Goal: Task Accomplishment & Management: Use online tool/utility

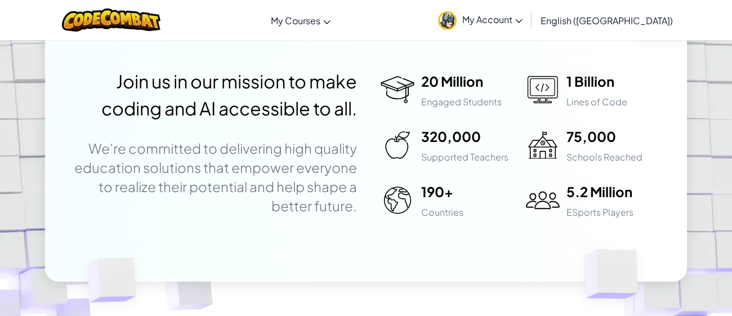
scroll to position [3136, 0]
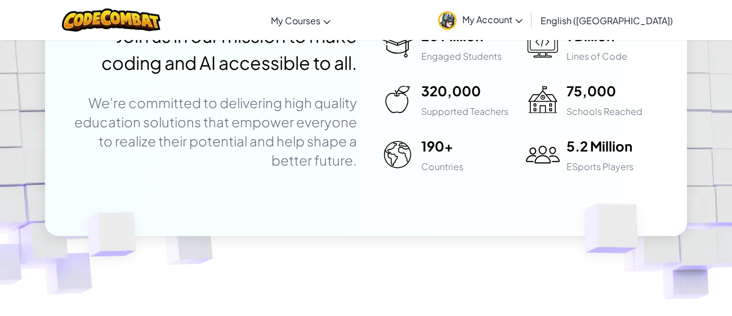
click at [528, 7] on link "My Account" at bounding box center [481, 19] width 96 height 35
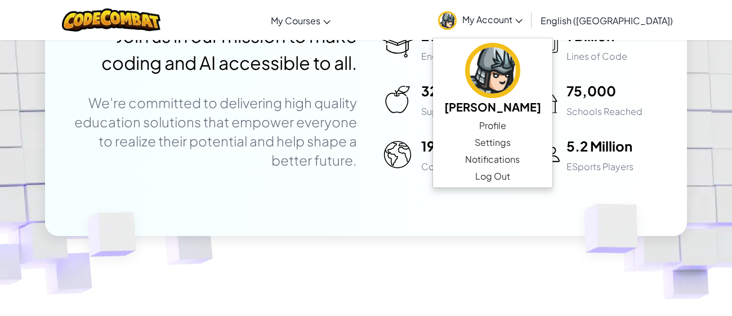
scroll to position [1467, 0]
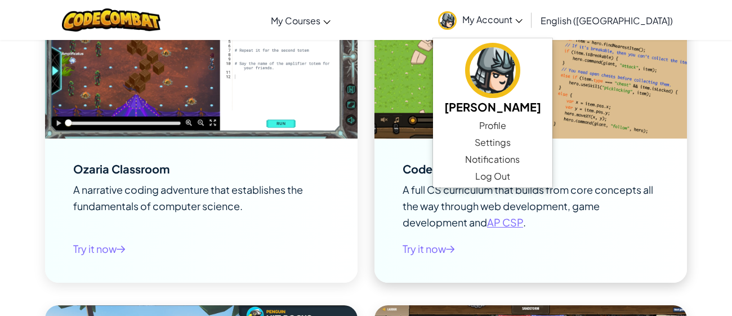
click at [674, 132] on img at bounding box center [531, 51] width 313 height 176
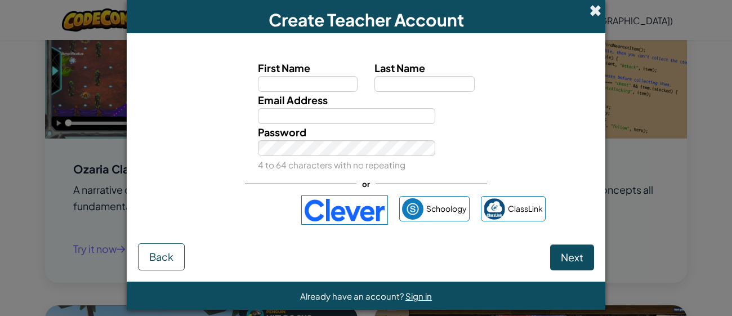
click at [598, 10] on span at bounding box center [596, 11] width 12 height 12
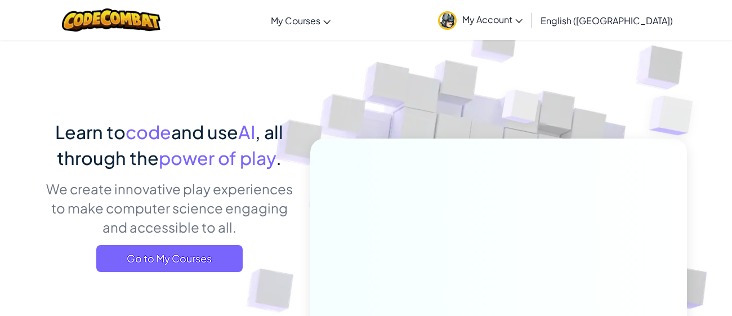
scroll to position [0, 0]
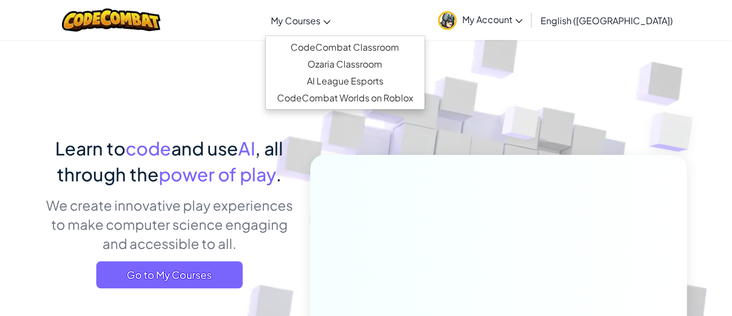
click at [320, 20] on span "My Courses" at bounding box center [296, 21] width 50 height 12
click at [391, 29] on div "Toggle navigation My Courses CodeCombat Classroom Ozaria Classroom AI League Es…" at bounding box center [366, 20] width 738 height 40
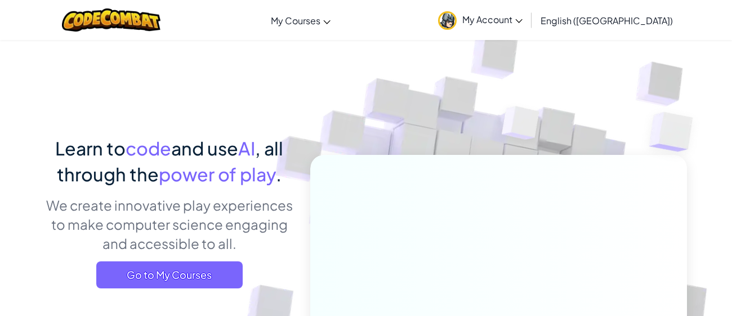
click at [528, 25] on link "My Account" at bounding box center [481, 19] width 96 height 35
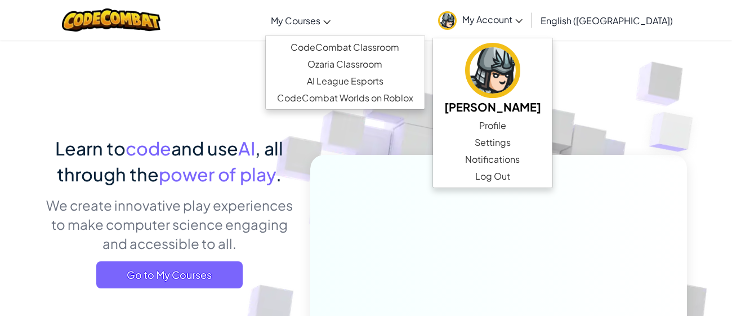
click at [336, 19] on link "My Courses" at bounding box center [300, 20] width 71 height 30
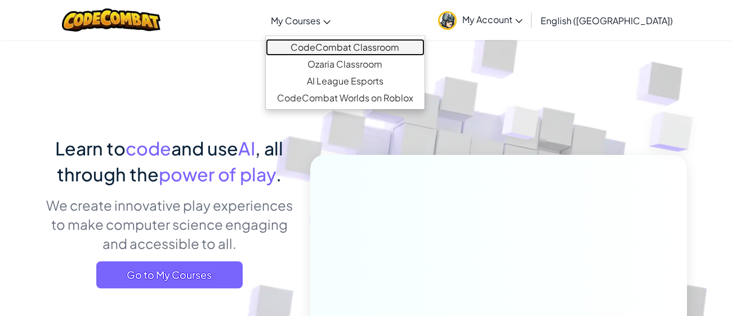
click at [381, 48] on link "CodeCombat Classroom" at bounding box center [345, 47] width 159 height 17
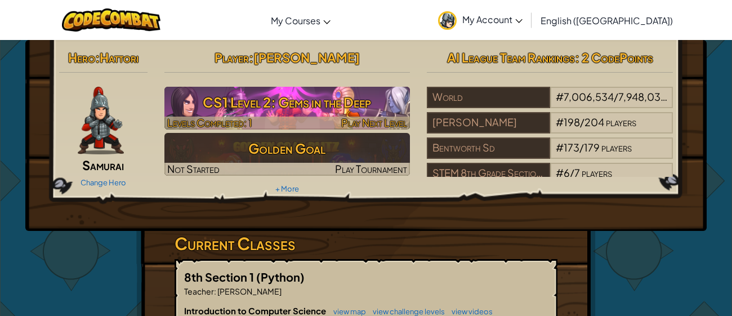
click at [345, 109] on h3 "CS1 Level 2: Gems in the Deep" at bounding box center [287, 102] width 246 height 25
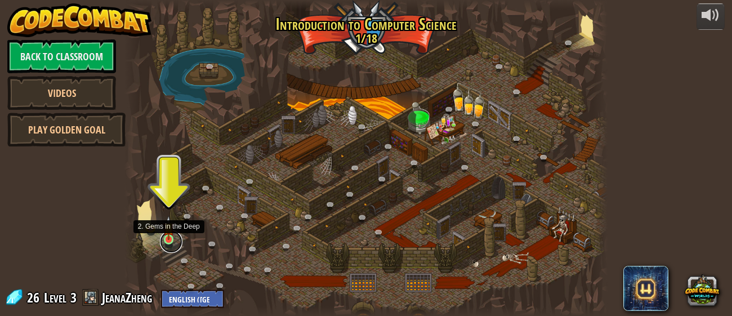
click at [160, 242] on link at bounding box center [171, 241] width 23 height 23
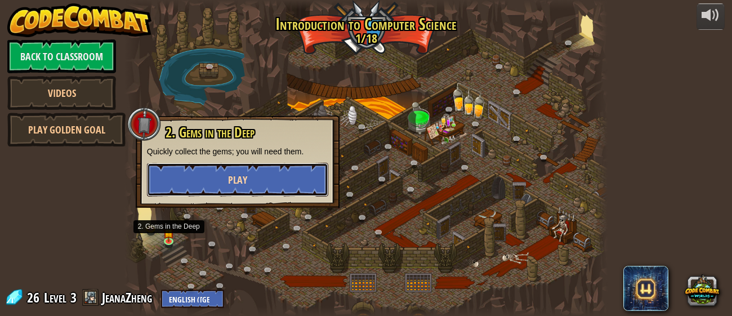
click at [236, 189] on button "Play" at bounding box center [237, 180] width 181 height 34
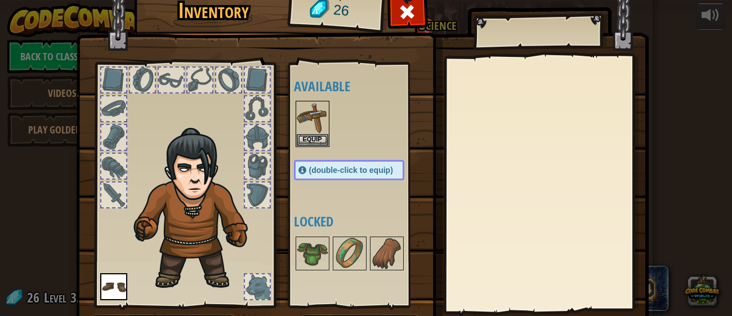
click at [354, 168] on span "(double-click to equip)" at bounding box center [351, 170] width 84 height 9
click at [412, 20] on span at bounding box center [407, 12] width 18 height 18
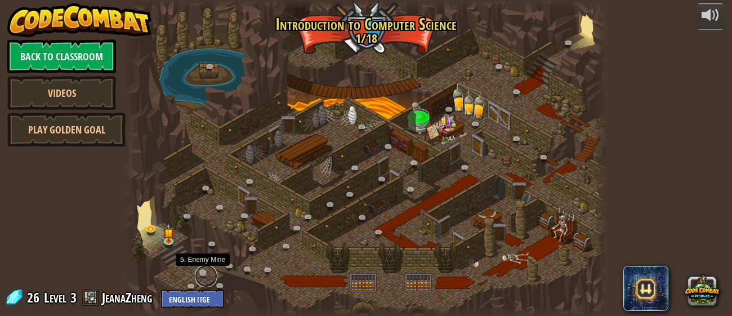
click at [200, 273] on link at bounding box center [206, 276] width 23 height 23
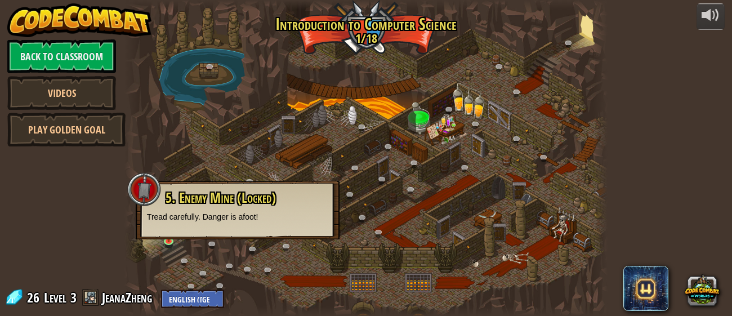
click at [164, 210] on div "5. Enemy Mine (Locked) Tread carefully. Danger is afoot!" at bounding box center [237, 206] width 181 height 32
click at [318, 167] on div at bounding box center [365, 158] width 483 height 316
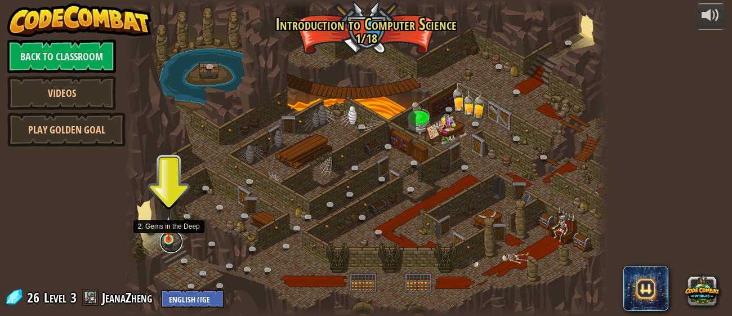
click at [171, 245] on link at bounding box center [171, 241] width 23 height 23
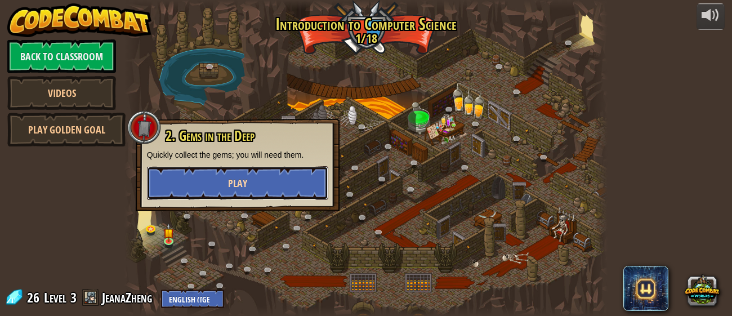
click at [252, 197] on button "Play" at bounding box center [237, 183] width 181 height 34
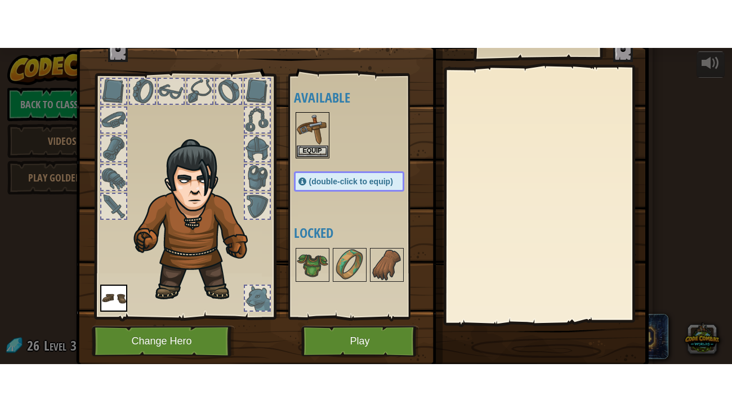
scroll to position [36, 0]
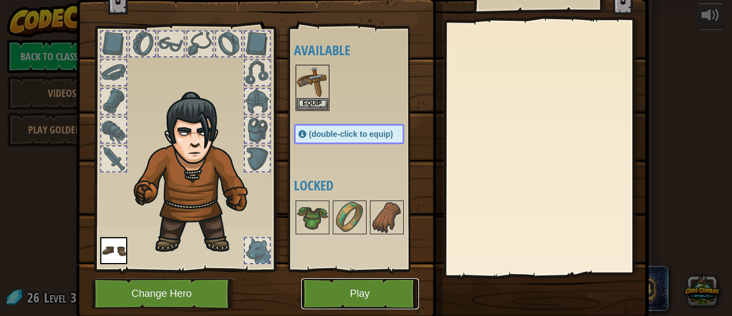
click at [368, 306] on button "Play" at bounding box center [360, 293] width 118 height 31
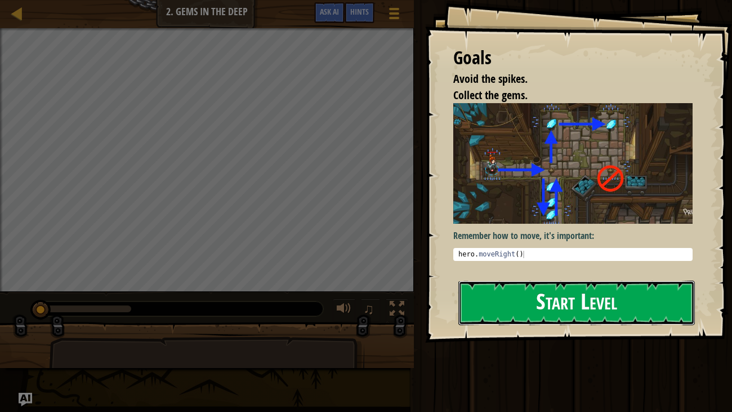
click at [687, 280] on button "Start Level" at bounding box center [576, 302] width 237 height 44
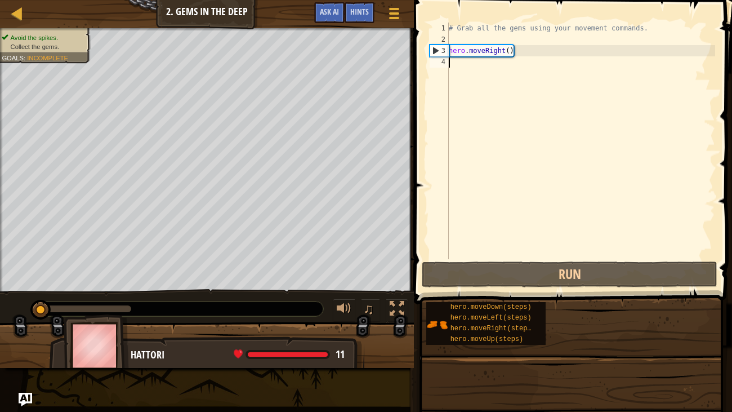
click at [603, 230] on div "Goals Avoid the spikes. Collect the gems. Remember how to move, it's important:…" at bounding box center [366, 206] width 732 height 412
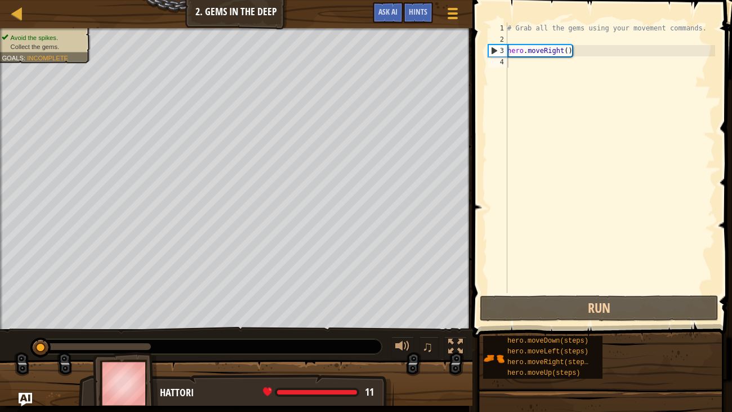
click at [558, 90] on div "# Grab all the gems using your movement commands. hero . moveRight ( )" at bounding box center [610, 169] width 210 height 293
click at [523, 64] on div "# Grab all the gems using your movement commands. hero . moveRight ( )" at bounding box center [610, 169] width 210 height 293
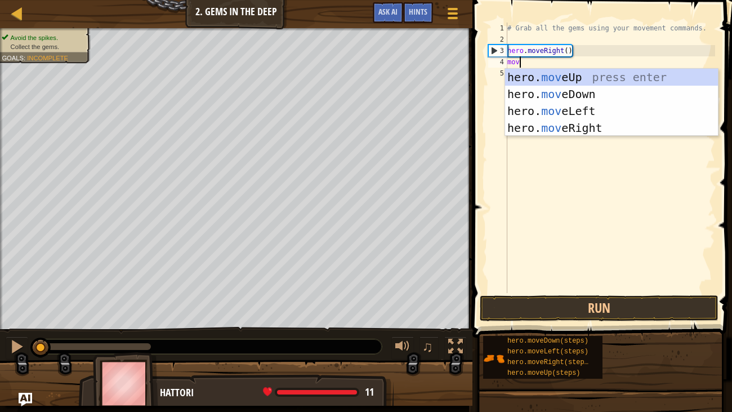
scroll to position [5, 0]
type textarea "move"
click at [604, 92] on div "hero. move Up press enter hero. move Down press enter hero. move Left press ent…" at bounding box center [611, 119] width 213 height 101
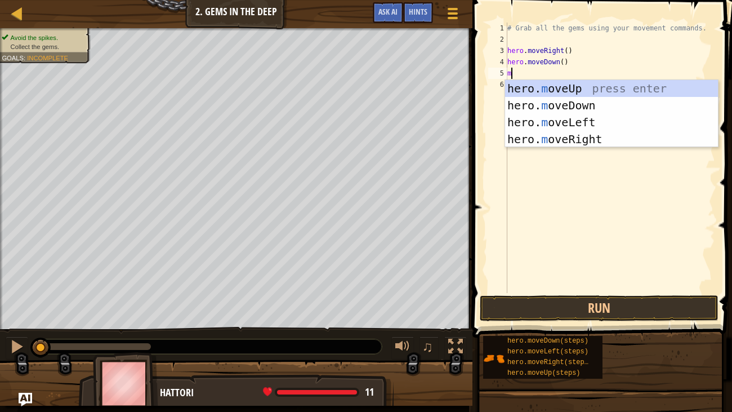
type textarea "move"
click at [593, 88] on div "hero. move Up press enter hero. move Down press enter hero. move Left press ent…" at bounding box center [611, 130] width 213 height 101
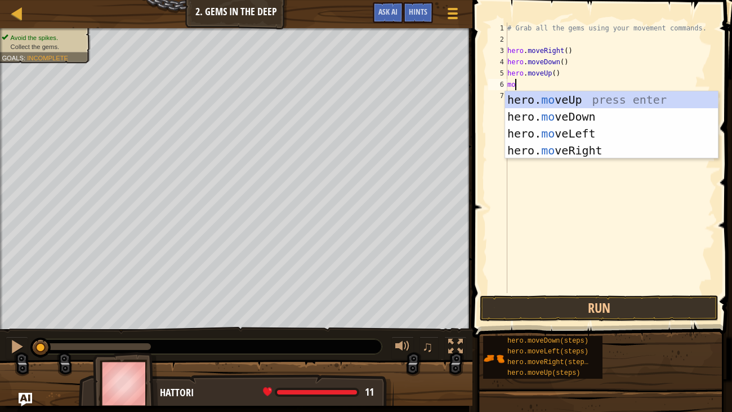
type textarea "move"
click at [597, 150] on div "hero. move Up press enter hero. move Down press enter hero. move Left press ent…" at bounding box center [611, 141] width 213 height 101
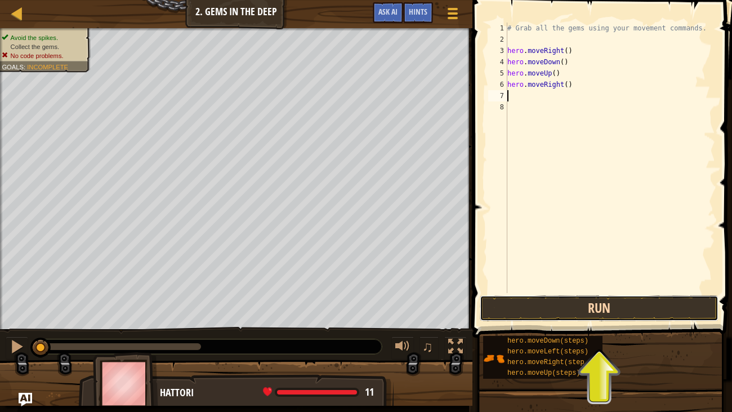
click at [594, 301] on button "Run" at bounding box center [599, 308] width 239 height 26
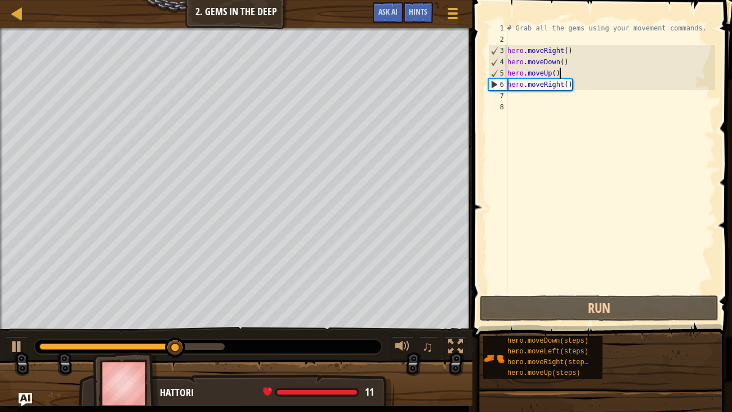
click at [574, 75] on div "# Grab all the gems using your movement commands. hero . moveRight ( ) hero . m…" at bounding box center [610, 169] width 210 height 293
type textarea "hero.moveUp()"
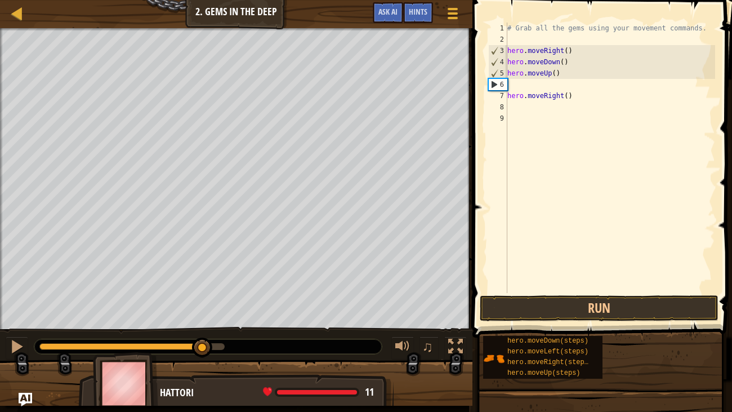
click at [540, 90] on div "# Grab all the gems using your movement commands. hero . moveRight ( ) hero . m…" at bounding box center [610, 169] width 210 height 293
type textarea "hero.moveRight()"
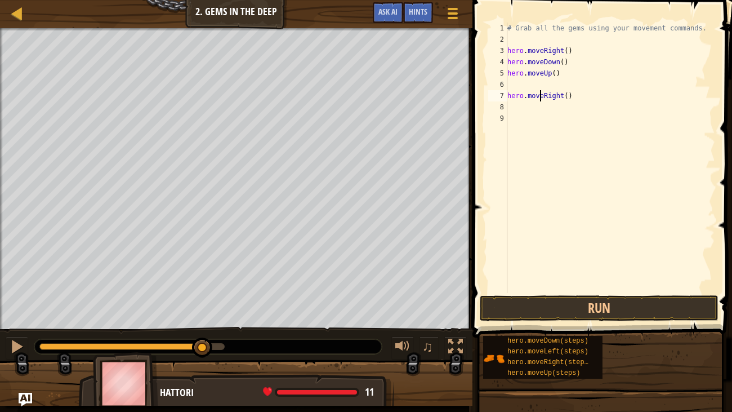
click at [530, 82] on div "# Grab all the gems using your movement commands. hero . moveRight ( ) hero . m…" at bounding box center [610, 169] width 210 height 293
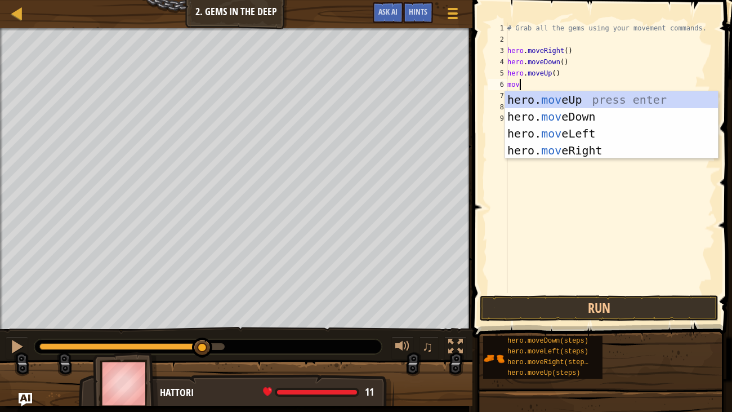
type textarea "move"
click at [549, 99] on div "hero. move Up press enter hero. move Down press enter hero. move Left press ent…" at bounding box center [611, 141] width 213 height 101
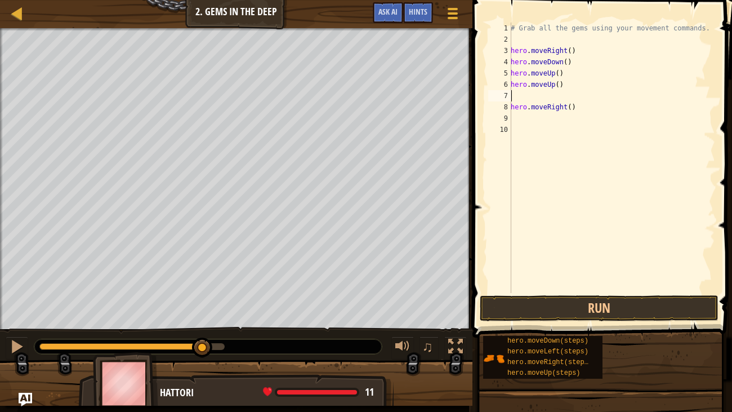
type textarea "\"
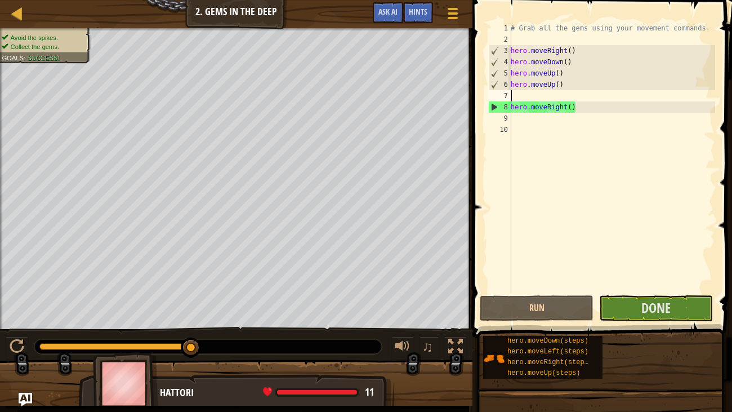
click at [518, 98] on div "# Grab all the gems using your movement commands. hero . moveRight ( ) hero . m…" at bounding box center [612, 169] width 207 height 293
click at [514, 103] on div "# Grab all the gems using your movement commands. hero . moveRight ( ) hero . m…" at bounding box center [612, 169] width 207 height 293
type textarea "hero.moveRight()"
click at [646, 314] on span "Done" at bounding box center [656, 308] width 29 height 18
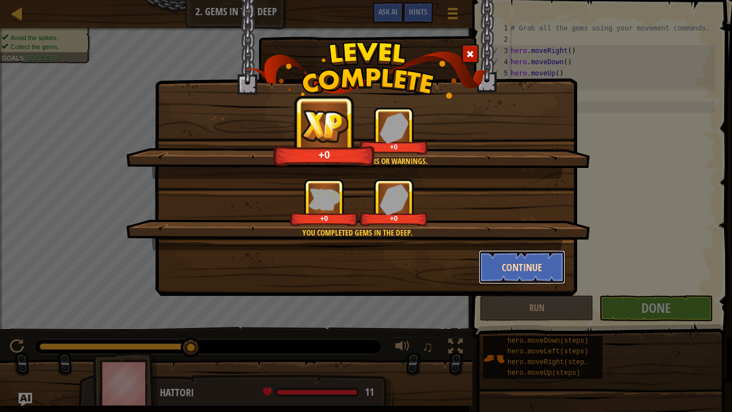
click at [522, 274] on button "Continue" at bounding box center [522, 267] width 87 height 34
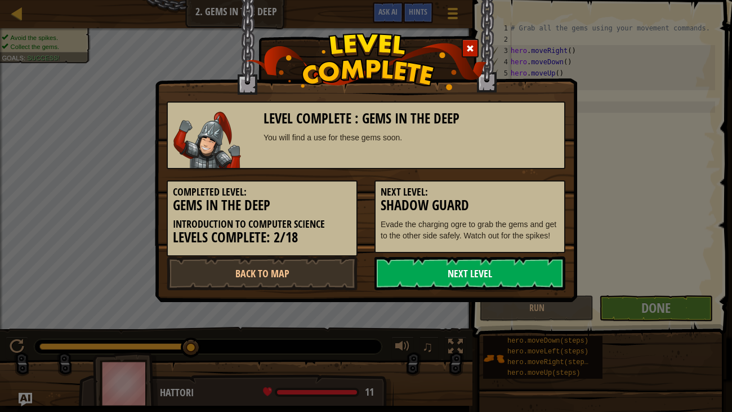
click at [469, 275] on link "Next Level" at bounding box center [470, 273] width 191 height 34
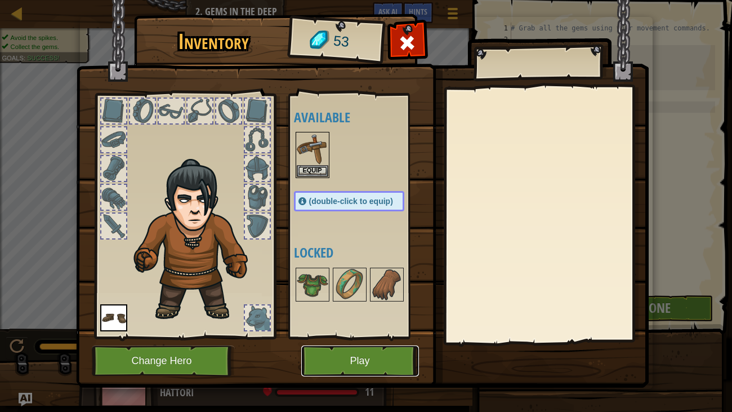
click at [348, 315] on button "Play" at bounding box center [360, 360] width 118 height 31
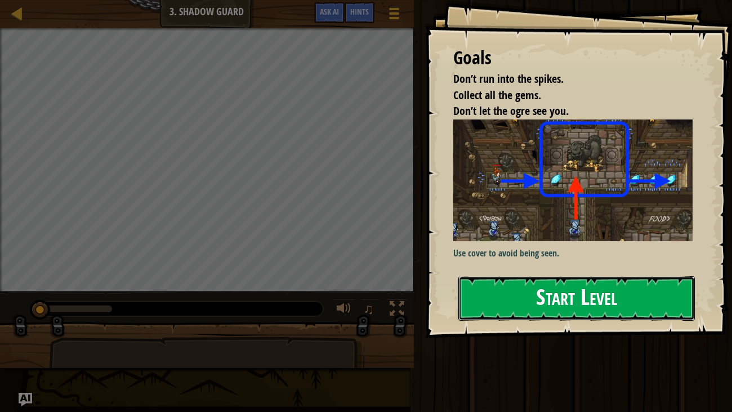
click at [562, 310] on button "Start Level" at bounding box center [576, 298] width 237 height 44
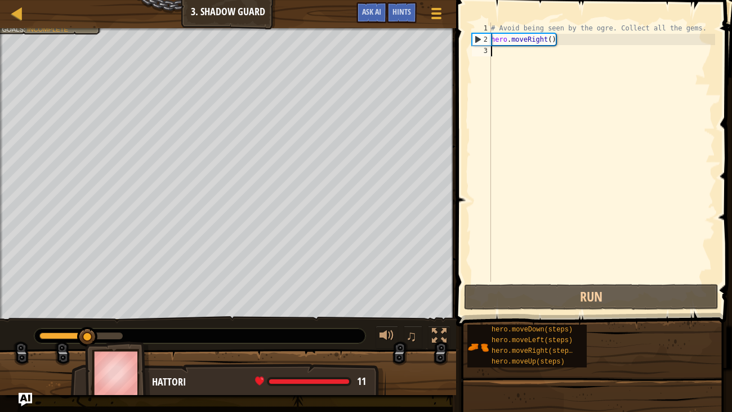
click at [515, 47] on div "# Avoid being seen by the ogre. Collect all the gems. hero . moveRight ( )" at bounding box center [602, 164] width 226 height 282
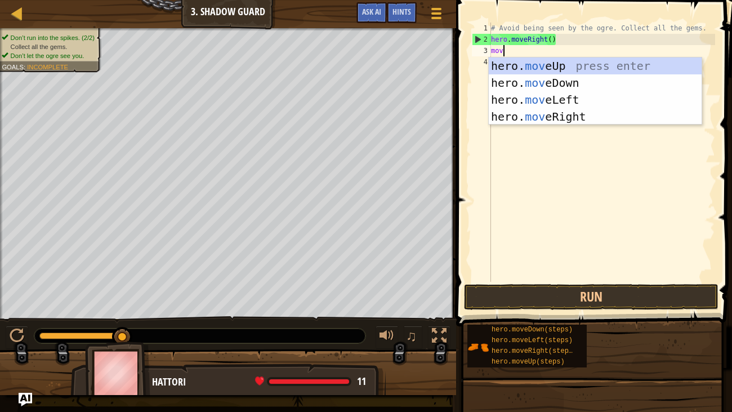
scroll to position [5, 0]
type textarea "move"
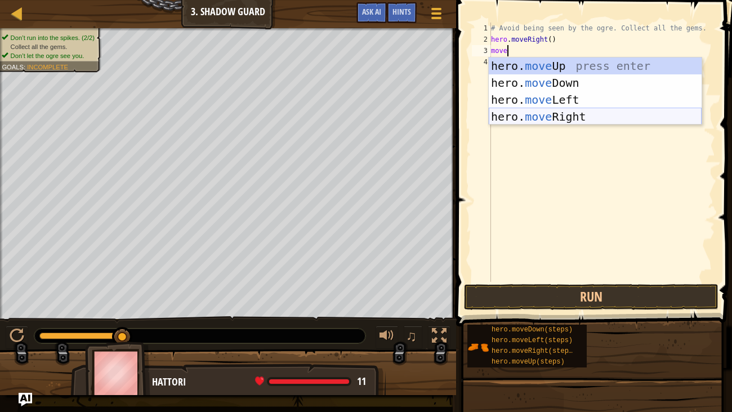
click at [576, 112] on div "hero. move Up press enter hero. move Down press enter hero. move Left press ent…" at bounding box center [595, 107] width 213 height 101
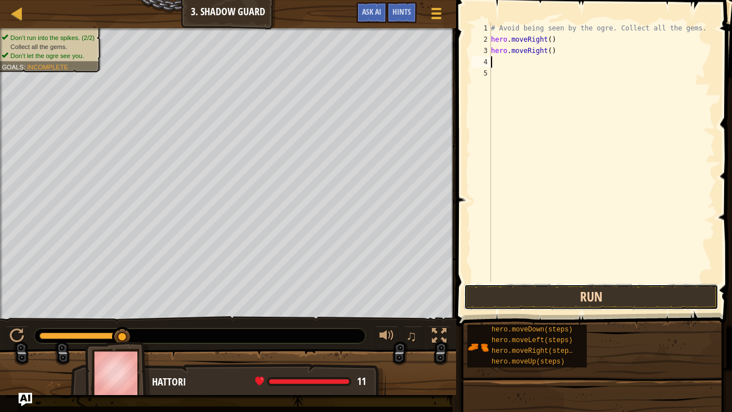
click at [586, 304] on button "Run" at bounding box center [591, 297] width 255 height 26
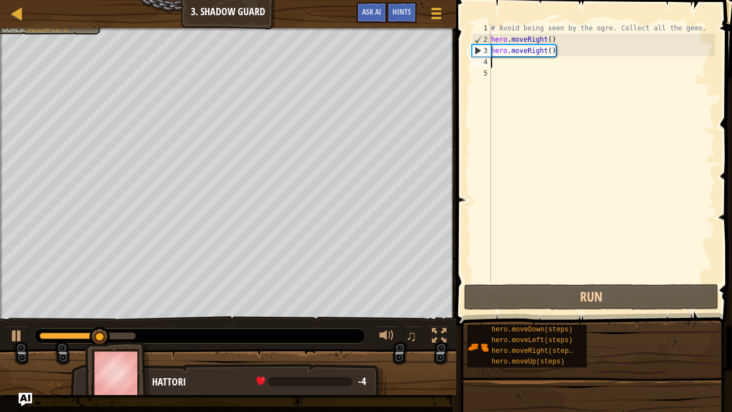
click at [576, 59] on div "# Avoid being seen by the ogre. Collect all the gems. hero . moveRight ( ) hero…" at bounding box center [602, 164] width 226 height 282
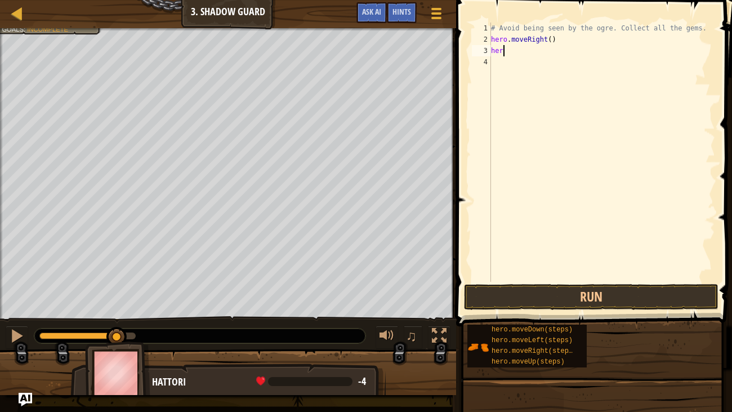
type textarea "h"
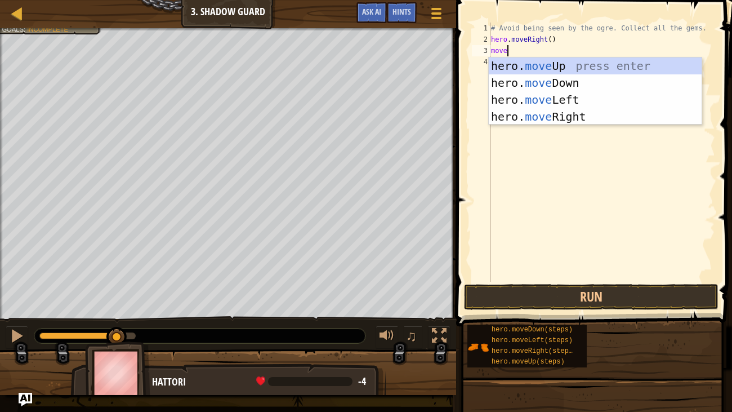
scroll to position [5, 1]
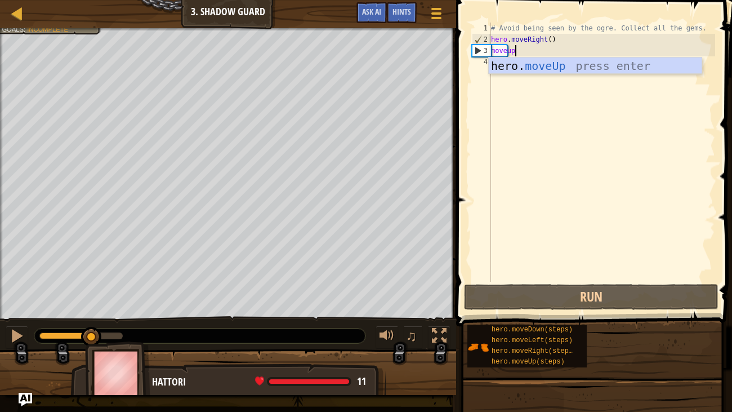
type textarea "moveup"
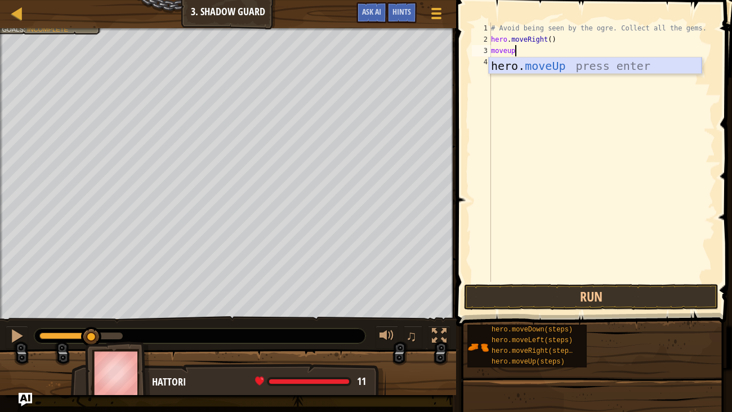
click at [636, 61] on div "hero. moveUp press enter" at bounding box center [595, 82] width 213 height 51
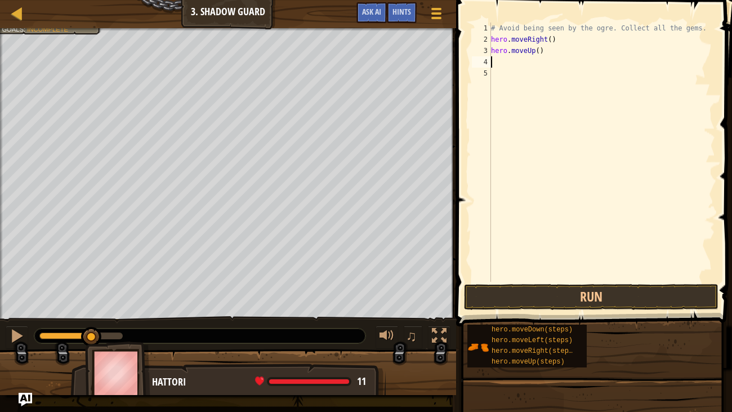
scroll to position [5, 0]
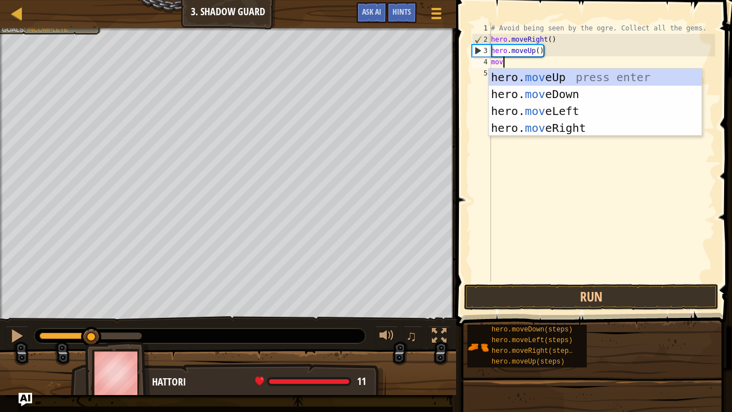
type textarea "move"
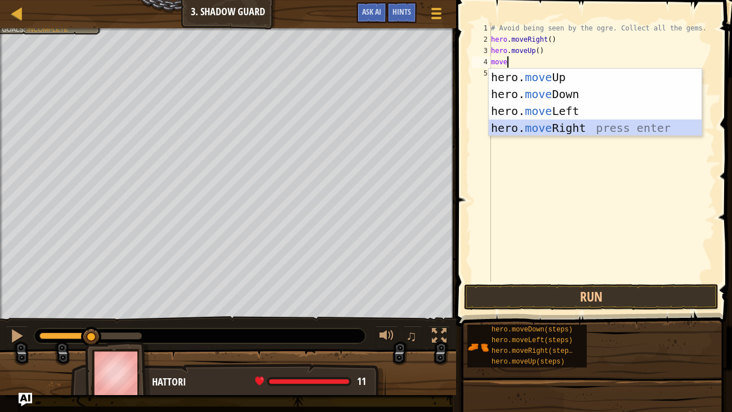
click at [629, 125] on div "hero. move Up press enter hero. move Down press enter hero. move Left press ent…" at bounding box center [595, 119] width 213 height 101
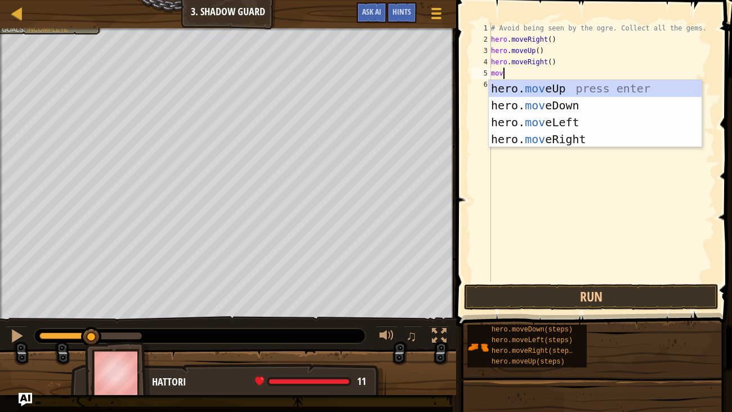
type textarea "move"
click at [583, 107] on div "hero. move Up press enter hero. move Down press enter hero. move Left press ent…" at bounding box center [595, 130] width 213 height 101
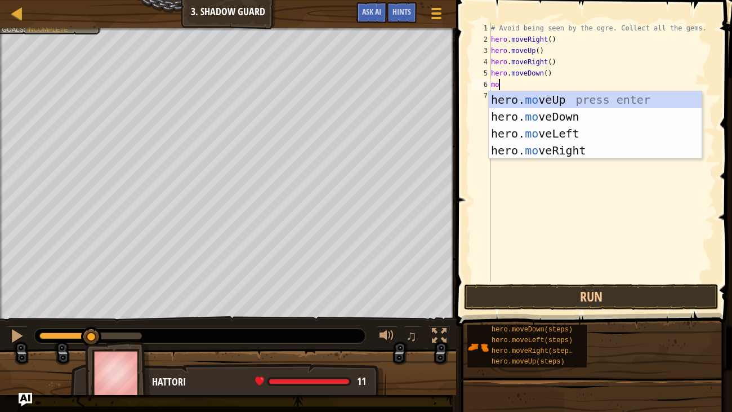
type textarea "move"
click at [569, 146] on div "hero. move Up press enter hero. move Down press enter hero. move Left press ent…" at bounding box center [595, 141] width 213 height 101
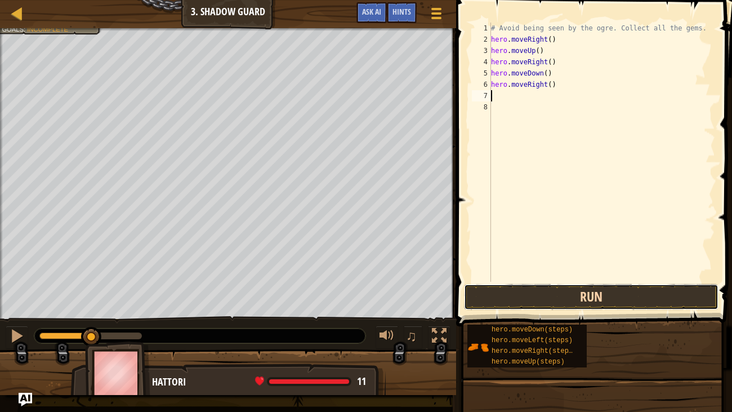
click at [590, 292] on button "Run" at bounding box center [591, 297] width 255 height 26
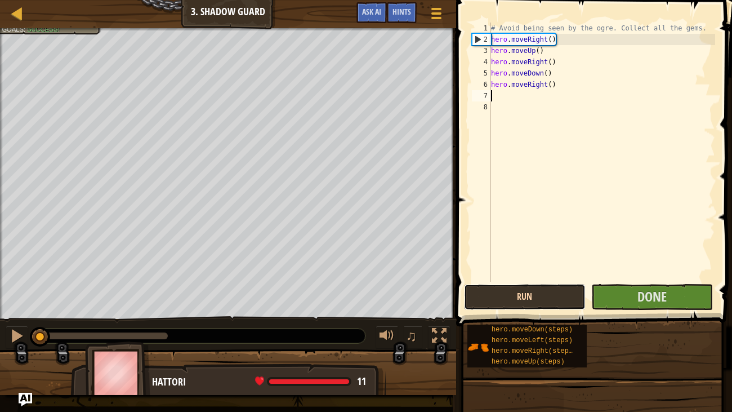
click at [560, 295] on button "Run" at bounding box center [525, 297] width 122 height 26
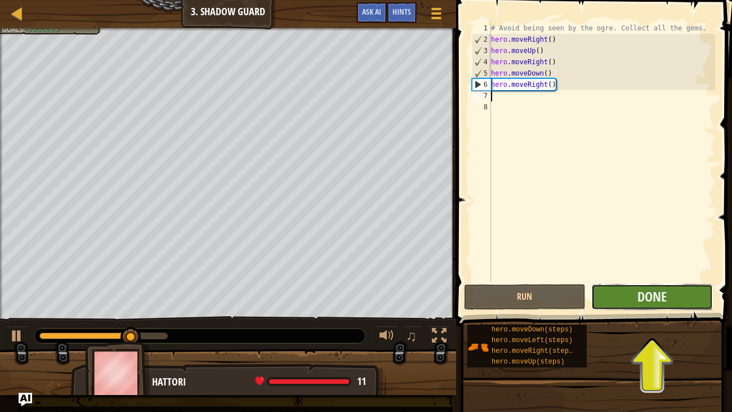
click at [626, 299] on button "Done" at bounding box center [652, 297] width 122 height 26
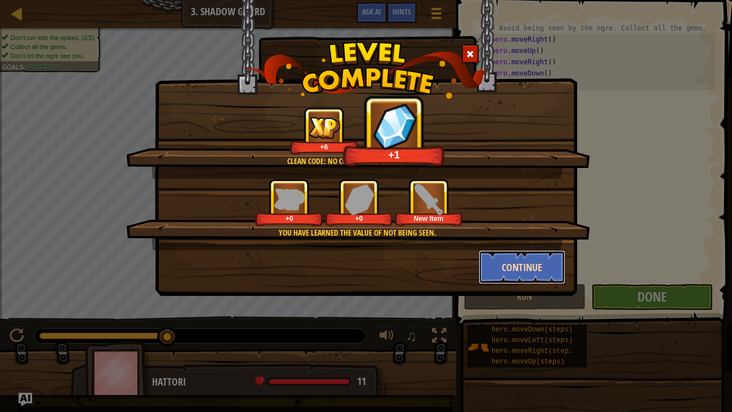
click at [509, 261] on button "Continue" at bounding box center [522, 267] width 87 height 34
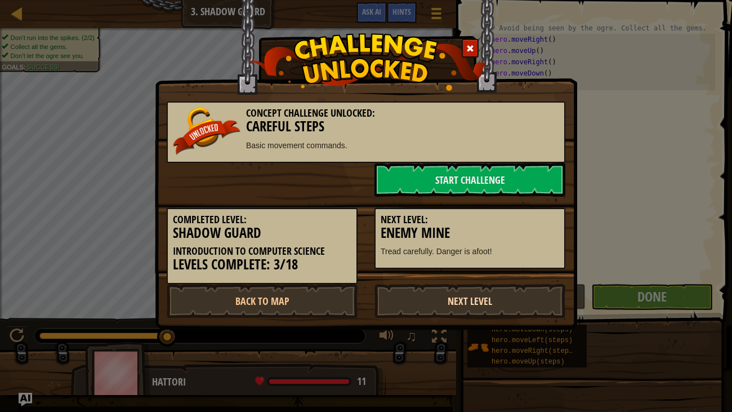
click at [447, 310] on link "Next Level" at bounding box center [470, 301] width 191 height 34
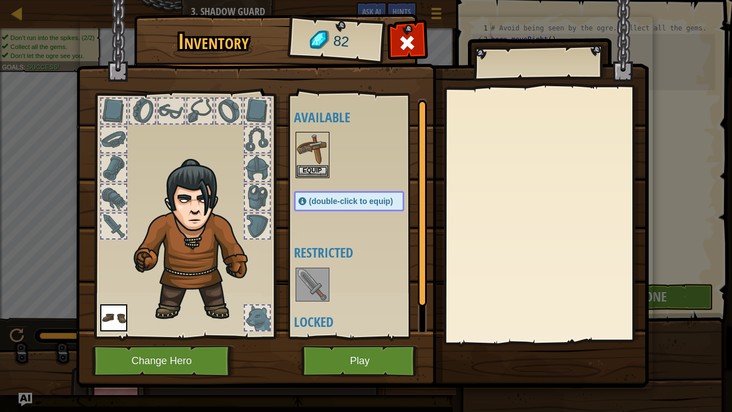
click at [316, 197] on span "(double-click to equip)" at bounding box center [351, 201] width 84 height 9
click at [343, 315] on button "Play" at bounding box center [360, 360] width 118 height 31
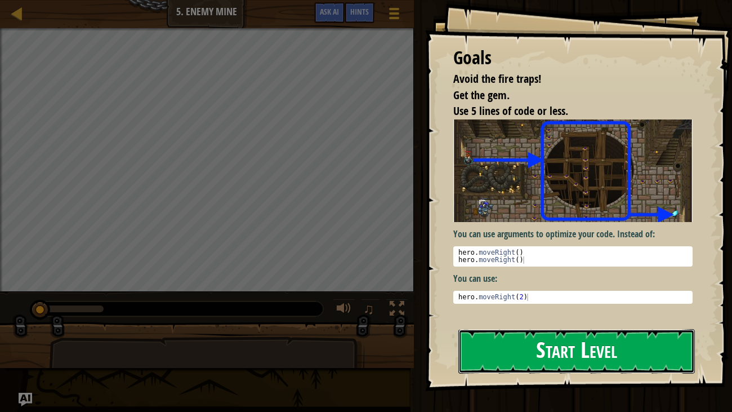
click at [548, 315] on button "Start Level" at bounding box center [576, 351] width 237 height 44
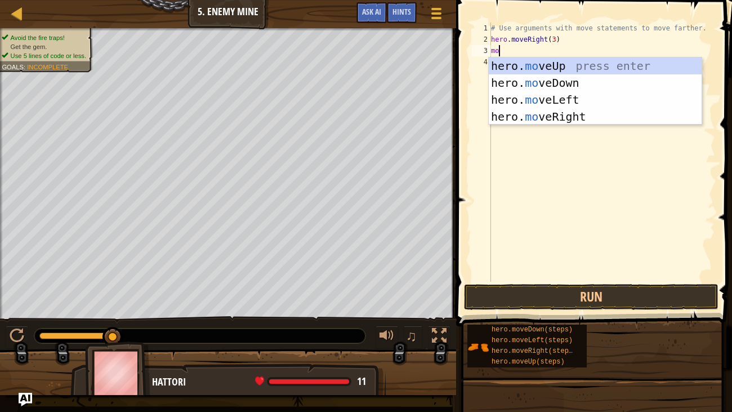
scroll to position [5, 0]
type textarea "move"
click at [555, 68] on div "hero. move Up press enter hero. move Down press enter hero. move Left press ent…" at bounding box center [595, 107] width 213 height 101
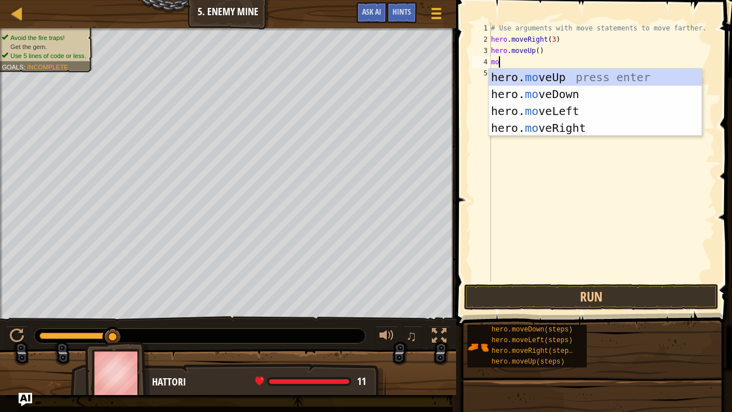
type textarea "move"
click at [539, 128] on div "hero. move Up press enter hero. move Down press enter hero. move Left press ent…" at bounding box center [595, 119] width 213 height 101
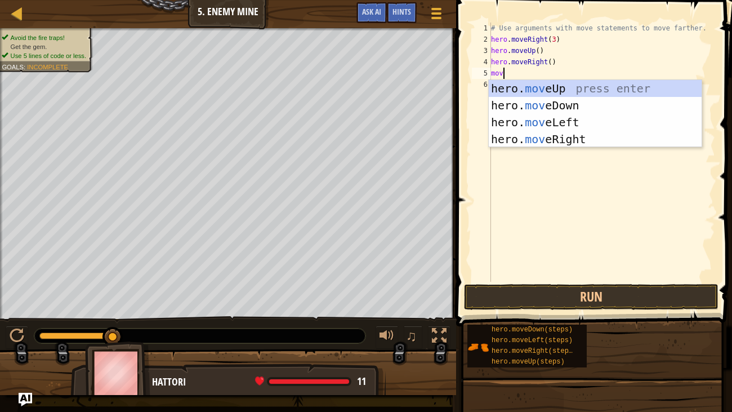
type textarea "move"
click at [578, 110] on div "hero. move Up press enter hero. move Down press enter hero. move Left press ent…" at bounding box center [595, 130] width 213 height 101
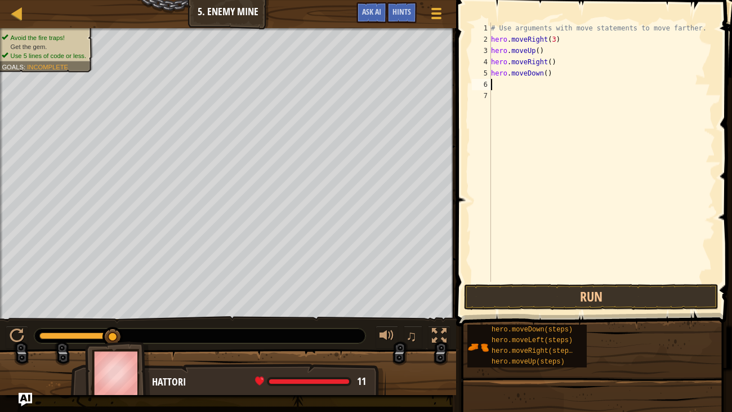
click at [544, 72] on div "# Use arguments with move statements to move farther. hero . moveRight ( 3 ) he…" at bounding box center [602, 164] width 226 height 282
click at [550, 75] on div "# Use arguments with move statements to move farther. hero . moveRight ( 3 ) he…" at bounding box center [602, 164] width 226 height 282
type textarea "hero.moveDown(3)"
click at [562, 81] on div "# Use arguments with move statements to move farther. hero . moveRight ( 3 ) he…" at bounding box center [602, 164] width 226 height 282
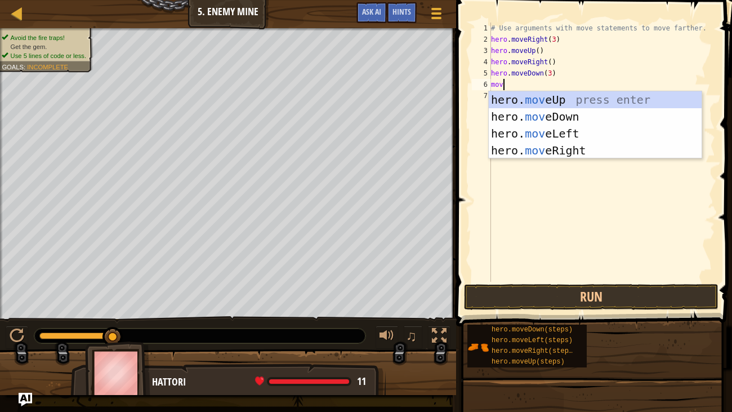
scroll to position [5, 0]
type textarea "move"
click at [547, 152] on div "hero. move Up press enter hero. move Down press enter hero. move Left press ent…" at bounding box center [595, 141] width 213 height 101
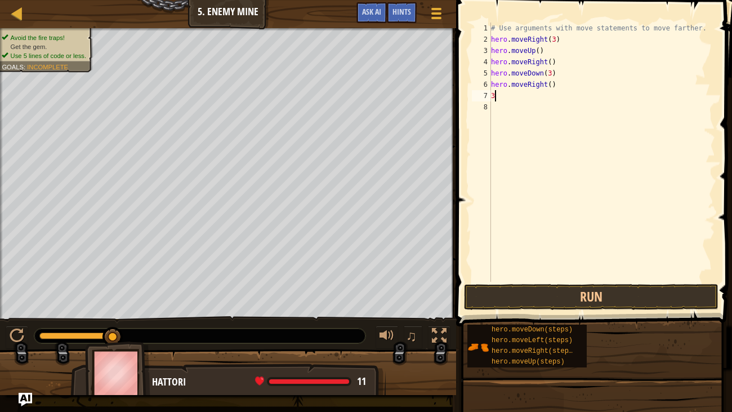
click at [550, 84] on div "# Use arguments with move statements to move farther. hero . moveRight ( 3 ) he…" at bounding box center [602, 164] width 226 height 282
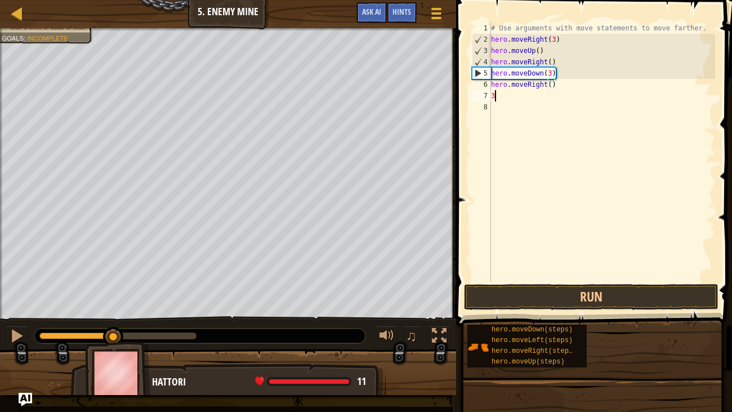
click at [526, 99] on div "# Use arguments with move statements to move farther. hero . moveRight ( 3 ) he…" at bounding box center [602, 164] width 226 height 282
type textarea "3"
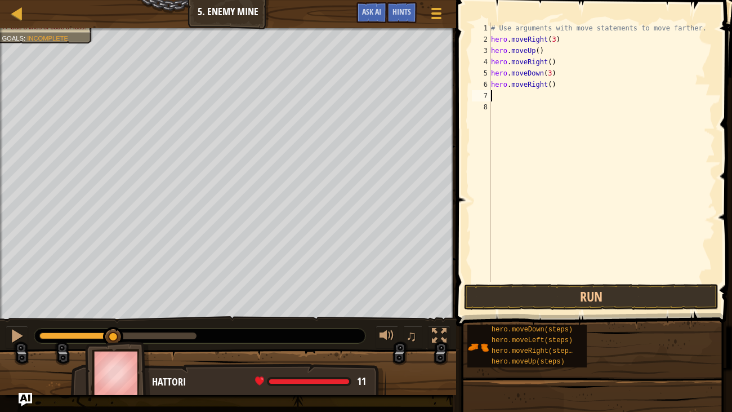
click at [550, 82] on div "# Use arguments with move statements to move farther. hero . moveRight ( 3 ) he…" at bounding box center [602, 164] width 226 height 282
type textarea "hero.moveRight(3)"
click at [534, 288] on button "Run" at bounding box center [591, 297] width 255 height 26
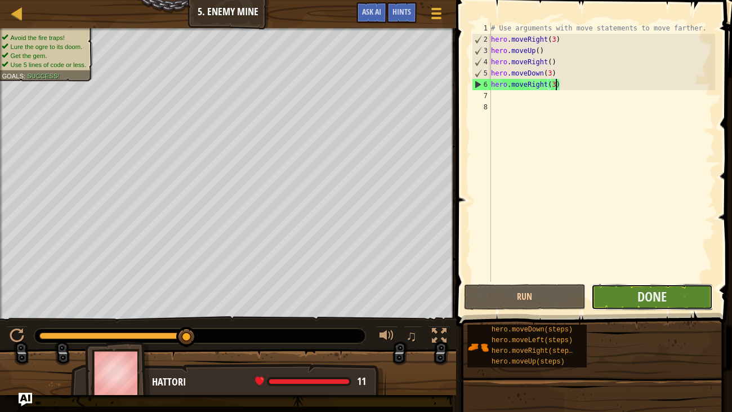
click at [671, 299] on button "Done" at bounding box center [652, 297] width 122 height 26
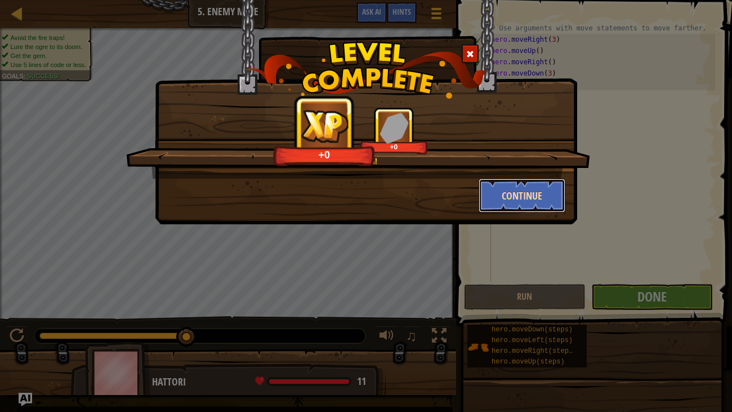
click at [535, 195] on button "Continue" at bounding box center [522, 196] width 87 height 34
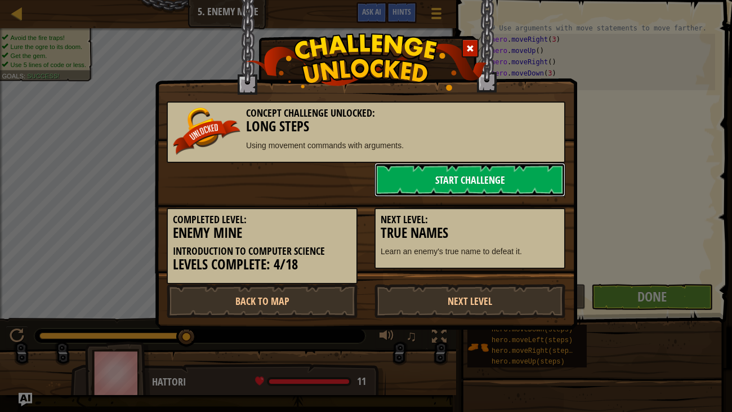
click at [432, 170] on link "Start Challenge" at bounding box center [470, 180] width 191 height 34
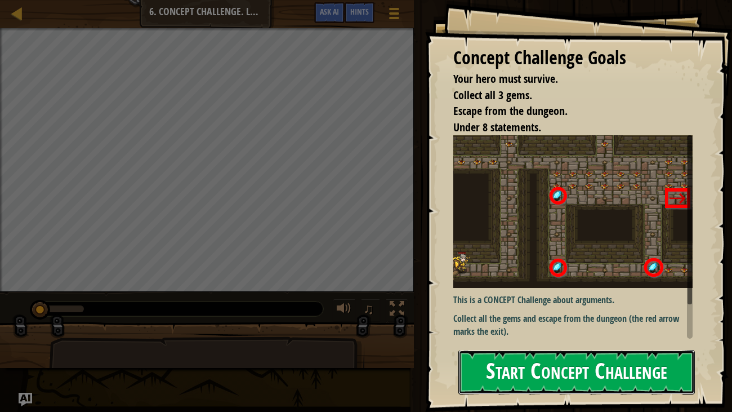
click at [540, 315] on button "Start Concept Challenge" at bounding box center [576, 372] width 237 height 44
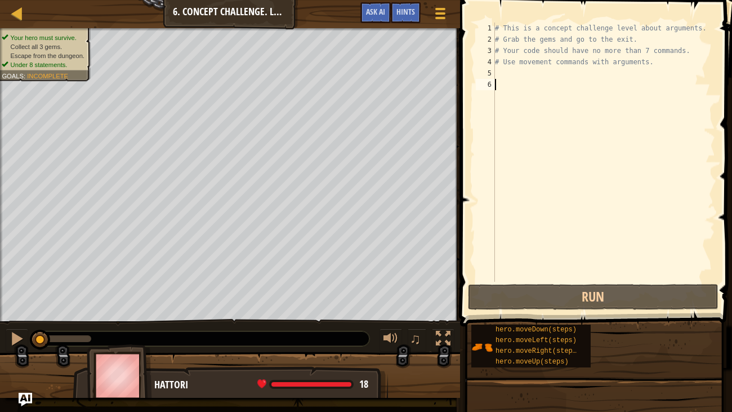
click at [531, 72] on div "# This is a concept challenge level about arguments. # Grab the gems and go to …" at bounding box center [604, 164] width 222 height 282
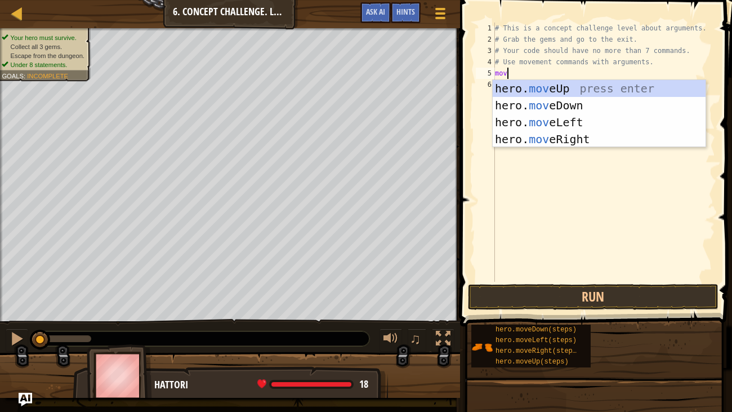
type textarea "move"
click at [551, 138] on div "hero. move Up press enter hero. move Down press enter hero. move Left press ent…" at bounding box center [599, 130] width 213 height 101
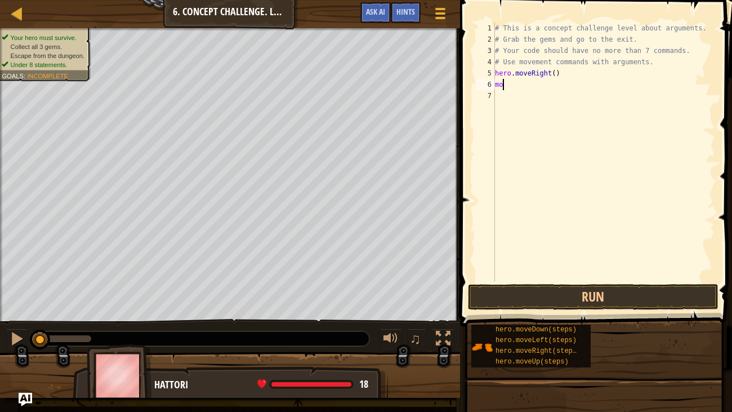
scroll to position [5, 0]
type textarea "m"
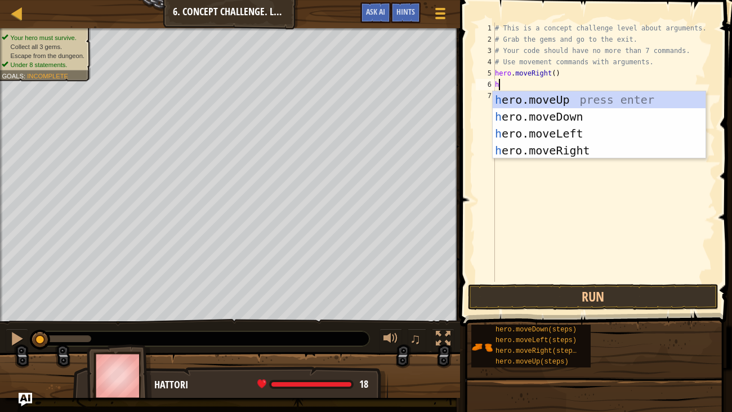
type textarea "he"
click at [617, 101] on div "he ro.moveUp press enter he ro.moveDown press enter he ro.moveLeft press enter …" at bounding box center [599, 141] width 213 height 101
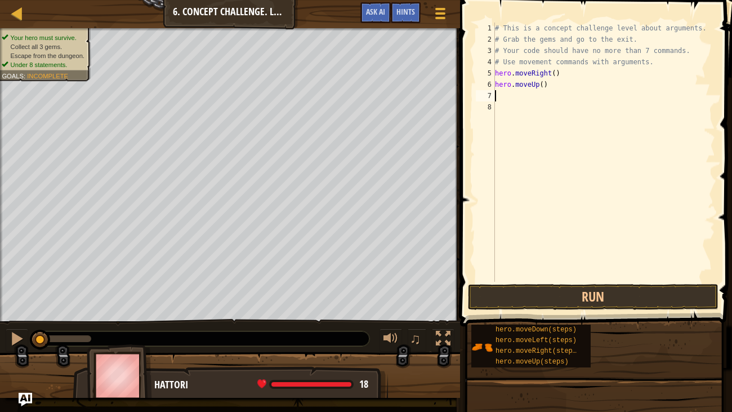
click at [544, 87] on div "# This is a concept challenge level about arguments. # Grab the gems and go to …" at bounding box center [604, 164] width 222 height 282
type textarea "hero.moveUp(3)"
click at [550, 100] on div "# This is a concept challenge level about arguments. # Grab the gems and go to …" at bounding box center [604, 164] width 222 height 282
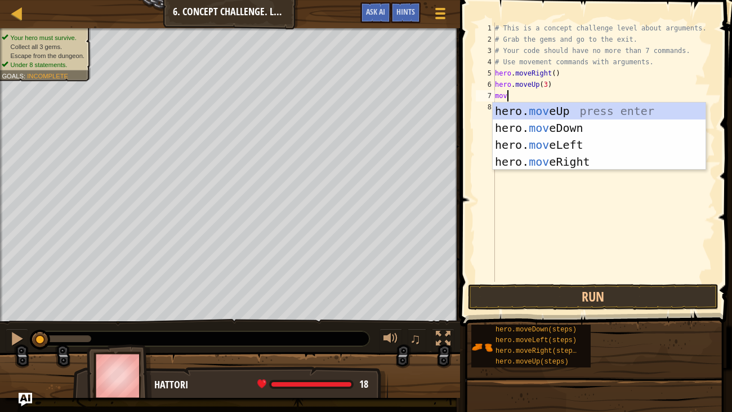
type textarea "move"
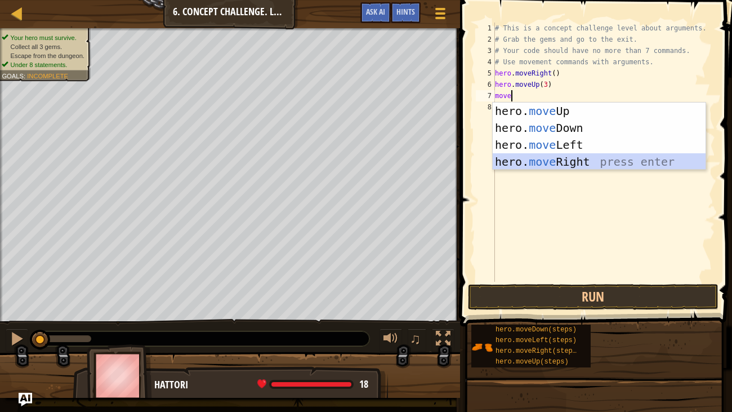
click at [556, 159] on div "hero. move Up press enter hero. move Down press enter hero. move Left press ent…" at bounding box center [599, 153] width 213 height 101
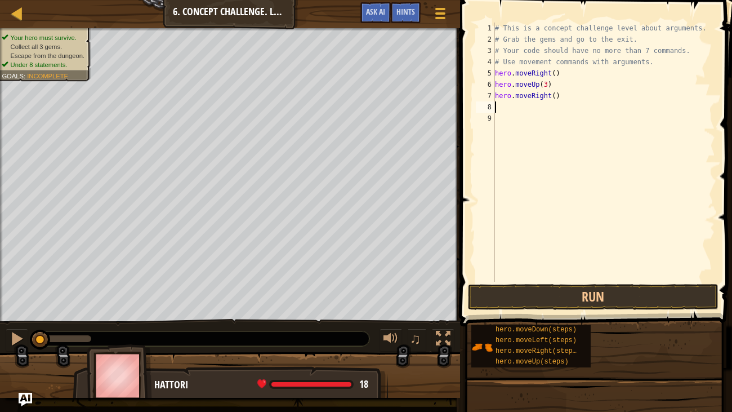
click at [557, 95] on div "# This is a concept challenge level about arguments. # Grab the gems and go to …" at bounding box center [604, 164] width 222 height 282
type textarea "hero.moveRight(3)"
click at [542, 112] on div "# This is a concept challenge level about arguments. # Grab the gems and go to …" at bounding box center [604, 164] width 222 height 282
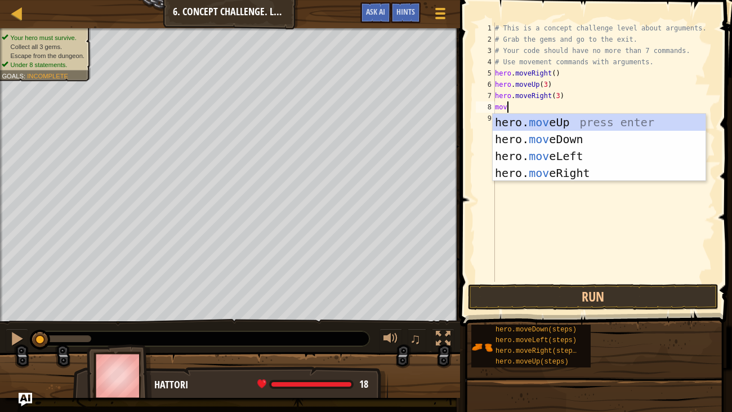
type textarea "move"
click at [544, 137] on div "hero. move Up press enter hero. move Down press enter hero. move Left press ent…" at bounding box center [599, 164] width 213 height 101
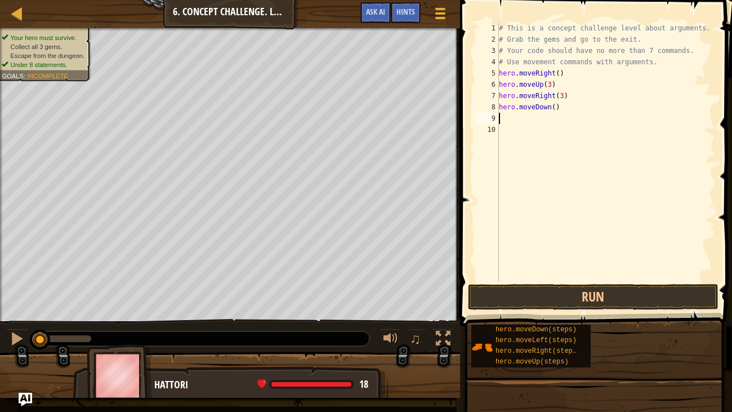
click at [554, 108] on div "# This is a concept challenge level about arguments. # Grab the gems and go to …" at bounding box center [606, 164] width 219 height 282
click at [571, 108] on div "# This is a concept challenge level about arguments. # Grab the gems and go to …" at bounding box center [606, 164] width 219 height 282
type textarea "hero.moveDown"
click at [534, 123] on div "# This is a concept challenge level about arguments. # Grab the gems and go to …" at bounding box center [606, 164] width 219 height 282
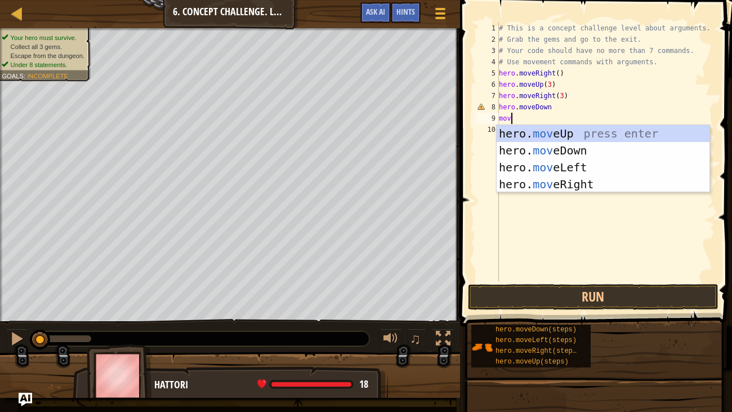
type textarea "move"
click at [563, 166] on div "hero. move Up press enter hero. move Down press enter hero. move Left press ent…" at bounding box center [603, 175] width 213 height 101
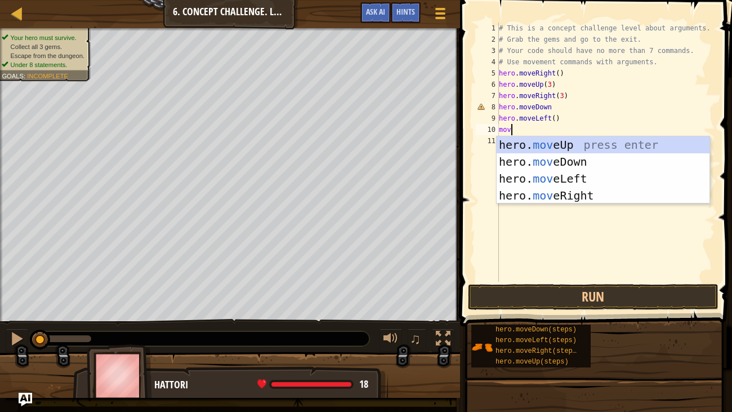
type textarea "move"
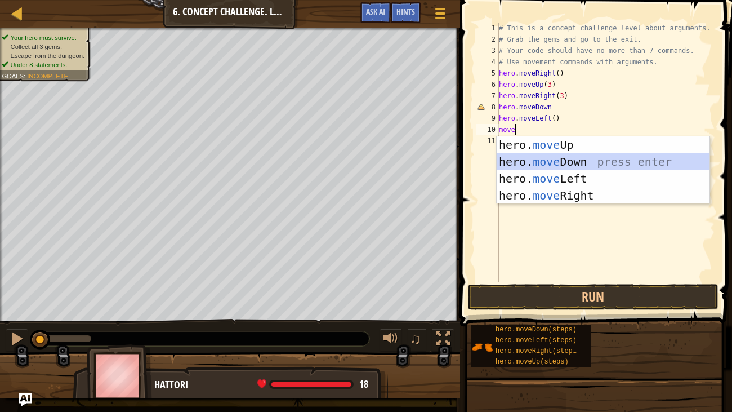
click at [567, 166] on div "hero. move Up press enter hero. move Down press enter hero. move Left press ent…" at bounding box center [603, 186] width 213 height 101
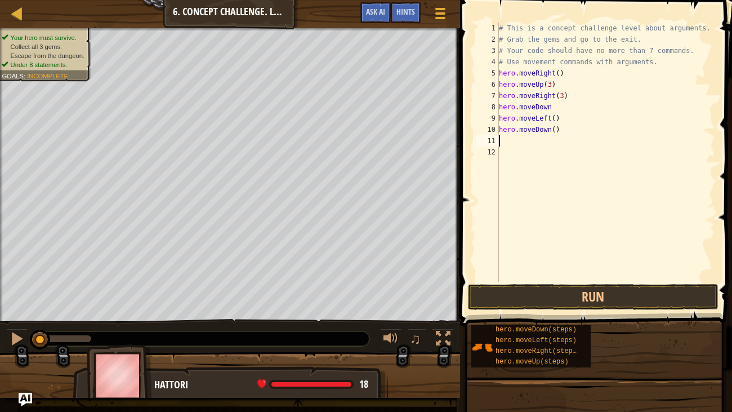
click at [555, 131] on div "# This is a concept challenge level about arguments. # Grab the gems and go to …" at bounding box center [606, 164] width 219 height 282
type textarea "hero.moveDown(3)"
click at [535, 141] on div "# This is a concept challenge level about arguments. # Grab the gems and go to …" at bounding box center [606, 164] width 219 height 282
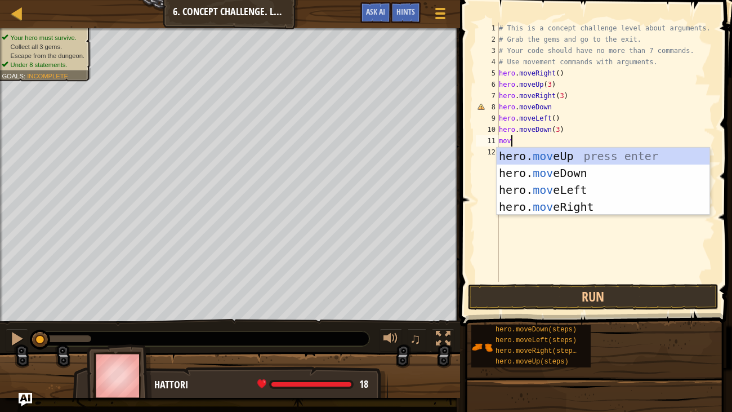
scroll to position [5, 0]
type textarea "move"
click at [580, 208] on div "hero. move Up press enter hero. move Down press enter hero. move Left press ent…" at bounding box center [603, 198] width 213 height 101
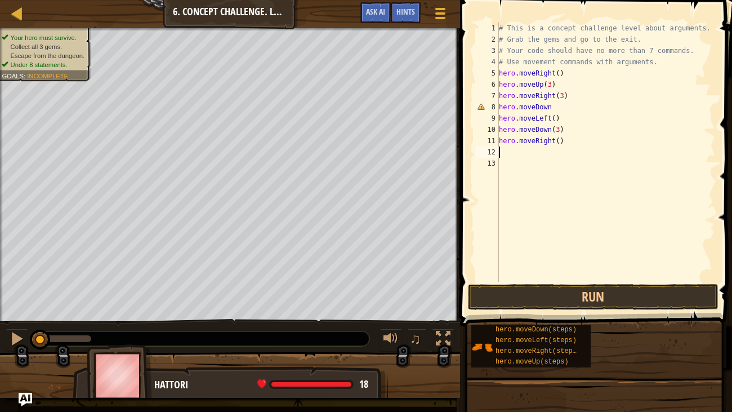
click at [562, 144] on div "# This is a concept challenge level about arguments. # Grab the gems and go to …" at bounding box center [606, 164] width 219 height 282
type textarea "hero.moveRight(3)"
click at [557, 153] on div "# This is a concept challenge level about arguments. # Grab the gems and go to …" at bounding box center [606, 164] width 219 height 282
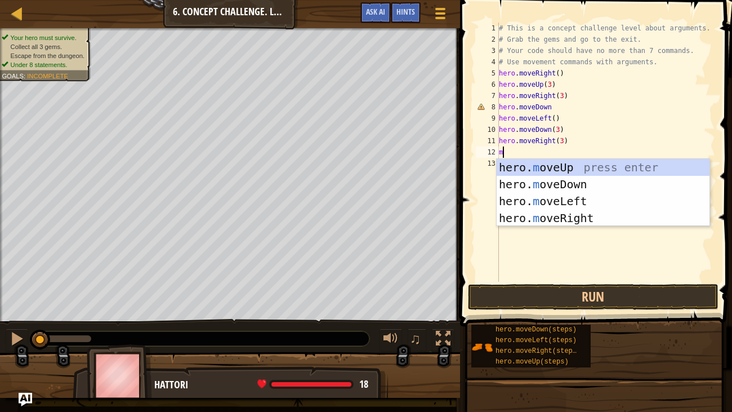
type textarea "move"
click at [567, 162] on div "hero. move Up press enter hero. move Down press enter hero. move Left press ent…" at bounding box center [603, 209] width 213 height 101
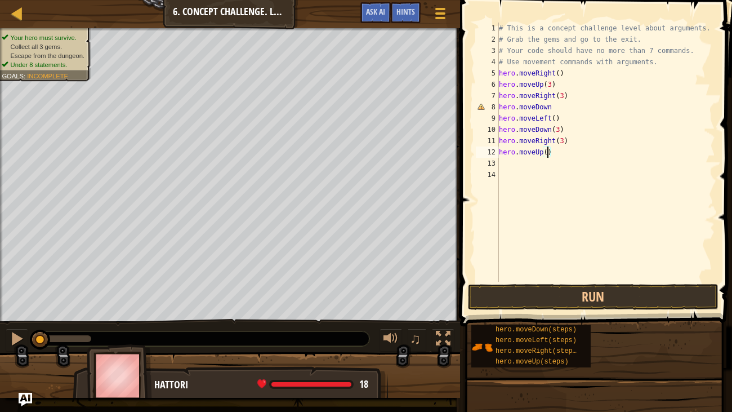
click at [547, 153] on div "# This is a concept challenge level about arguments. # Grab the gems and go to …" at bounding box center [606, 164] width 219 height 282
type textarea "hero.moveUp(2)"
click at [549, 163] on div "# This is a concept challenge level about arguments. # Grab the gems and go to …" at bounding box center [606, 164] width 219 height 282
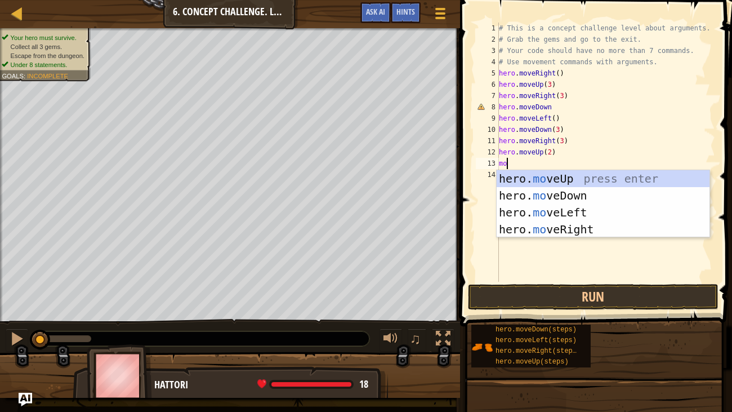
scroll to position [5, 0]
type textarea "move"
click at [608, 234] on div "hero. move Up press enter hero. move Down press enter hero. move Left press ent…" at bounding box center [603, 220] width 213 height 101
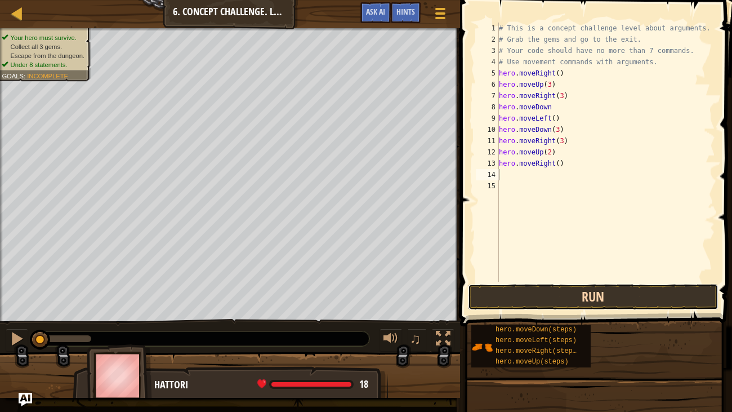
click at [580, 291] on button "Run" at bounding box center [593, 297] width 251 height 26
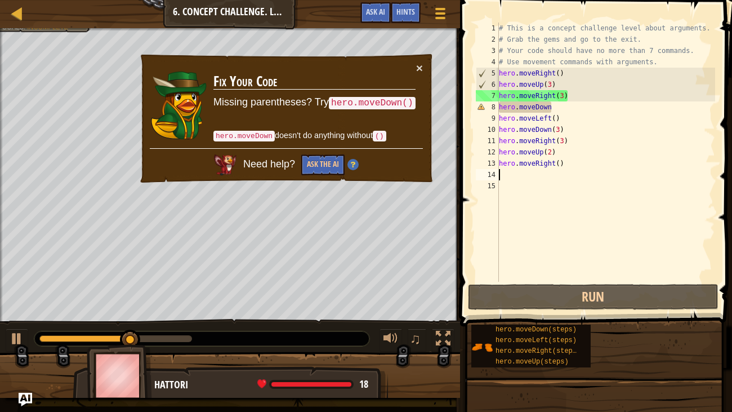
click at [551, 105] on div "# This is a concept challenge level about arguments. # Grab the gems and go to …" at bounding box center [606, 164] width 219 height 282
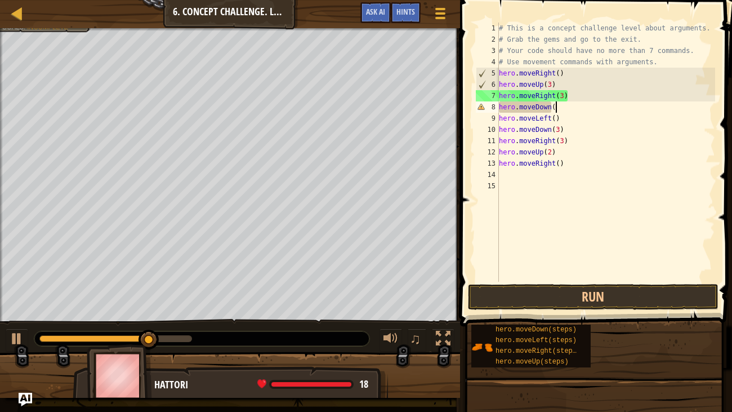
scroll to position [5, 4]
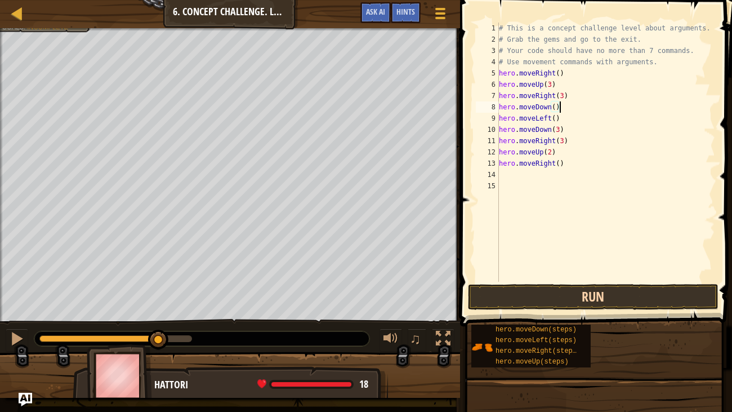
type textarea "hero.moveDown()"
click at [605, 300] on button "Run" at bounding box center [593, 297] width 251 height 26
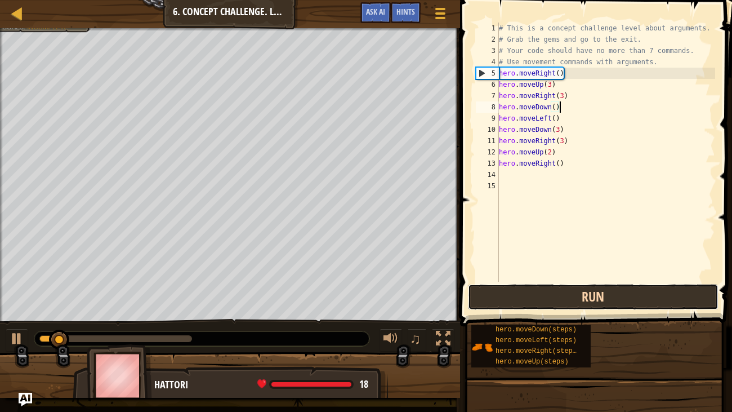
click at [605, 300] on button "Run" at bounding box center [593, 297] width 251 height 26
click at [618, 304] on button "Running" at bounding box center [593, 297] width 251 height 26
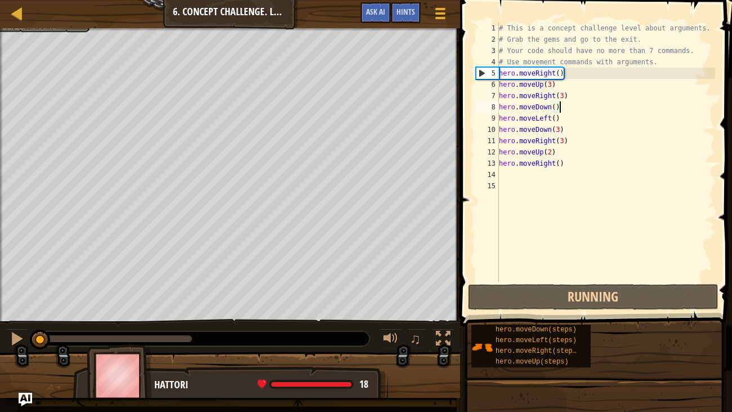
click at [573, 201] on div "# This is a concept challenge level about arguments. # Grab the gems and go to …" at bounding box center [606, 164] width 219 height 282
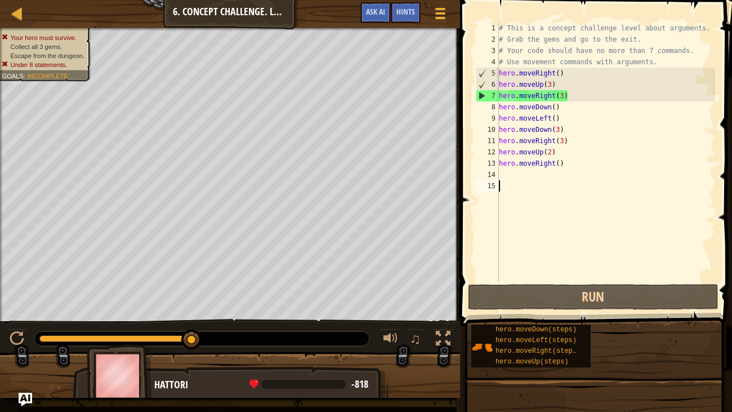
click at [568, 110] on div "# This is a concept challenge level about arguments. # Grab the gems and go to …" at bounding box center [606, 164] width 219 height 282
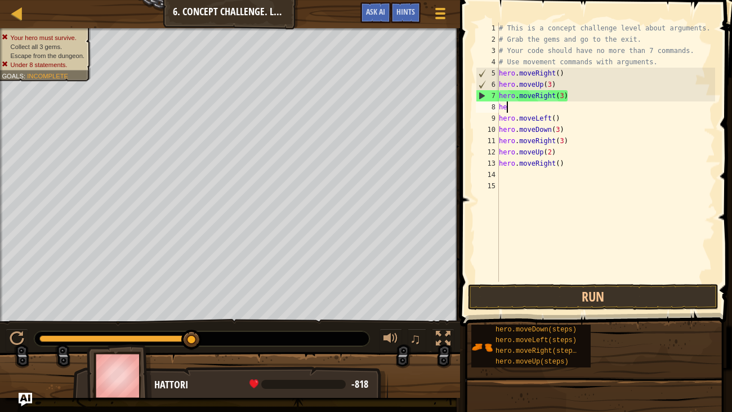
type textarea "h"
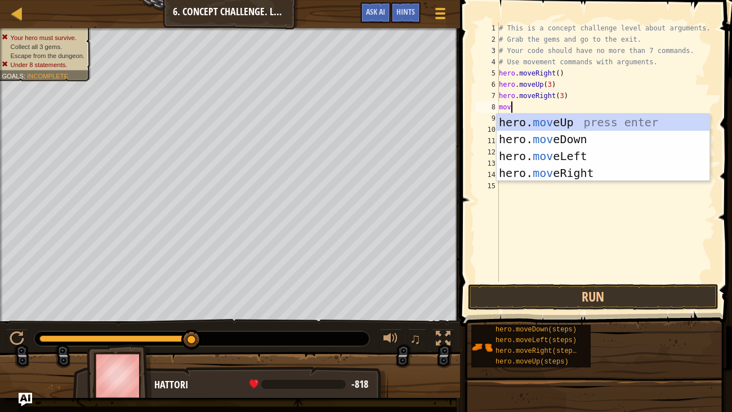
type textarea "move"
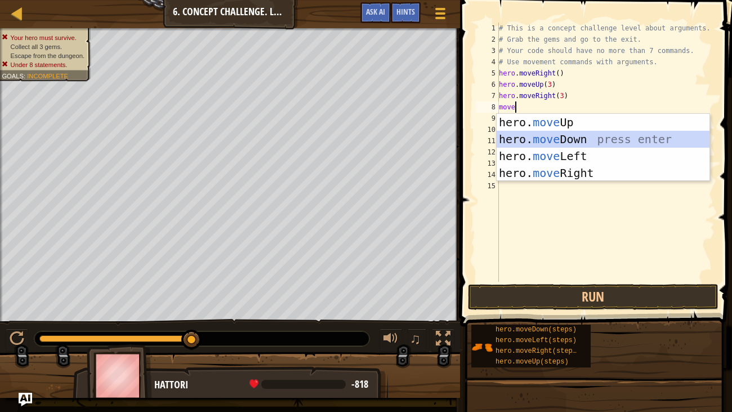
click at [579, 134] on div "hero. move Up press enter hero. move Down press enter hero. move Left press ent…" at bounding box center [603, 164] width 213 height 101
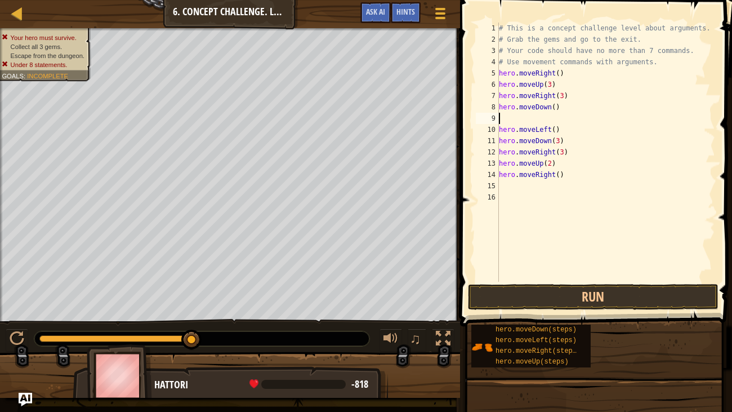
click at [555, 108] on div "# This is a concept challenge level about arguments. # Grab the gems and go to …" at bounding box center [606, 164] width 219 height 282
click at [558, 128] on div "# This is a concept challenge level about arguments. # Grab the gems and go to …" at bounding box center [606, 164] width 219 height 282
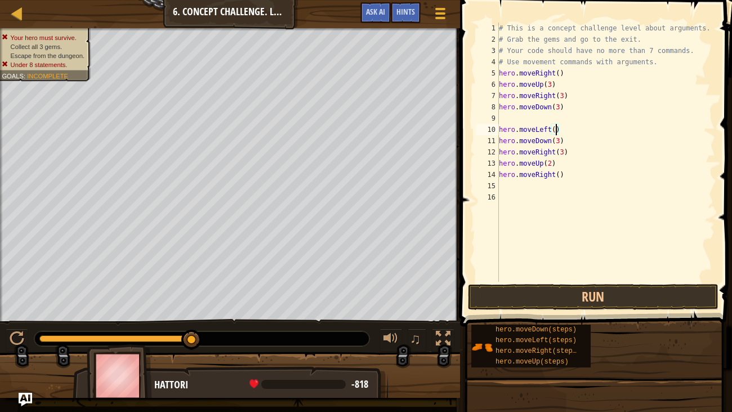
click at [554, 128] on div "# This is a concept challenge level about arguments. # Grab the gems and go to …" at bounding box center [606, 164] width 219 height 282
click at [560, 141] on div "# This is a concept challenge level about arguments. # Grab the gems and go to …" at bounding box center [606, 164] width 219 height 282
click at [554, 143] on div "# This is a concept challenge level about arguments. # Grab the gems and go to …" at bounding box center [606, 164] width 219 height 282
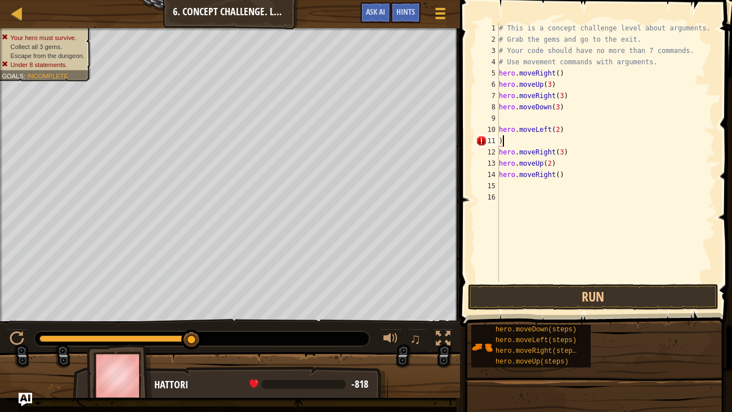
type textarea ")"
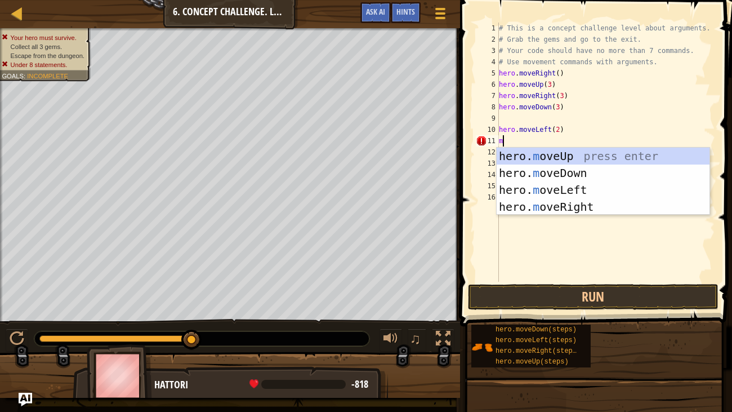
type textarea "mo"
click at [577, 148] on div "hero. mo veUp press enter hero. mo veDown press enter hero. mo veLeft press ent…" at bounding box center [603, 198] width 213 height 101
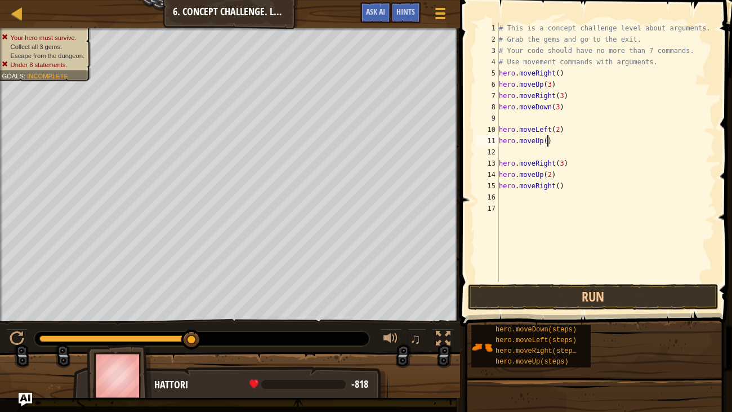
click at [547, 140] on div "# This is a concept challenge level about arguments. # Grab the gems and go to …" at bounding box center [606, 164] width 219 height 282
type textarea "hero.moveUp(3)"
click at [544, 155] on div "# This is a concept challenge level about arguments. # Grab the gems and go to …" at bounding box center [606, 164] width 219 height 282
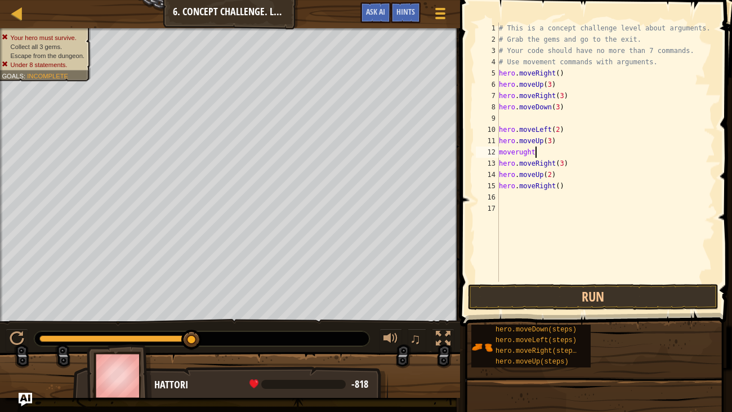
click at [559, 182] on div "# This is a concept challenge level about arguments. # Grab the gems and go to …" at bounding box center [606, 164] width 219 height 282
click at [562, 177] on div "# This is a concept challenge level about arguments. # Grab the gems and go to …" at bounding box center [606, 164] width 219 height 282
type textarea "hero"
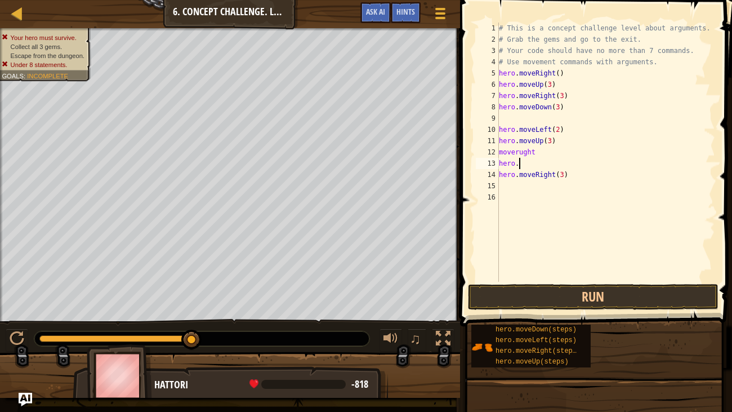
type textarea "hero"
type textarea "moverught"
click at [537, 141] on div "# This is a concept challenge level about arguments. # Grab the gems and go to …" at bounding box center [606, 164] width 219 height 282
click at [553, 145] on div "# This is a concept challenge level about arguments. # Grab the gems and go to …" at bounding box center [606, 164] width 219 height 282
type textarea "hero"
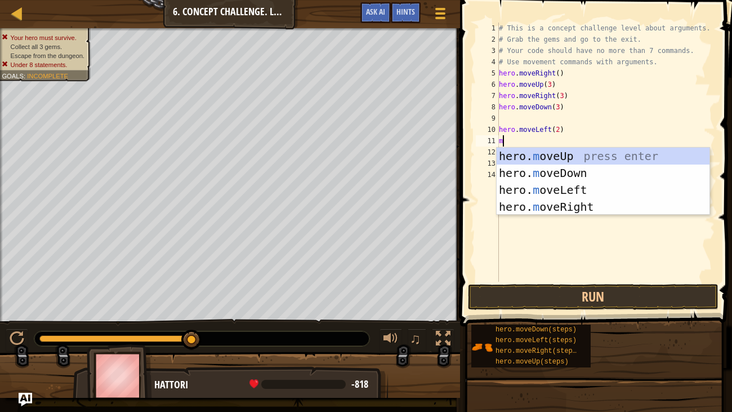
type textarea "mo"
click at [575, 154] on div "hero. mo veUp press enter hero. mo veDown press enter hero. mo veLeft press ent…" at bounding box center [603, 198] width 213 height 101
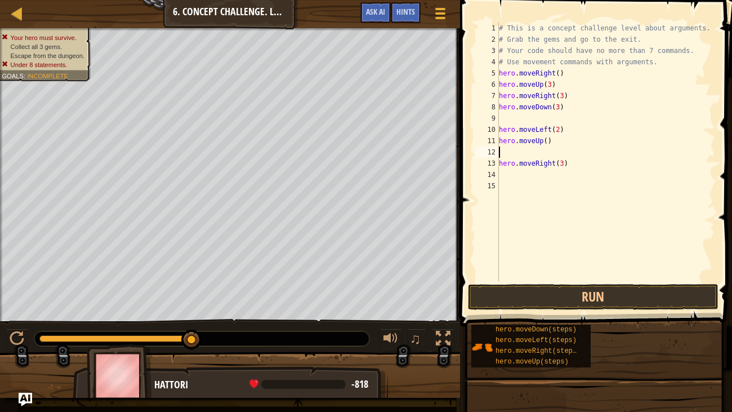
click at [547, 142] on div "# This is a concept challenge level about arguments. # Grab the gems and go to …" at bounding box center [606, 164] width 219 height 282
click at [536, 160] on div "# This is a concept challenge level about arguments. # Grab the gems and go to …" at bounding box center [606, 164] width 219 height 282
type textarea "hero.moveRight(3)"
click at [522, 154] on div "# This is a concept challenge level about arguments. # Grab the gems and go to …" at bounding box center [606, 164] width 219 height 282
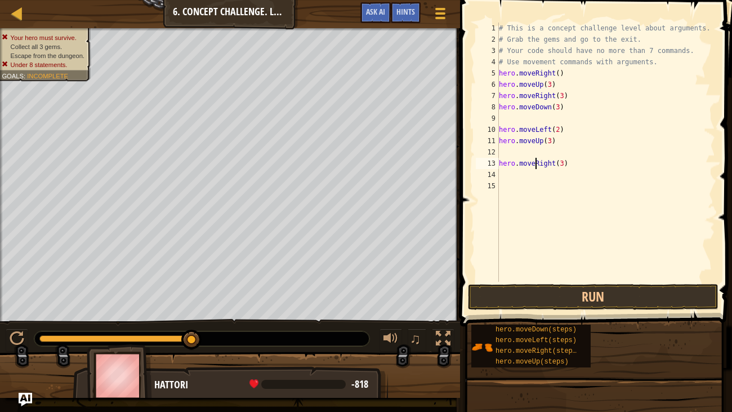
scroll to position [5, 0]
type textarea "hero.moveUp(3)"
click at [508, 117] on div "# This is a concept challenge level about arguments. # Grab the gems and go to …" at bounding box center [606, 164] width 219 height 282
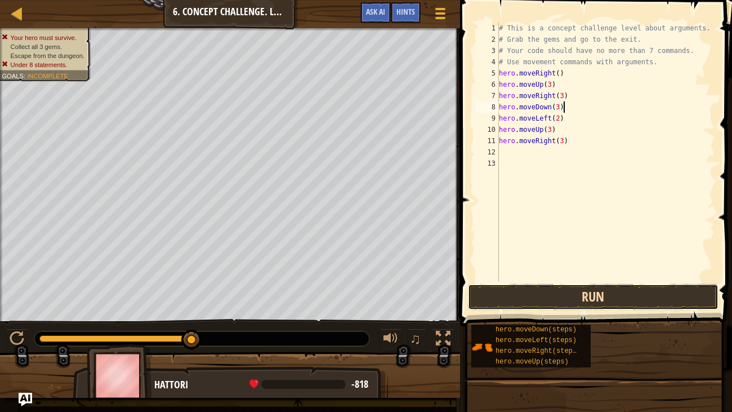
click at [576, 295] on button "Run" at bounding box center [593, 297] width 251 height 26
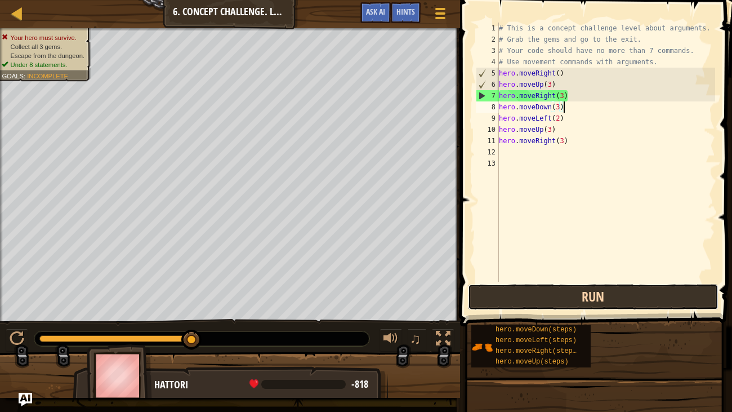
click at [576, 295] on button "Run" at bounding box center [593, 297] width 251 height 26
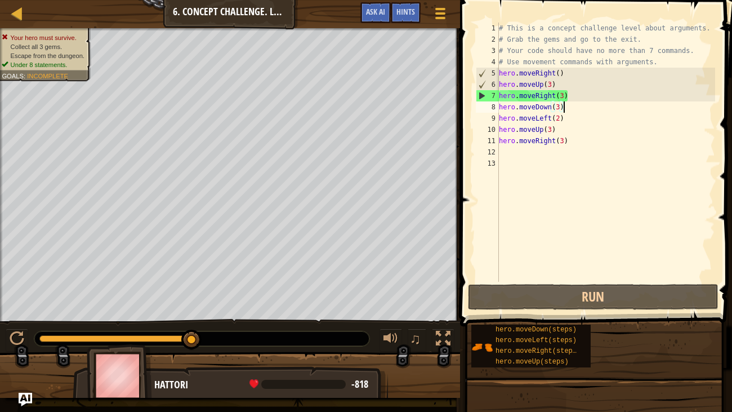
click at [563, 97] on div "# This is a concept challenge level about arguments. # Grab the gems and go to …" at bounding box center [606, 164] width 219 height 282
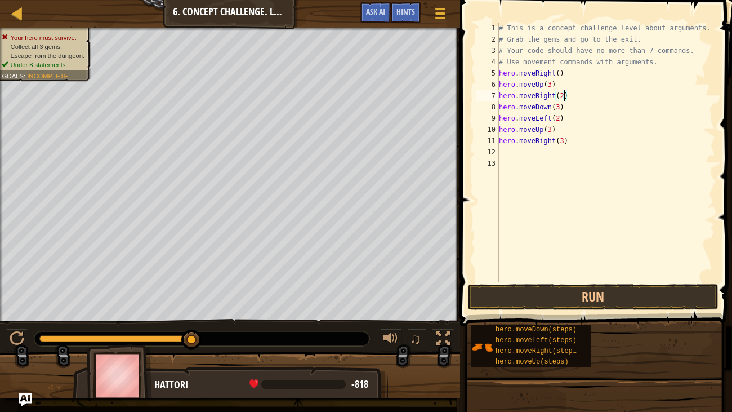
scroll to position [5, 5]
click at [541, 310] on span at bounding box center [597, 146] width 281 height 359
click at [544, 298] on button "Run" at bounding box center [593, 297] width 251 height 26
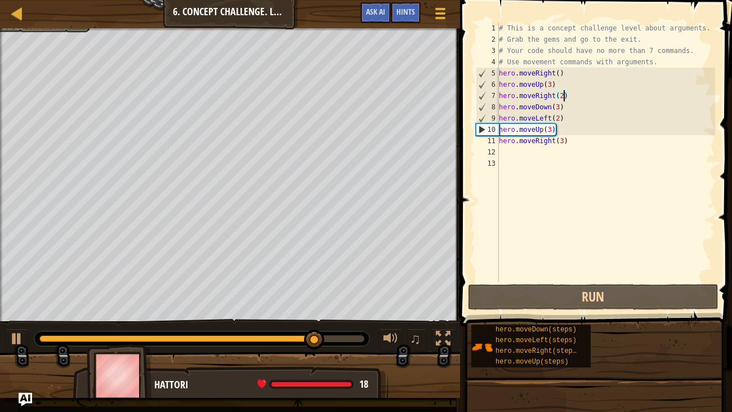
click at [559, 119] on div "# This is a concept challenge level about arguments. # Grab the gems and go to …" at bounding box center [606, 164] width 219 height 282
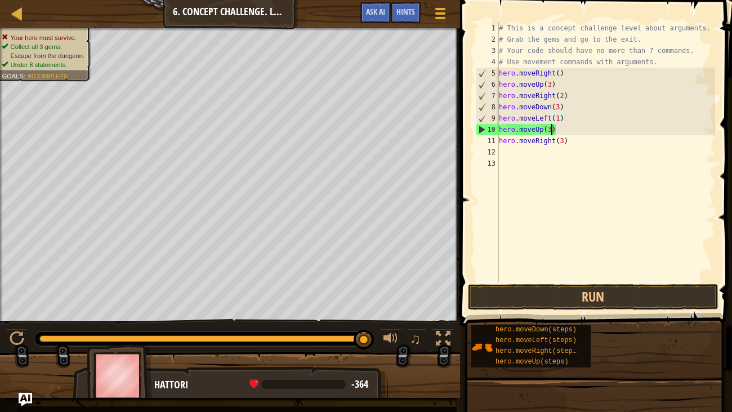
click at [550, 130] on div "# This is a concept challenge level about arguments. # Grab the gems and go to …" at bounding box center [606, 164] width 219 height 282
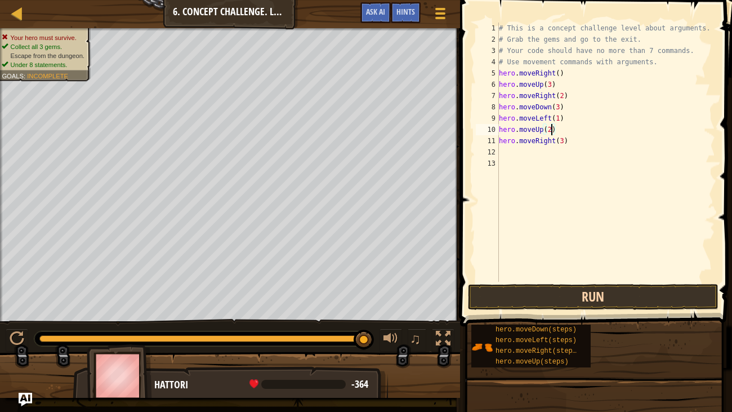
type textarea "hero.moveUp(2)"
click at [547, 296] on button "Run" at bounding box center [593, 297] width 251 height 26
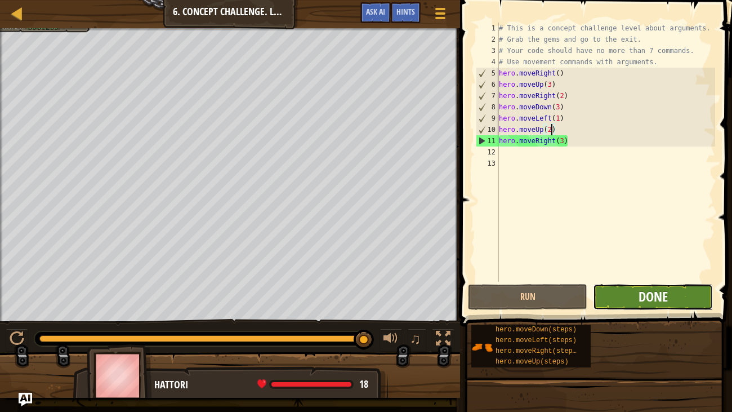
click at [666, 296] on span "Done" at bounding box center [653, 296] width 29 height 18
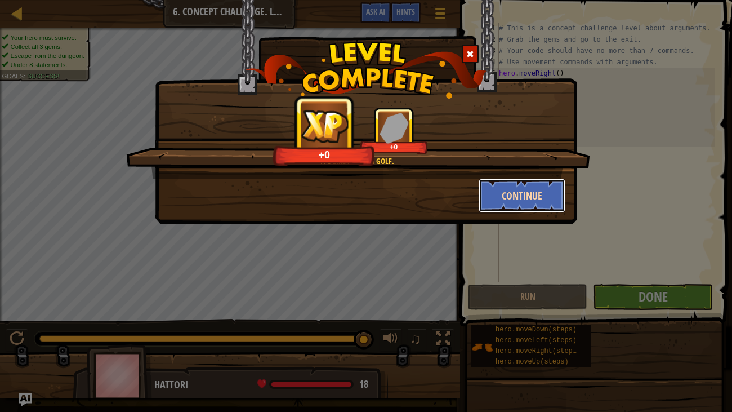
click at [513, 206] on button "Continue" at bounding box center [522, 196] width 87 height 34
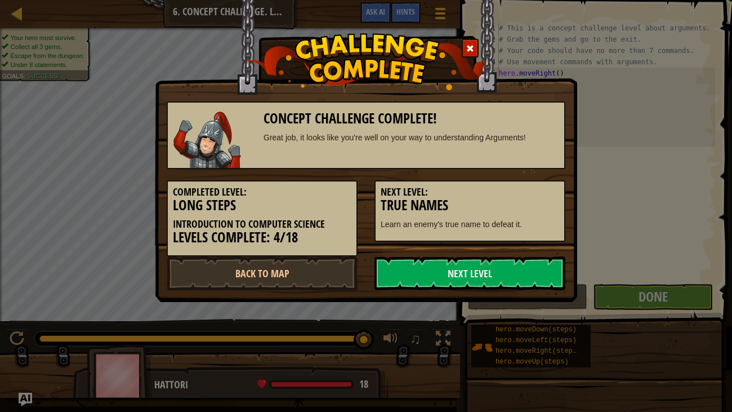
click at [502, 199] on h3 "True Names" at bounding box center [470, 205] width 179 height 15
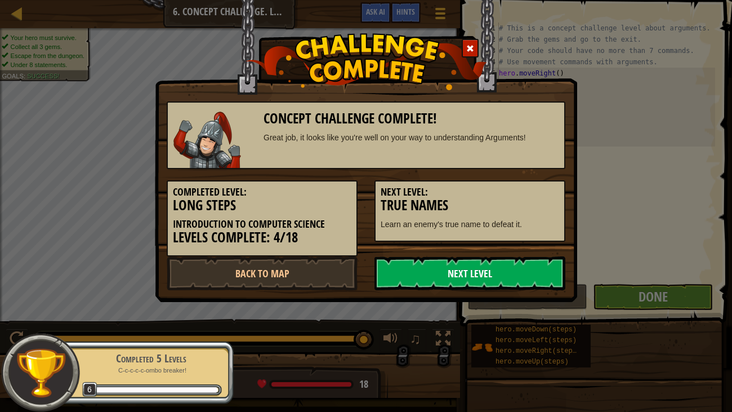
click at [447, 264] on link "Next Level" at bounding box center [470, 273] width 191 height 34
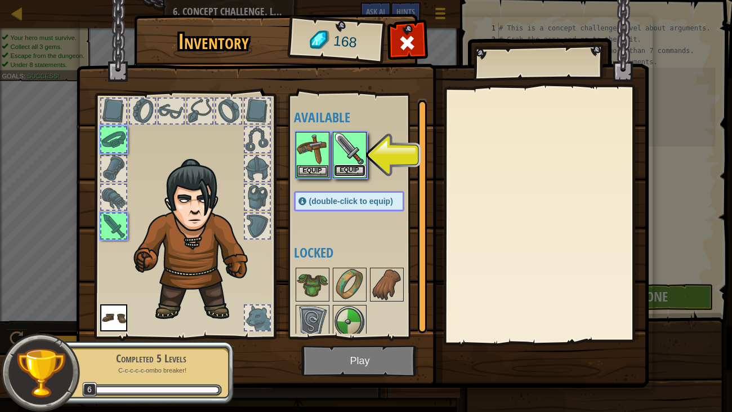
click at [348, 169] on button "Equip" at bounding box center [350, 170] width 32 height 12
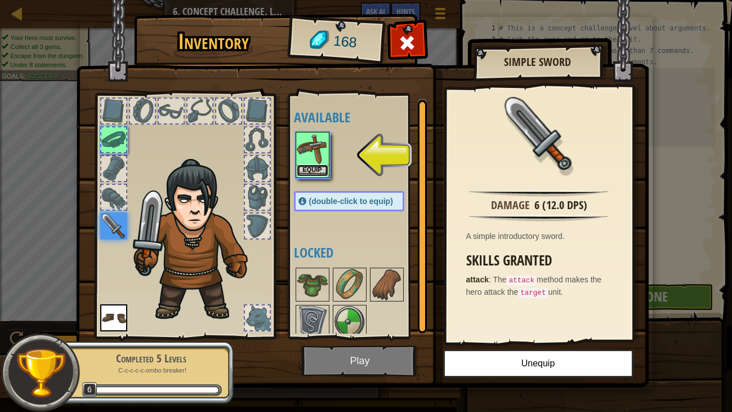
click at [319, 175] on button "Equip" at bounding box center [313, 170] width 32 height 12
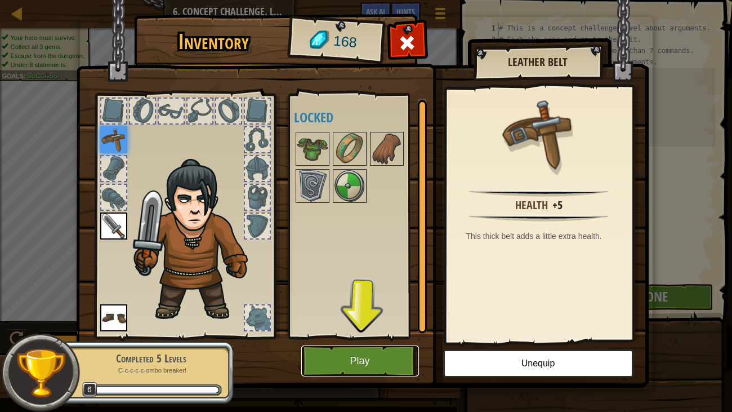
click at [377, 315] on button "Play" at bounding box center [360, 360] width 118 height 31
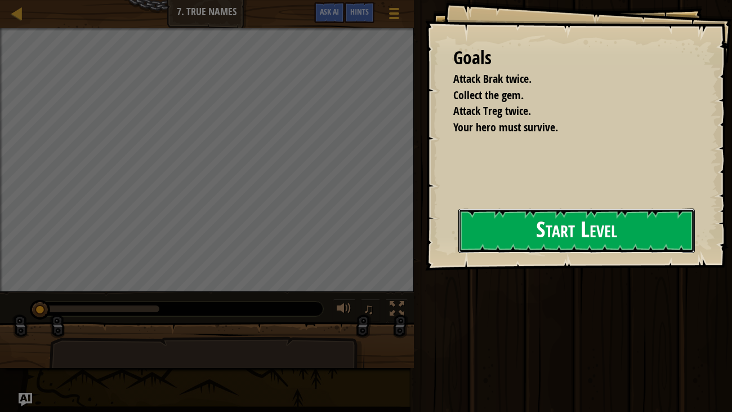
click at [531, 233] on button "Start Level" at bounding box center [576, 230] width 237 height 44
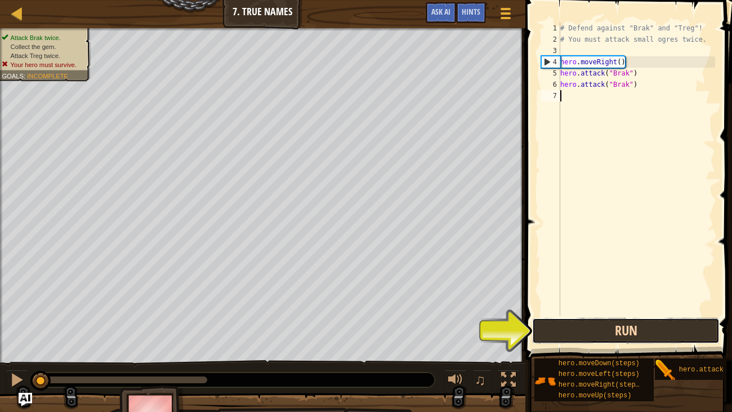
click at [600, 315] on button "Run" at bounding box center [626, 331] width 188 height 26
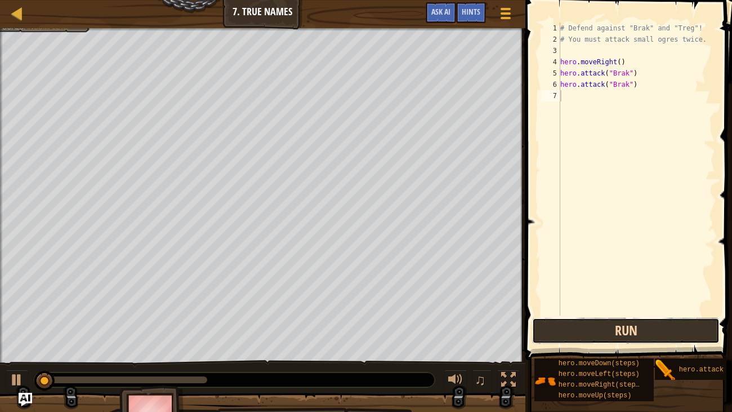
click at [600, 315] on button "Run" at bounding box center [626, 331] width 188 height 26
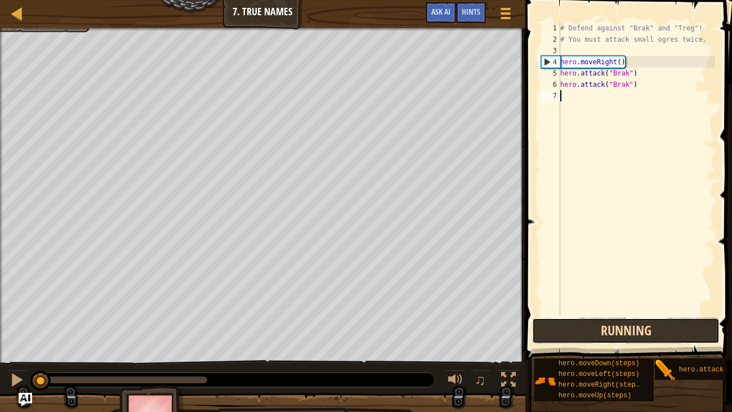
click at [600, 315] on button "Running" at bounding box center [626, 331] width 188 height 26
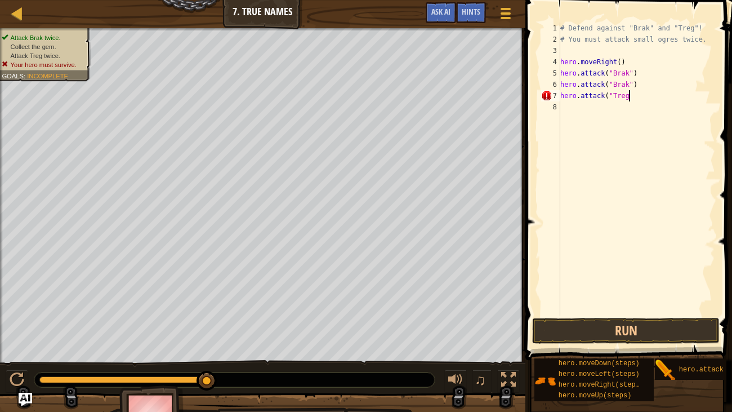
scroll to position [5, 5]
type textarea "hero.attack("Treg")"
click at [632, 108] on div "# Defend against "Brak" and "Treg"! # You must attack small ogres twice. hero .…" at bounding box center [636, 180] width 157 height 315
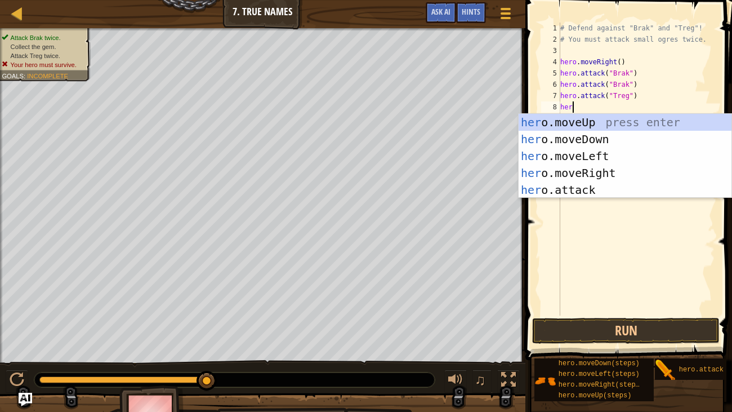
type textarea "hero"
click at [631, 173] on div "hero .moveUp press enter hero .moveDown press enter hero .moveLeft press enter …" at bounding box center [625, 173] width 213 height 118
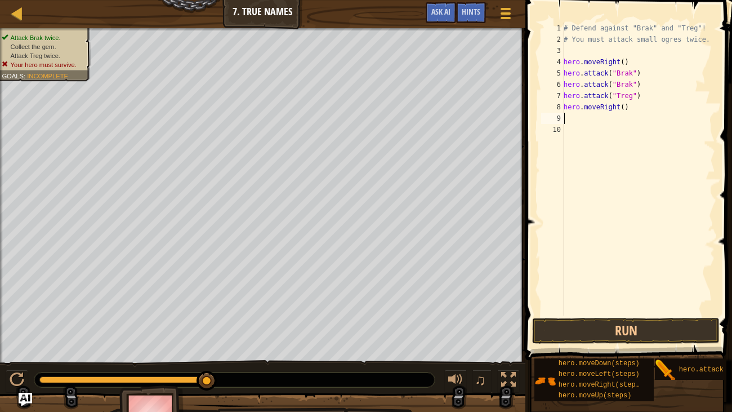
click at [626, 106] on div "# Defend against "Brak" and "Treg"! # You must attack small ogres twice. hero .…" at bounding box center [639, 180] width 154 height 315
click at [604, 315] on button "Run" at bounding box center [626, 331] width 188 height 26
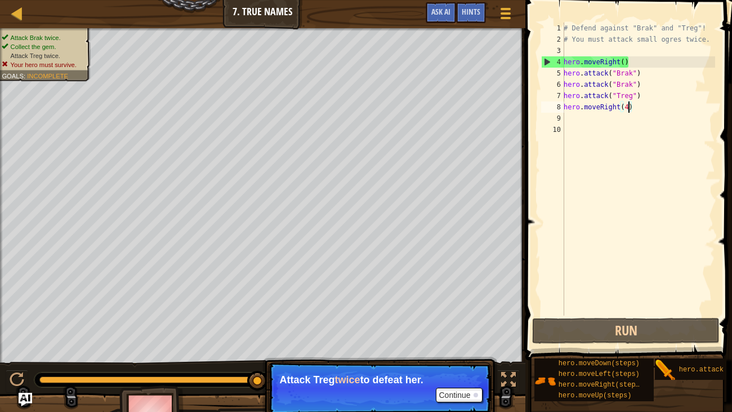
click at [639, 92] on div "# Defend against "Brak" and "Treg"! # You must attack small ogres twice. hero .…" at bounding box center [639, 180] width 154 height 315
type textarea "hero.attack("Treg")"
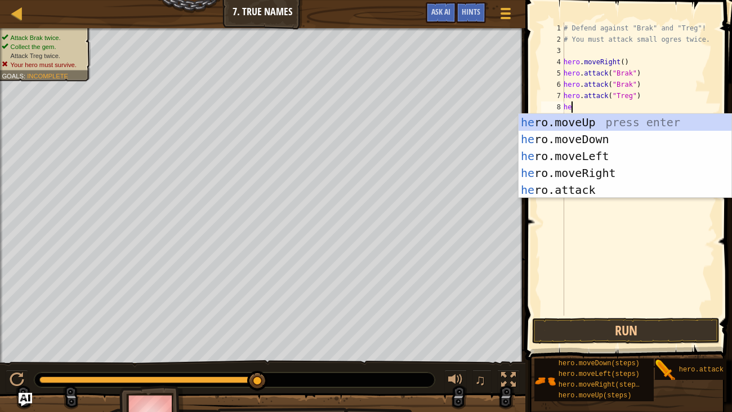
scroll to position [5, 0]
click at [606, 189] on div "hero .moveUp press enter hero .moveDown press enter hero .moveLeft press enter …" at bounding box center [625, 173] width 213 height 118
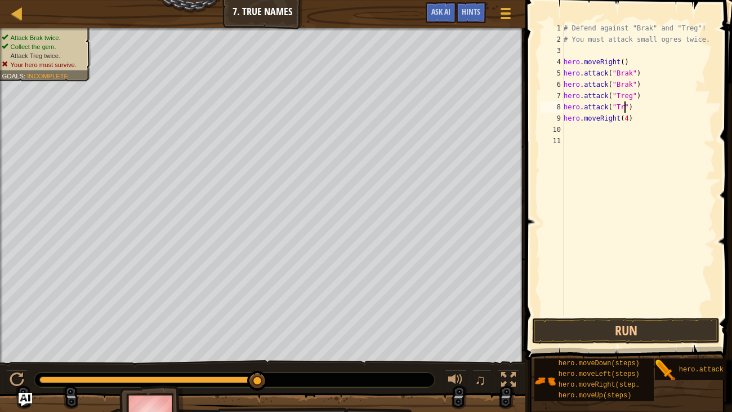
scroll to position [5, 6]
click at [636, 315] on button "Run" at bounding box center [626, 331] width 188 height 26
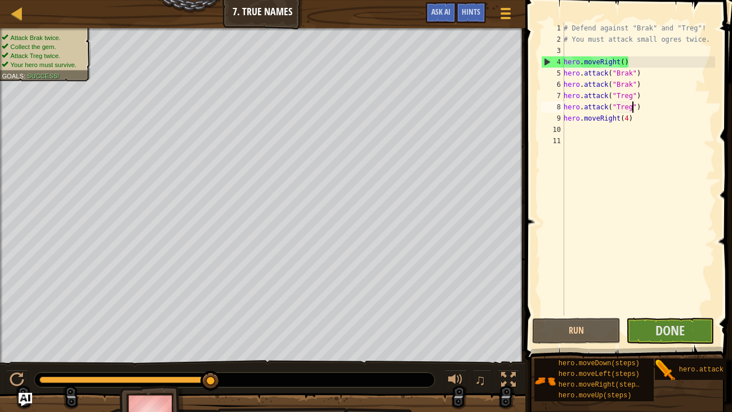
click at [631, 114] on div "# Defend against "Brak" and "Treg"! # You must attack small ogres twice. hero .…" at bounding box center [639, 180] width 154 height 315
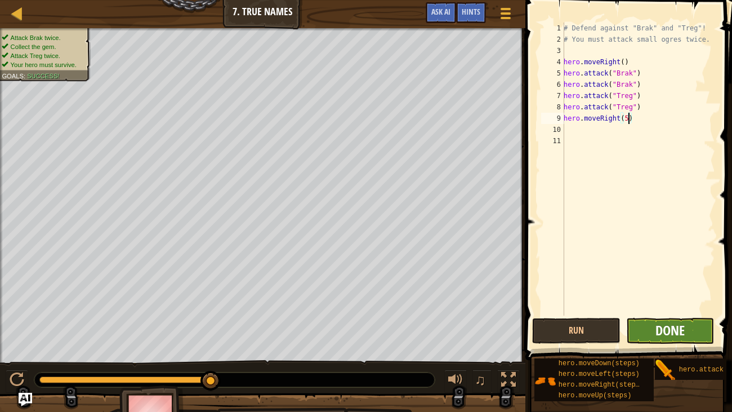
type textarea "hero.moveRight(5)"
click at [662, 315] on span "Done" at bounding box center [670, 330] width 29 height 18
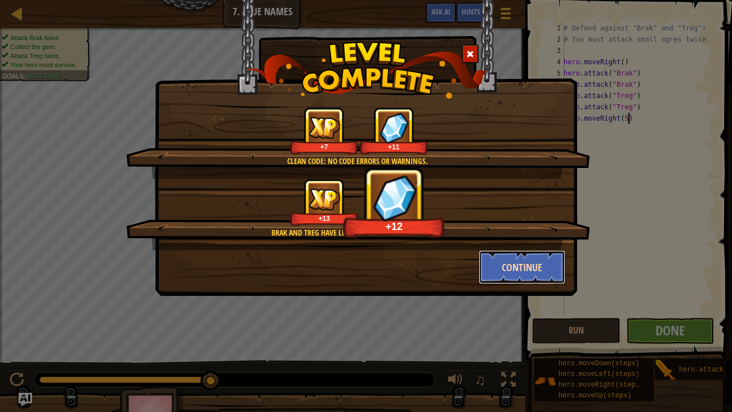
click at [518, 265] on button "Continue" at bounding box center [522, 267] width 87 height 34
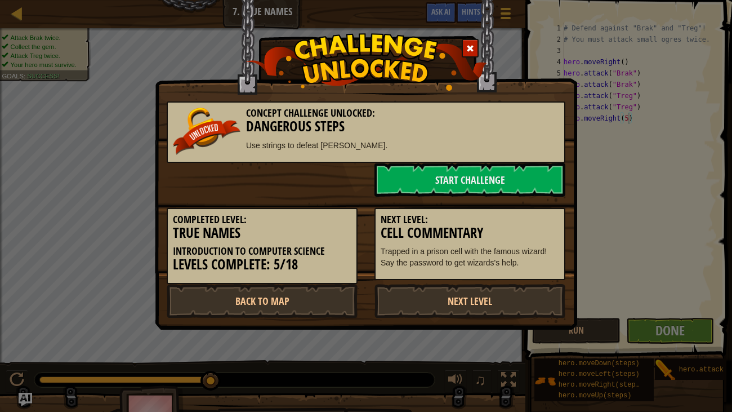
click at [524, 274] on div "Next Level: Cell Commentary Trapped in a prison cell with the famous wizard! Sa…" at bounding box center [470, 244] width 191 height 73
click at [452, 307] on link "Next Level" at bounding box center [470, 301] width 191 height 34
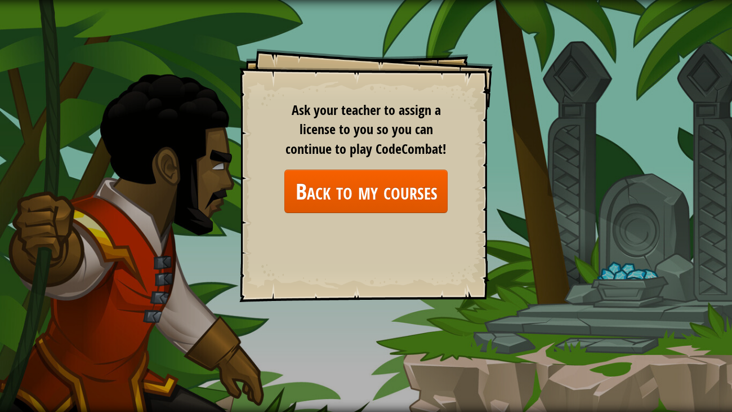
click at [318, 161] on div "Ask your teacher to assign a license to you so you can continue to play CodeCom…" at bounding box center [365, 156] width 163 height 113
click at [345, 219] on div "Goals Start Level Error loading from server. Try refreshing the page. You'll ne…" at bounding box center [365, 174] width 253 height 253
click at [332, 210] on link "Back to my courses" at bounding box center [365, 191] width 163 height 43
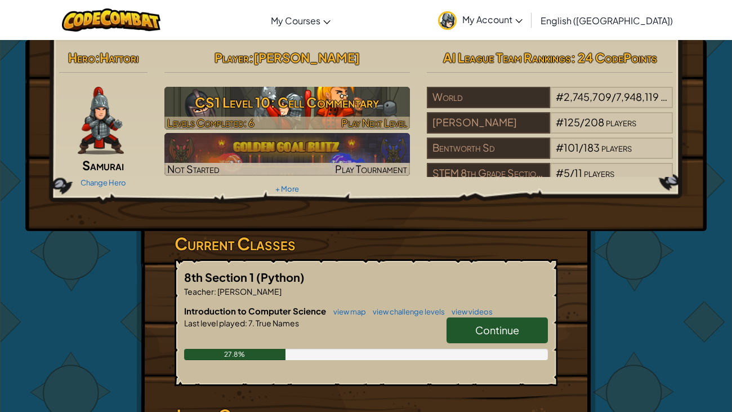
click at [239, 112] on h3 "CS1 Level 10: Cell Commentary" at bounding box center [287, 102] width 246 height 25
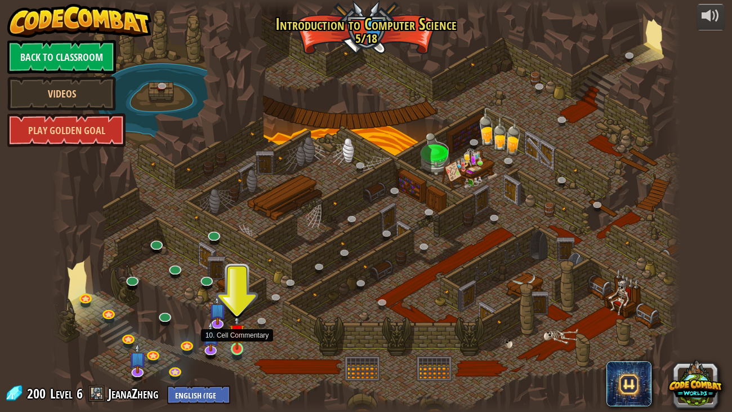
click at [233, 315] on img at bounding box center [237, 332] width 16 height 36
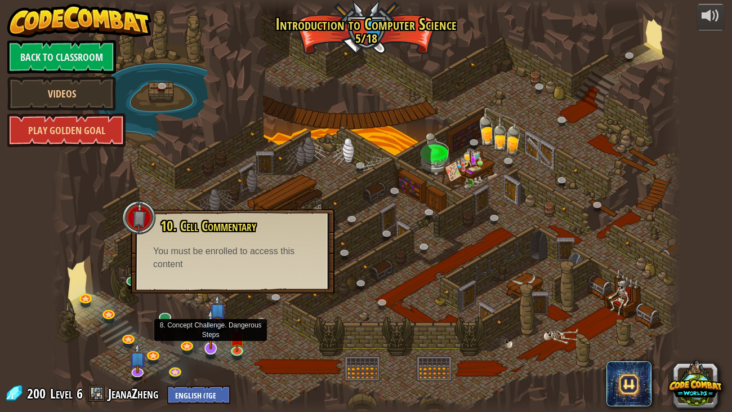
click at [215, 315] on img at bounding box center [210, 329] width 17 height 41
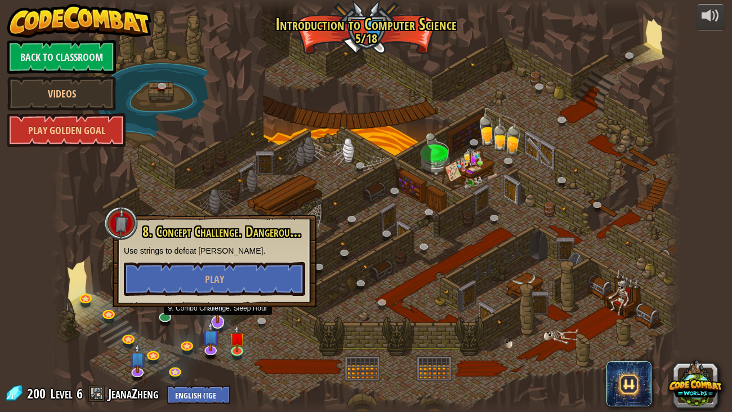
click at [217, 315] on img at bounding box center [217, 303] width 17 height 41
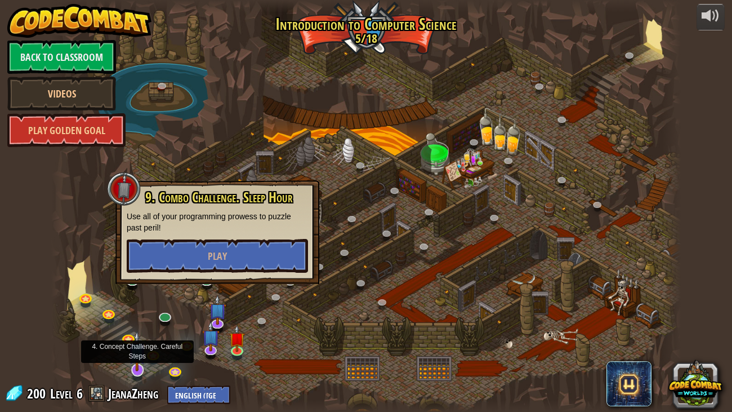
click at [140, 315] on img at bounding box center [136, 351] width 17 height 41
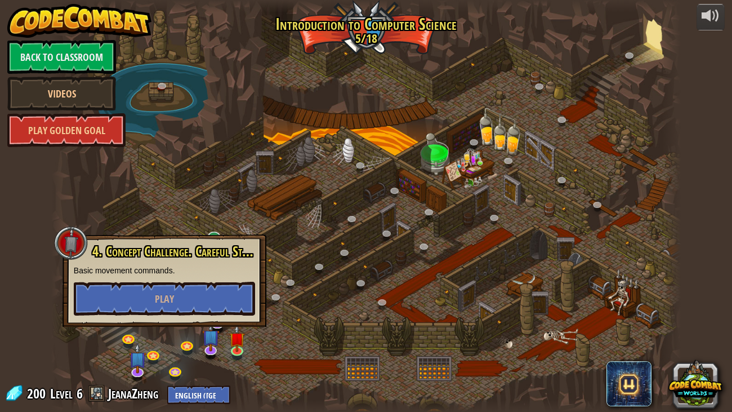
click at [244, 179] on div at bounding box center [366, 206] width 630 height 412
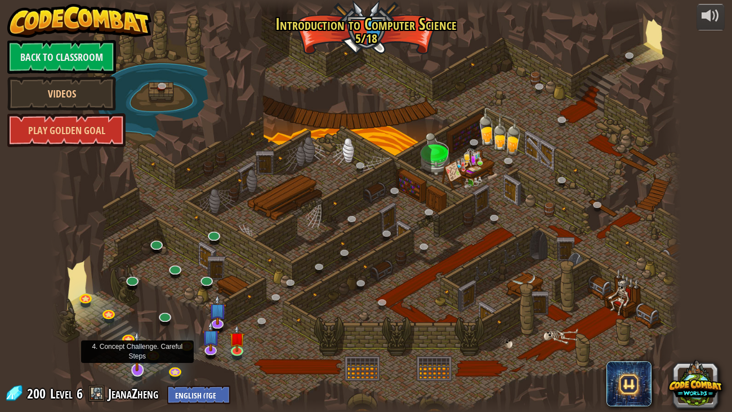
click at [136, 315] on img at bounding box center [136, 351] width 17 height 41
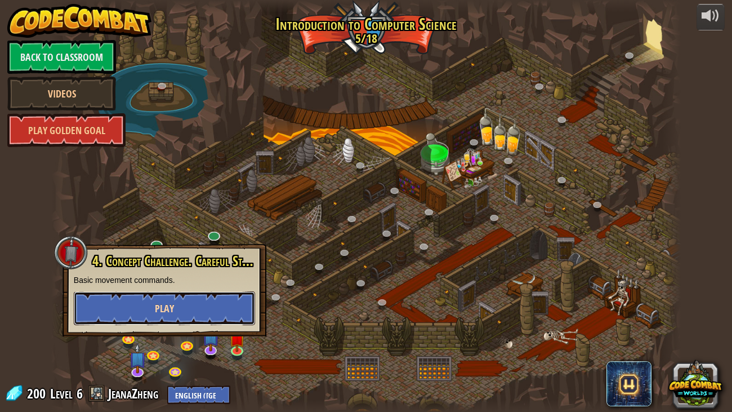
click at [204, 307] on button "Play" at bounding box center [164, 308] width 181 height 34
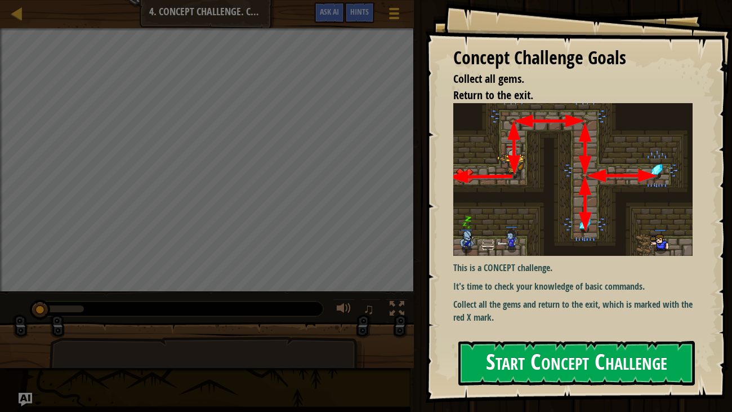
click at [503, 217] on img at bounding box center [573, 179] width 240 height 153
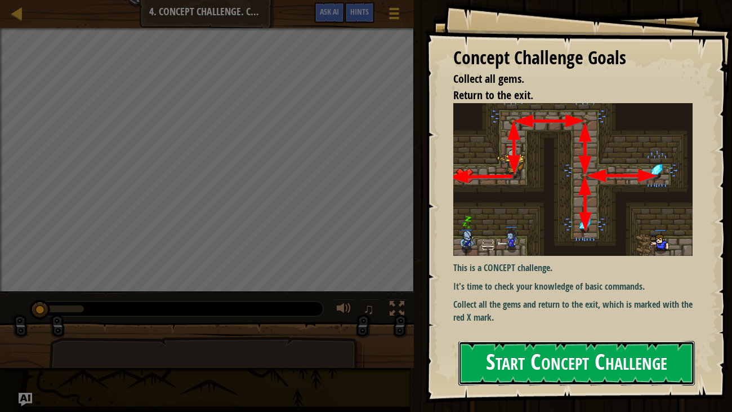
click at [533, 315] on button "Start Concept Challenge" at bounding box center [576, 363] width 237 height 44
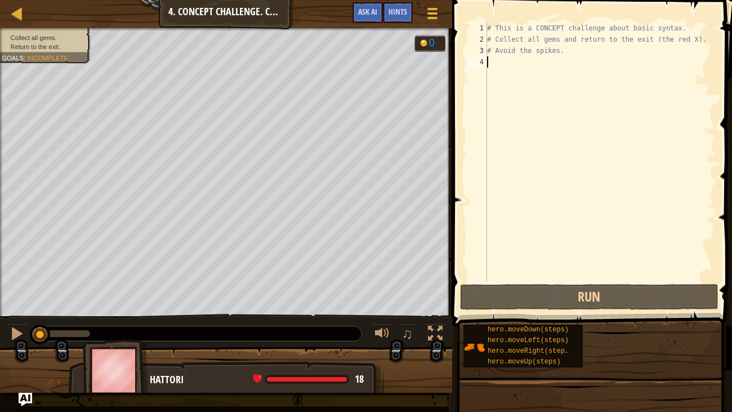
scroll to position [5, 0]
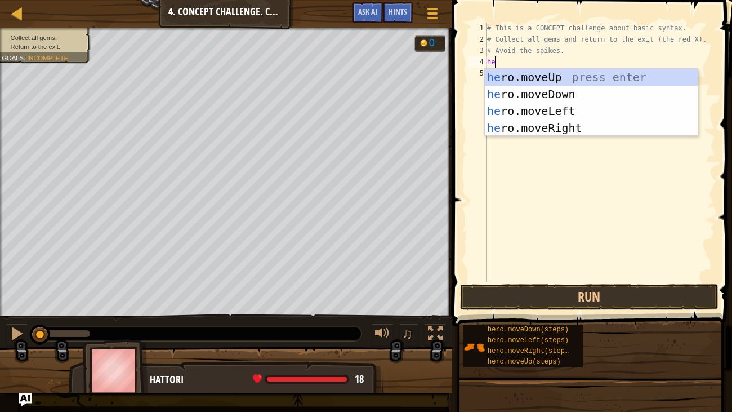
type textarea "her"
click at [591, 78] on div "her o.moveUp press enter her o.moveDown press enter her o.moveLeft press enter …" at bounding box center [591, 119] width 213 height 101
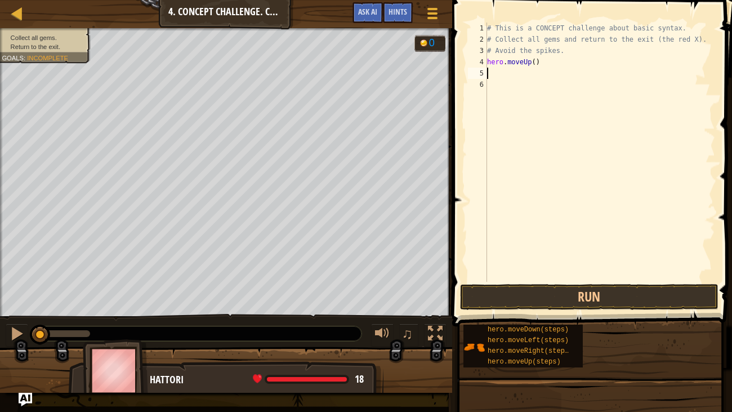
type textarea "her"
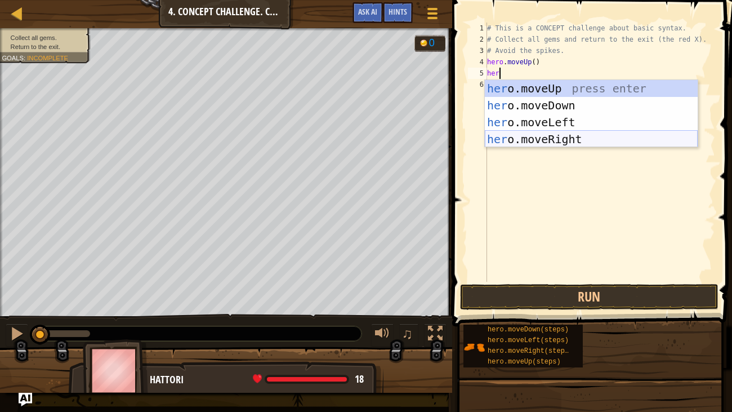
click at [580, 140] on div "her o.moveUp press enter her o.moveDown press enter her o.moveLeft press enter …" at bounding box center [591, 130] width 213 height 101
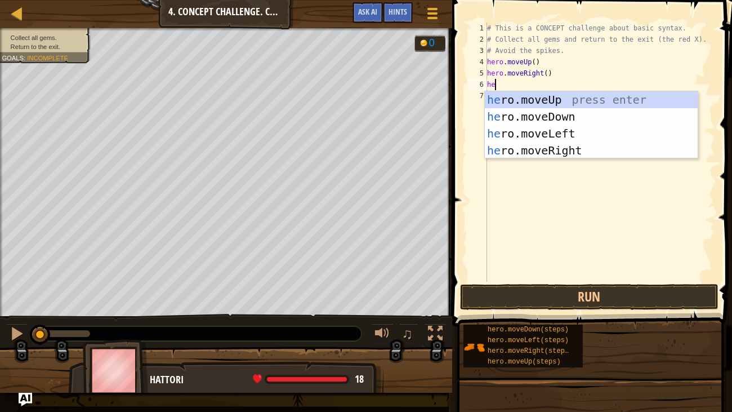
type textarea "hero"
click at [576, 121] on div "hero .moveUp press enter hero .moveDown press enter hero .moveLeft press enter …" at bounding box center [591, 141] width 213 height 101
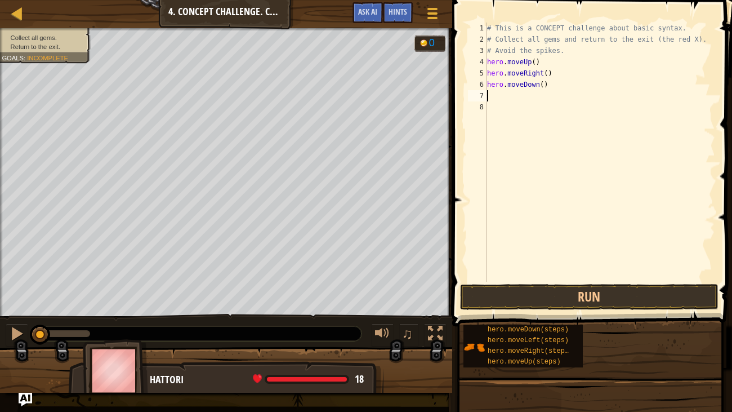
click at [545, 88] on div "# This is a CONCEPT challenge about basic syntax. # Collect all gems and return…" at bounding box center [600, 164] width 230 height 282
type textarea "hero.moveDown(e)"
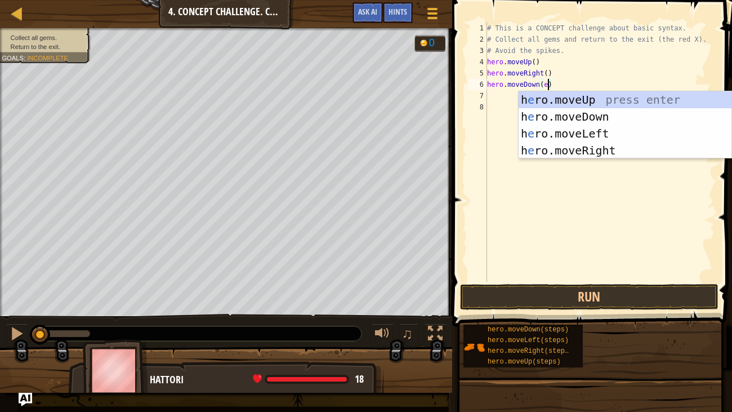
click at [505, 98] on div "# This is a CONCEPT challenge about basic syntax. # Collect all gems and return…" at bounding box center [600, 164] width 230 height 282
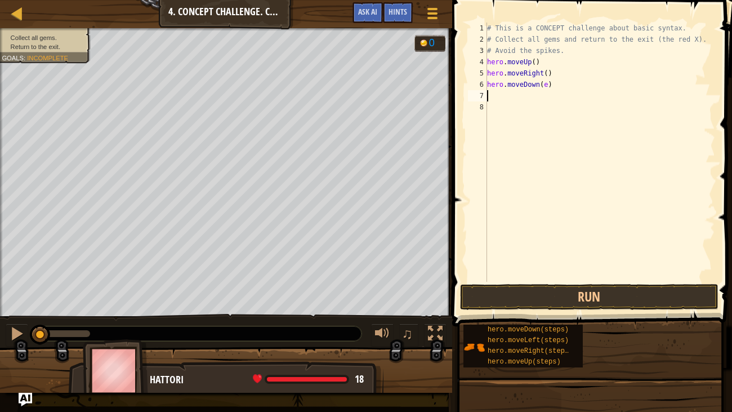
scroll to position [5, 0]
type textarea "h"
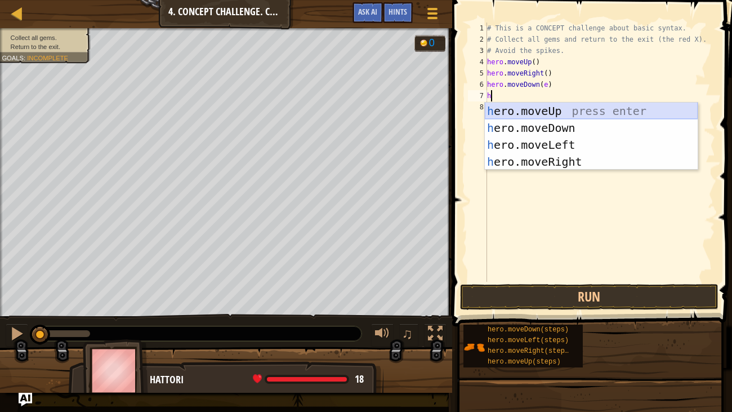
click at [563, 109] on div "h ero.moveUp press enter h ero.moveDown press enter h ero.moveLeft press enter …" at bounding box center [591, 153] width 213 height 101
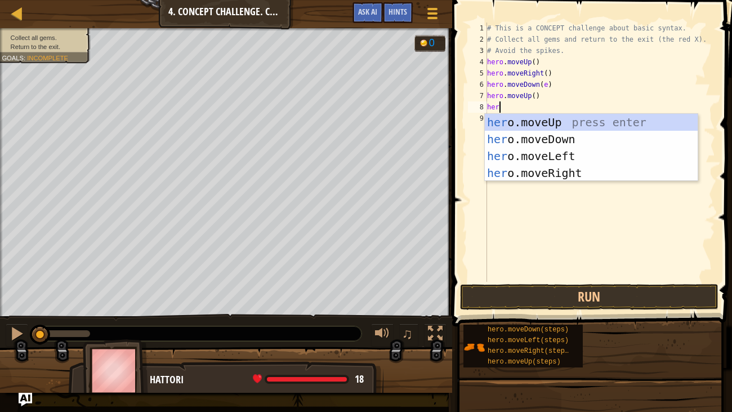
type textarea "her"
click at [569, 171] on div "her o.moveUp press enter her o.moveDown press enter her o.moveLeft press enter …" at bounding box center [591, 164] width 213 height 101
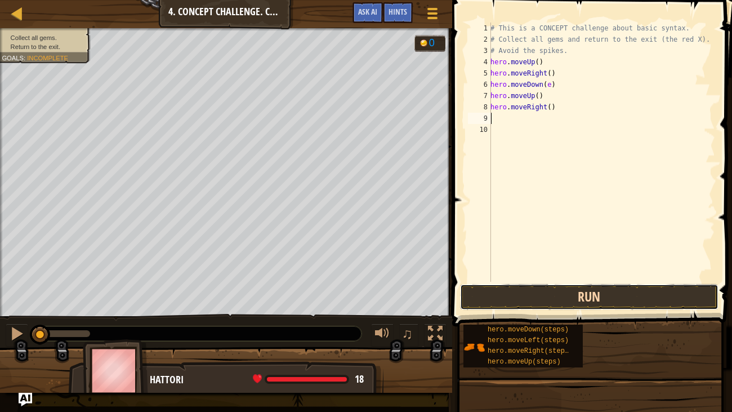
click at [611, 296] on button "Run" at bounding box center [589, 297] width 259 height 26
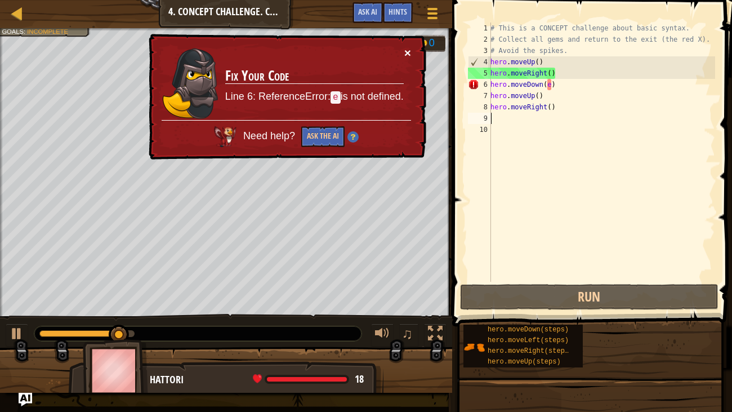
click at [406, 51] on button "×" at bounding box center [407, 53] width 7 height 12
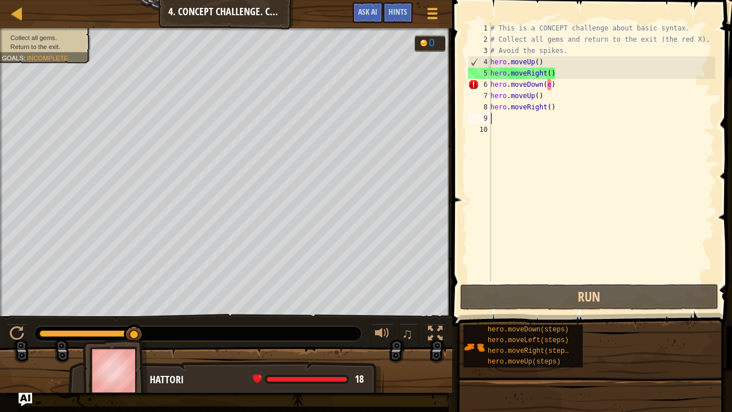
click at [550, 81] on div "# This is a CONCEPT challenge about basic syntax. # Collect all gems and return…" at bounding box center [601, 164] width 227 height 282
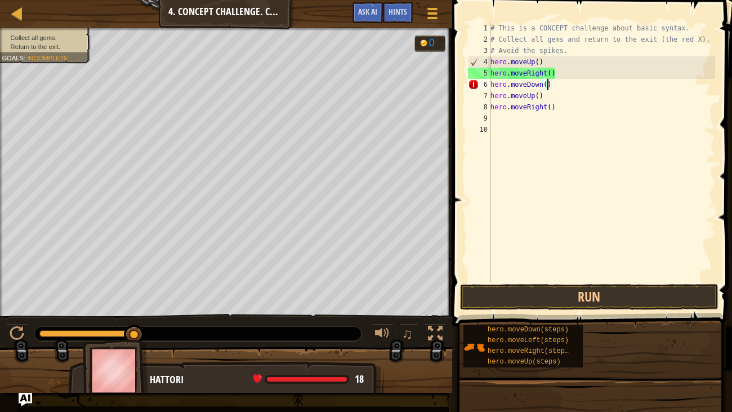
scroll to position [5, 5]
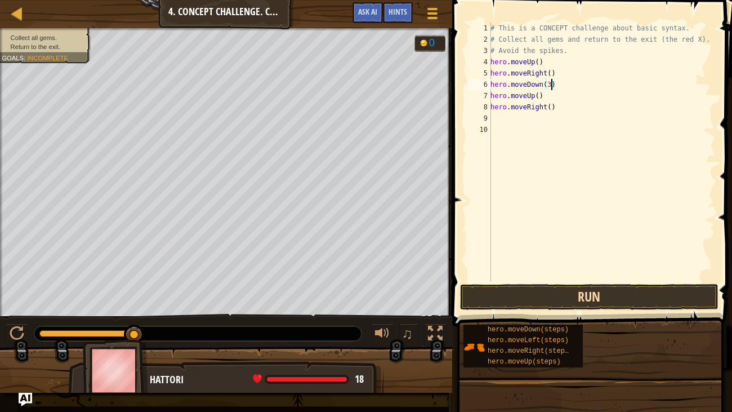
type textarea "hero.moveDown(3)"
click at [596, 304] on button "Run" at bounding box center [589, 297] width 259 height 26
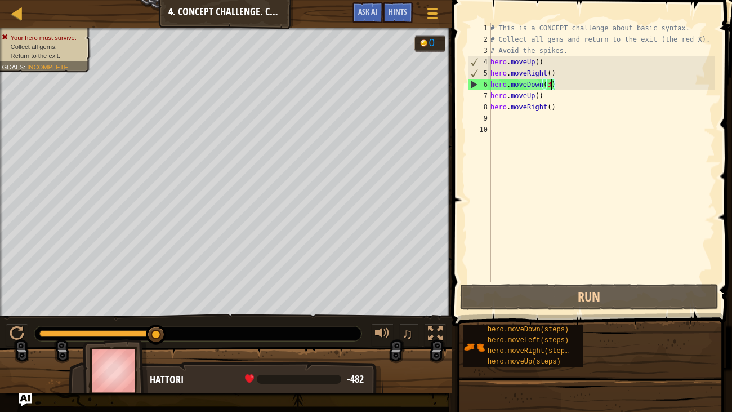
click at [658, 119] on div "# This is a CONCEPT challenge about basic syntax. # Collect all gems and return…" at bounding box center [601, 164] width 227 height 282
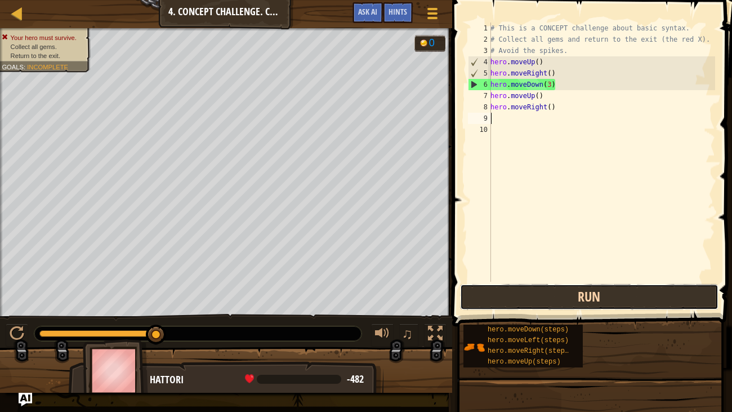
click at [573, 292] on button "Run" at bounding box center [589, 297] width 259 height 26
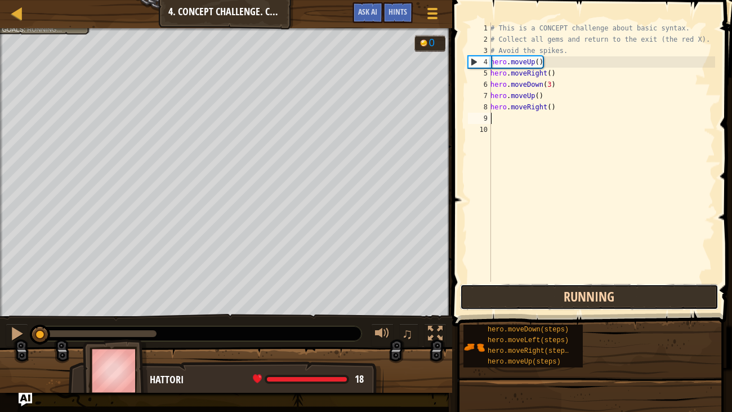
click at [573, 292] on button "Running" at bounding box center [589, 297] width 259 height 26
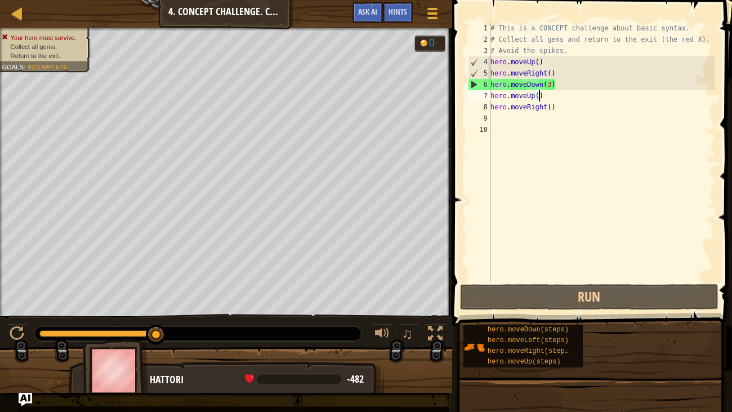
click at [540, 95] on div "# This is a CONCEPT challenge about basic syntax. # Collect all gems and return…" at bounding box center [601, 164] width 227 height 282
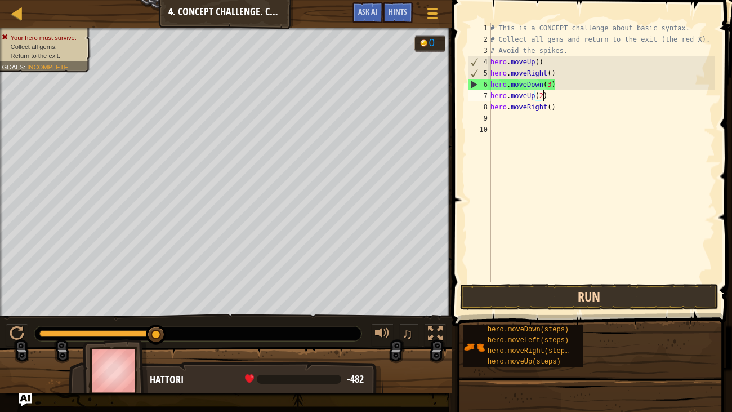
scroll to position [5, 3]
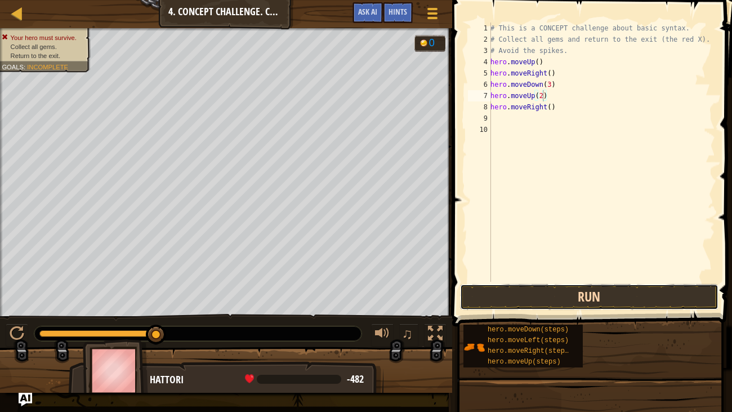
click at [547, 293] on button "Run" at bounding box center [589, 297] width 259 height 26
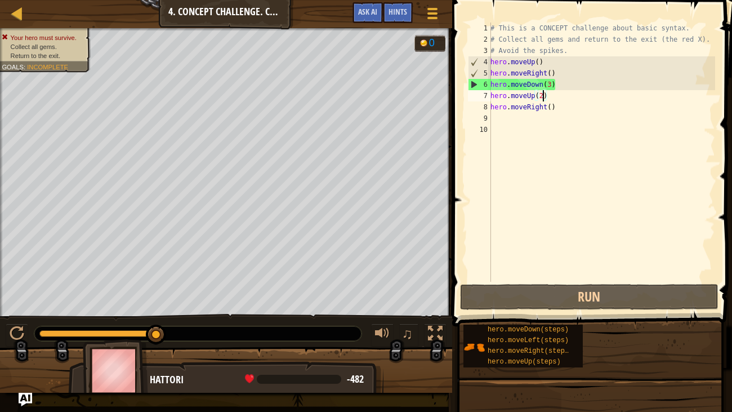
click at [553, 84] on div "# This is a CONCEPT challenge about basic syntax. # Collect all gems and return…" at bounding box center [601, 164] width 227 height 282
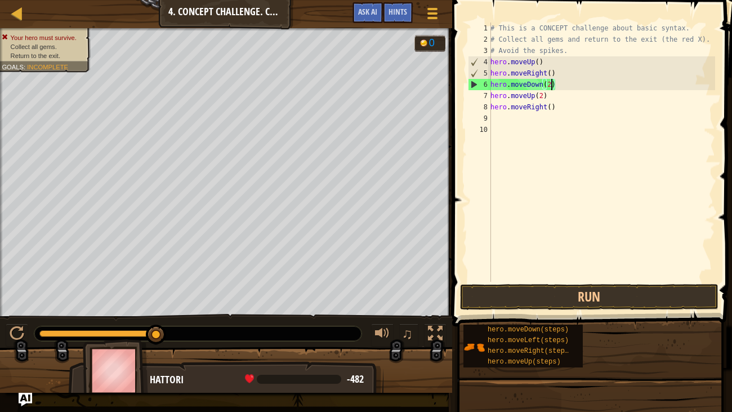
scroll to position [5, 5]
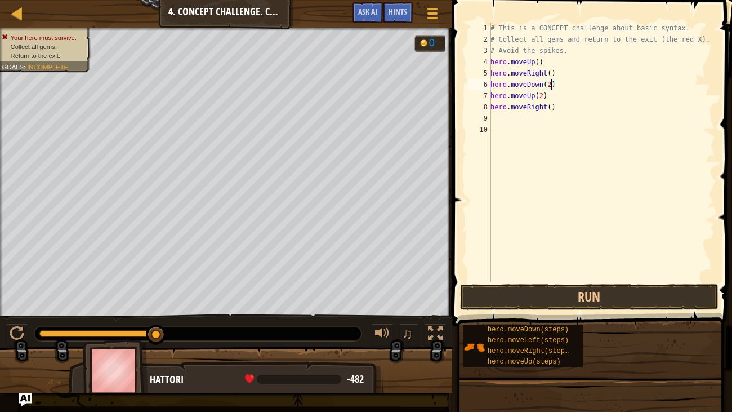
click at [493, 95] on div "# This is a CONCEPT challenge about basic syntax. # Collect all gems and return…" at bounding box center [601, 164] width 227 height 282
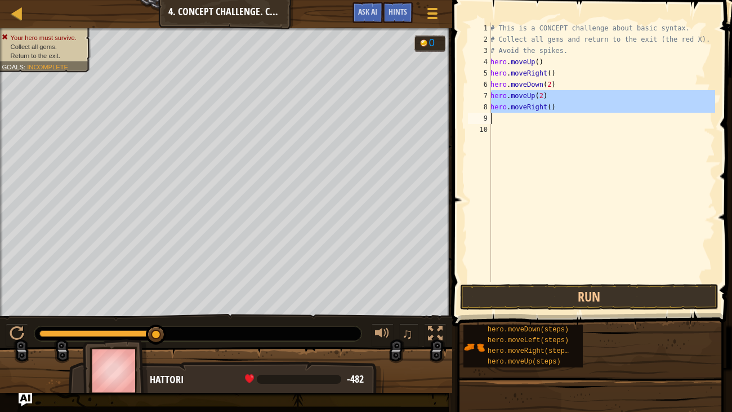
drag, startPoint x: 493, startPoint y: 95, endPoint x: 588, endPoint y: 116, distance: 97.4
click at [588, 116] on div "# This is a CONCEPT challenge about basic syntax. # Collect all gems and return…" at bounding box center [601, 164] width 227 height 282
type textarea "hero.moveRight()"
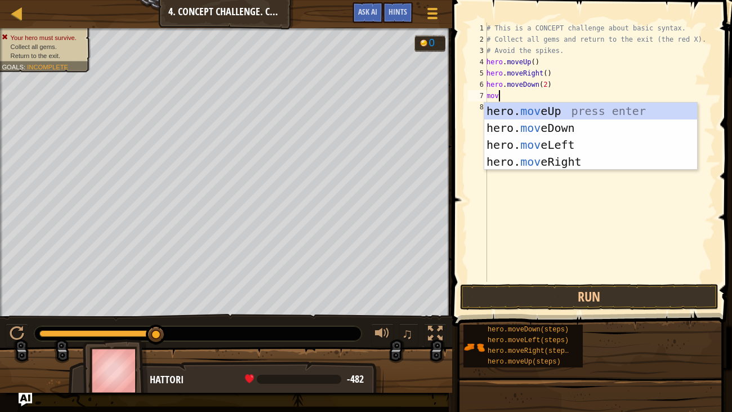
type textarea "move"
click at [597, 159] on div "hero. move Up press enter hero. move Down press enter hero. move Left press ent…" at bounding box center [590, 153] width 213 height 101
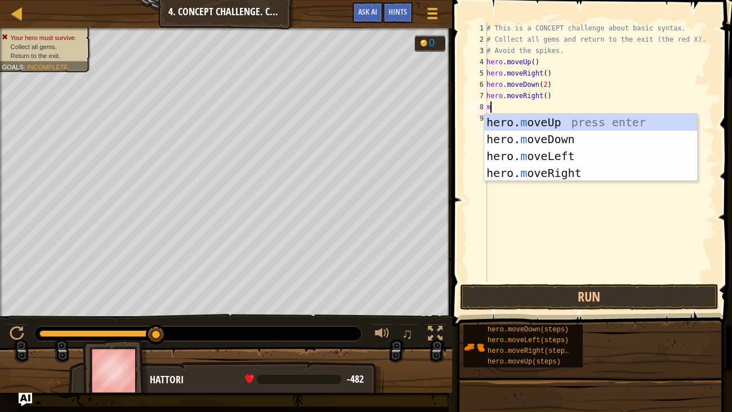
type textarea "move"
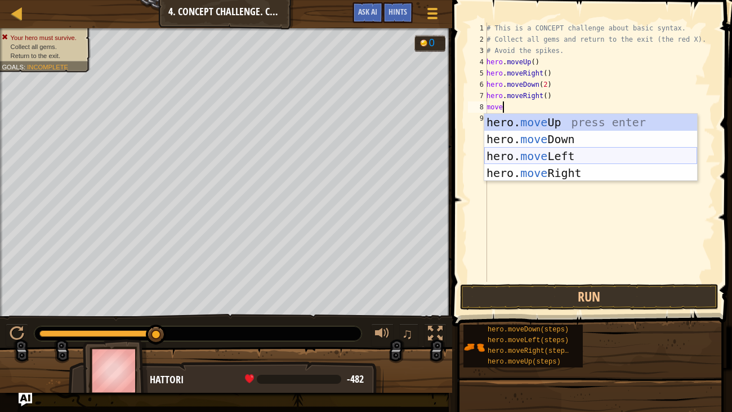
click at [599, 159] on div "hero. move Up press enter hero. move Down press enter hero. move Left press ent…" at bounding box center [590, 164] width 213 height 101
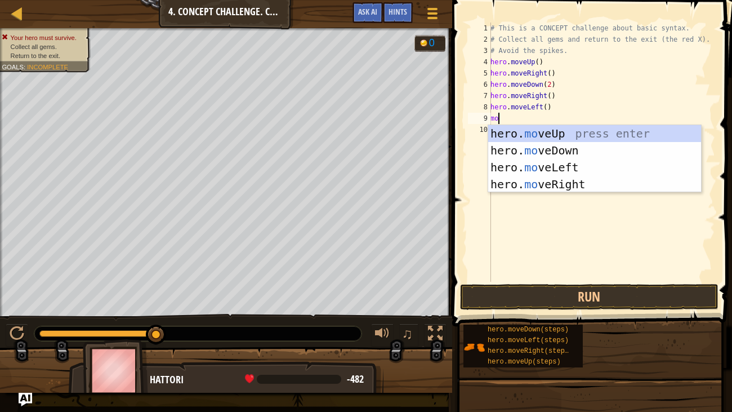
type textarea "move"
click at [577, 148] on div "hero. move Up press enter hero. move Down press enter hero. move Left press ent…" at bounding box center [594, 175] width 213 height 101
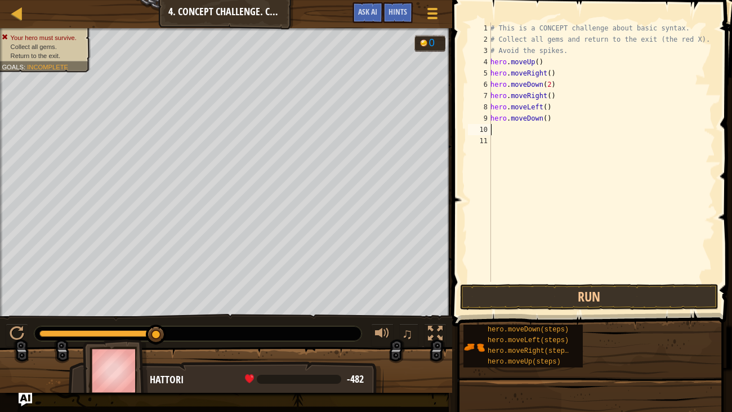
scroll to position [5, 0]
click at [587, 288] on button "Run" at bounding box center [589, 297] width 259 height 26
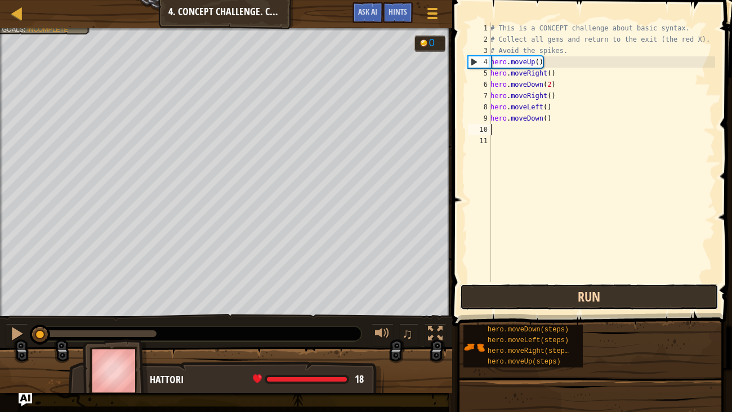
click at [587, 288] on button "Run" at bounding box center [589, 297] width 259 height 26
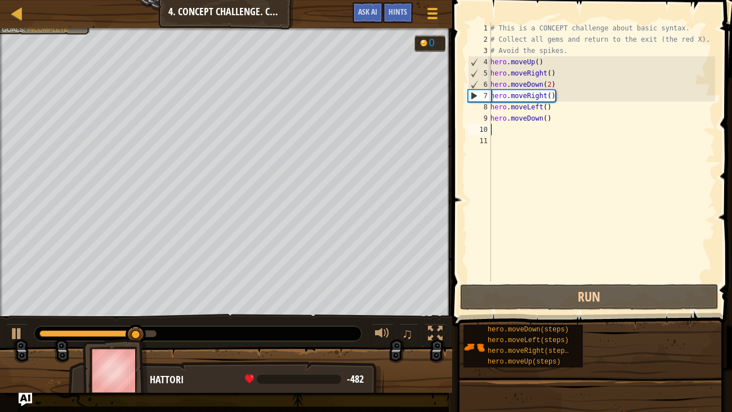
click at [552, 87] on div "# This is a CONCEPT challenge about basic syntax. # Collect all gems and return…" at bounding box center [601, 164] width 227 height 282
type textarea "hero.moveDown()"
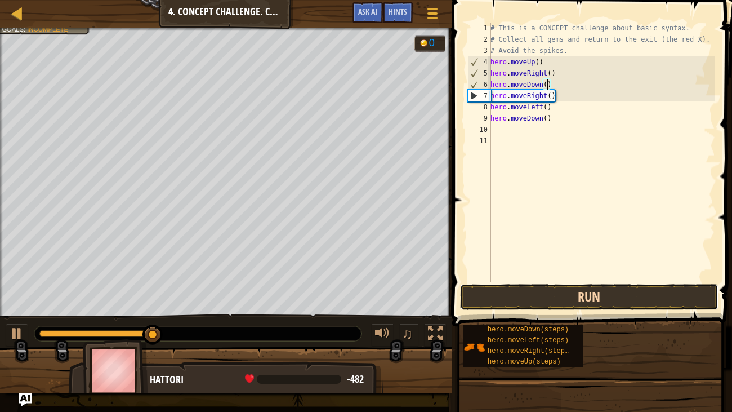
click at [570, 306] on button "Run" at bounding box center [589, 297] width 259 height 26
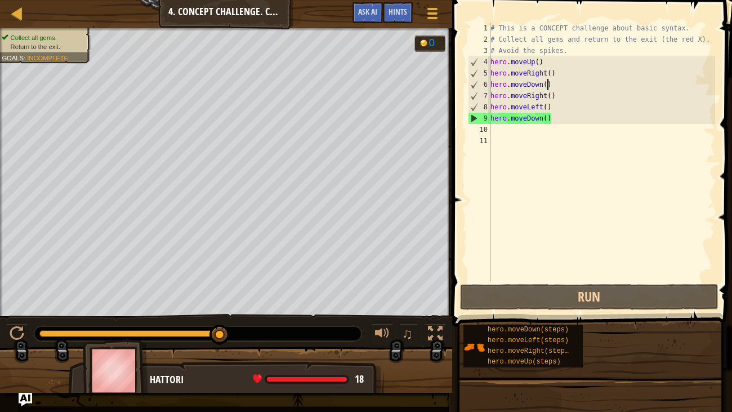
click at [555, 134] on div "# This is a CONCEPT challenge about basic syntax. # Collect all gems and return…" at bounding box center [601, 164] width 227 height 282
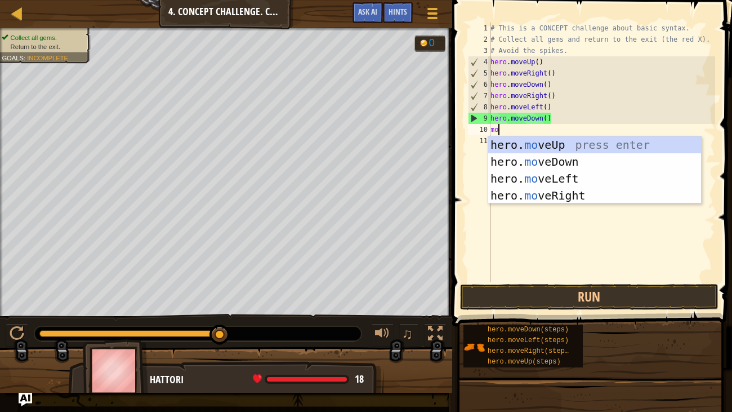
type textarea "move"
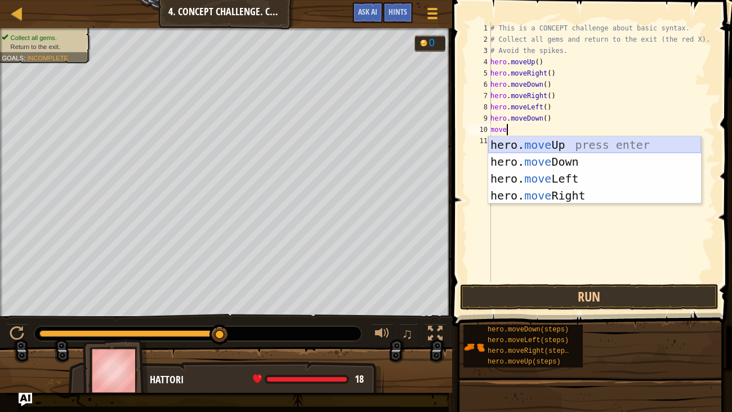
click at [554, 145] on div "hero. move Up press enter hero. move Down press enter hero. move Left press ent…" at bounding box center [594, 186] width 213 height 101
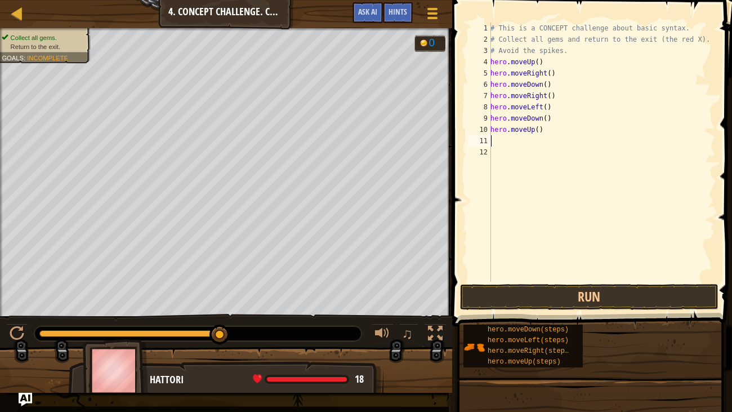
click at [538, 127] on div "# This is a CONCEPT challenge about basic syntax. # Collect all gems and return…" at bounding box center [601, 164] width 227 height 282
type textarea "hero.moveUp(2)"
click at [534, 138] on div "# This is a CONCEPT challenge about basic syntax. # Collect all gems and return…" at bounding box center [601, 164] width 227 height 282
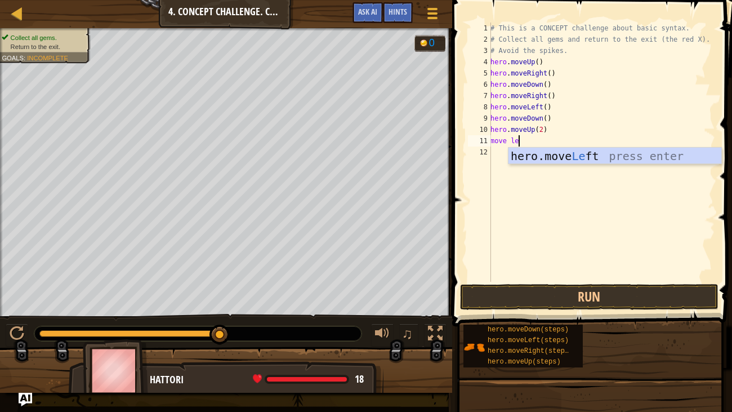
scroll to position [5, 1]
type textarea "move lef"
click at [559, 159] on div "hero.move Lef t press enter" at bounding box center [615, 173] width 213 height 51
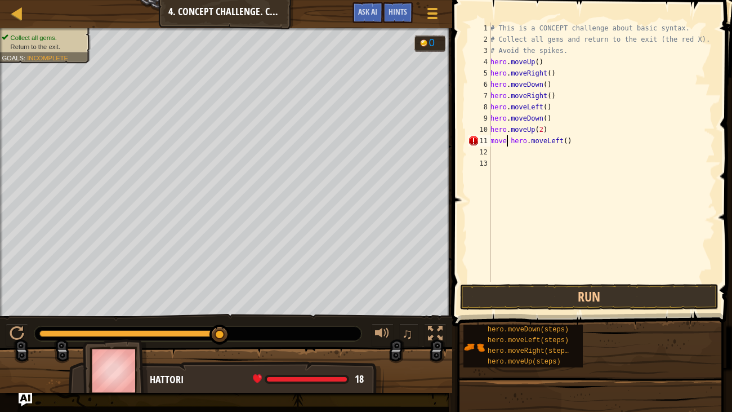
click at [508, 140] on div "# This is a CONCEPT challenge about basic syntax. # Collect all gems and return…" at bounding box center [601, 164] width 227 height 282
type textarea "hero.moveLeft()"
click at [527, 153] on div "# This is a CONCEPT challenge about basic syntax. # Collect all gems and return…" at bounding box center [601, 164] width 227 height 282
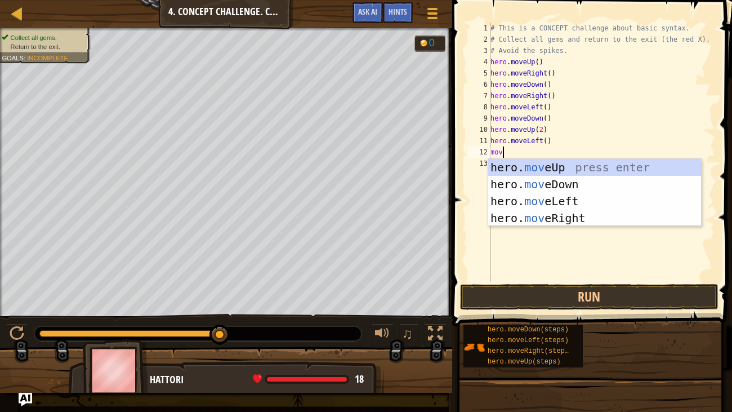
type textarea "move"
click at [553, 185] on div "hero. move Up press enter hero. move Down press enter hero. move Left press ent…" at bounding box center [594, 209] width 213 height 101
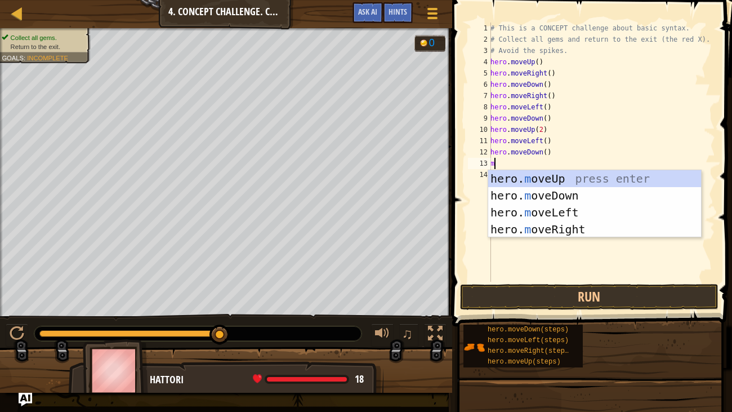
type textarea "move"
click at [566, 218] on div "hero. move Up press enter hero. move Down press enter hero. move Left press ent…" at bounding box center [594, 220] width 213 height 101
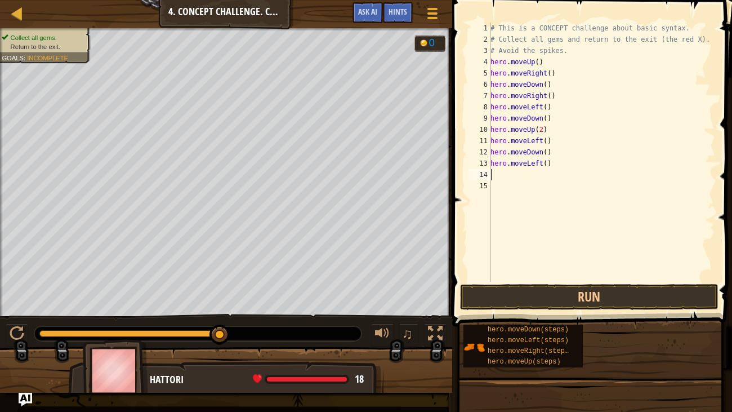
scroll to position [5, 0]
click at [555, 300] on button "Run" at bounding box center [589, 297] width 259 height 26
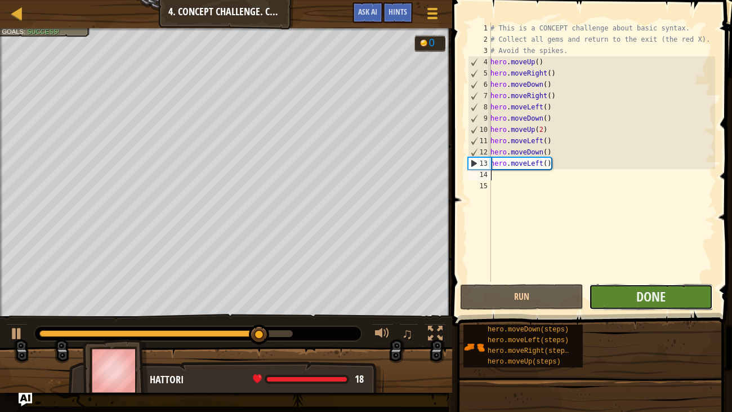
click at [606, 302] on button "Done" at bounding box center [650, 297] width 123 height 26
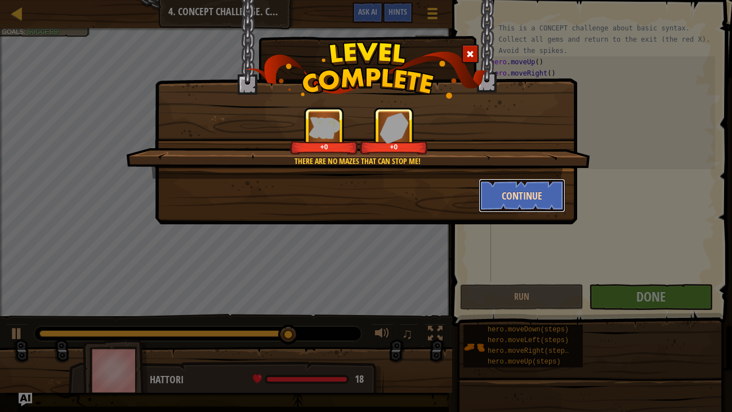
click at [537, 188] on button "Continue" at bounding box center [522, 196] width 87 height 34
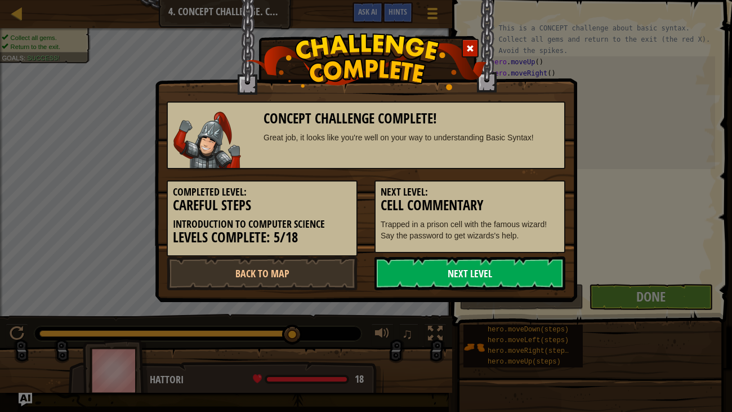
click at [452, 278] on link "Next Level" at bounding box center [470, 273] width 191 height 34
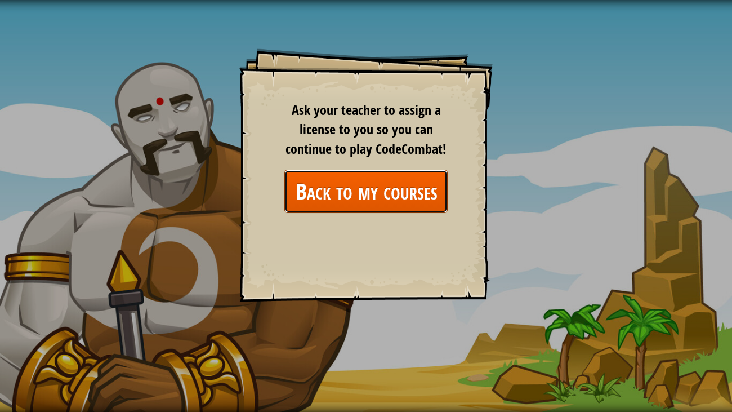
click at [385, 206] on link "Back to my courses" at bounding box center [365, 191] width 163 height 43
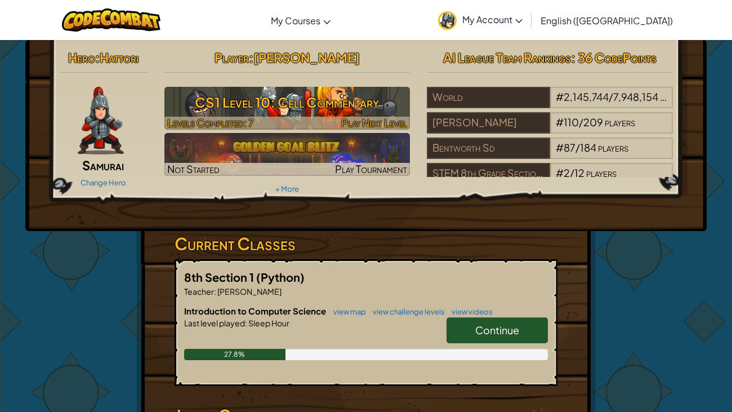
click at [292, 117] on div at bounding box center [287, 123] width 246 height 13
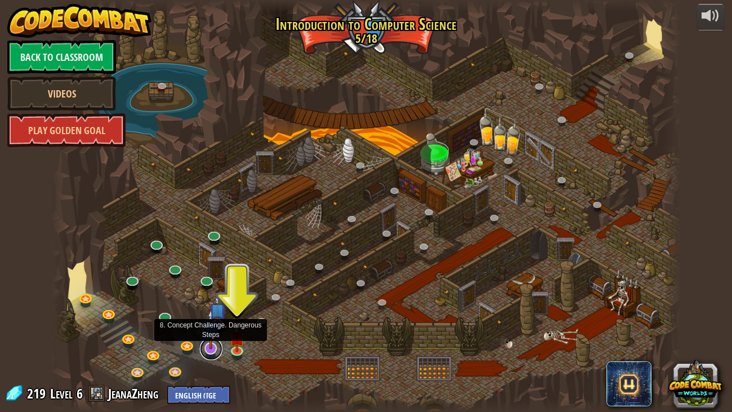
click at [215, 315] on link at bounding box center [211, 348] width 23 height 23
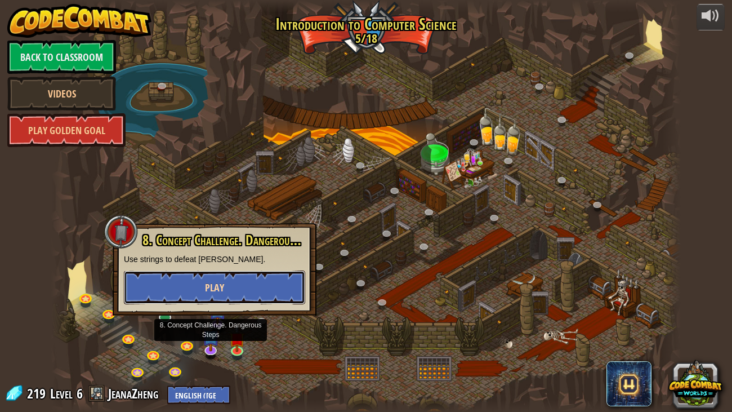
click at [246, 285] on button "Play" at bounding box center [214, 287] width 181 height 34
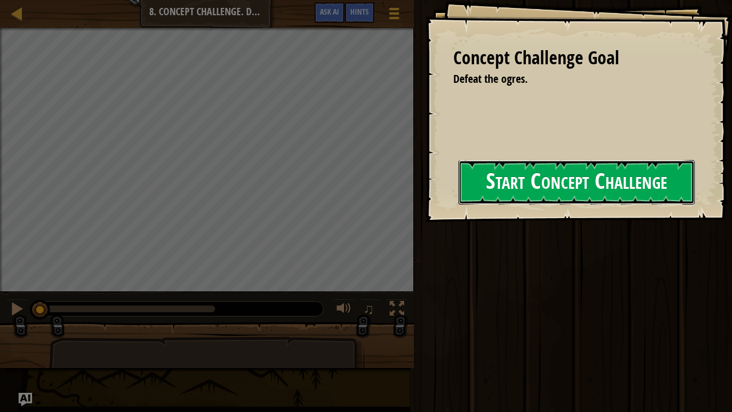
click at [496, 190] on button "Start Concept Challenge" at bounding box center [576, 182] width 237 height 44
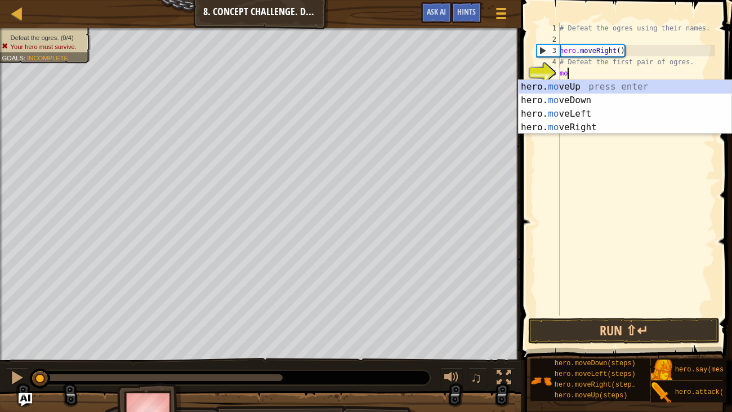
type textarea "move"
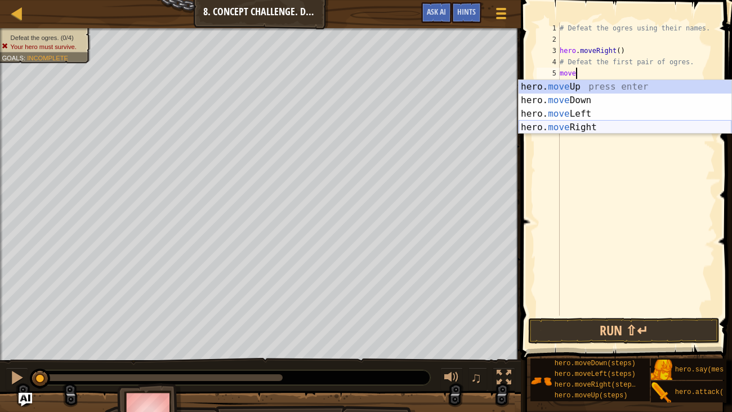
click at [611, 124] on div "hero. move Up press enter hero. move Down press enter hero. move Left press ent…" at bounding box center [625, 120] width 213 height 81
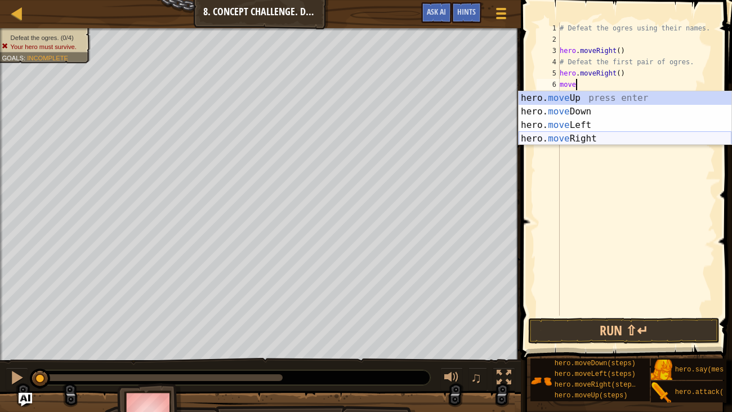
type textarea "m"
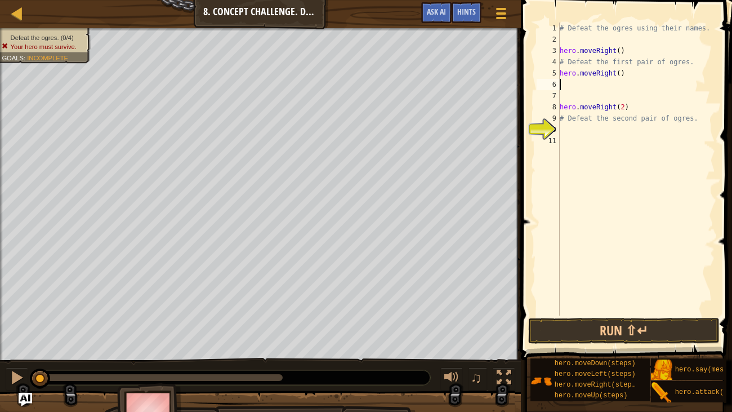
type textarea "hero.moveRight()"
type textarea "d"
type textarea "f"
click at [607, 315] on button "Run ⇧↵" at bounding box center [623, 331] width 191 height 26
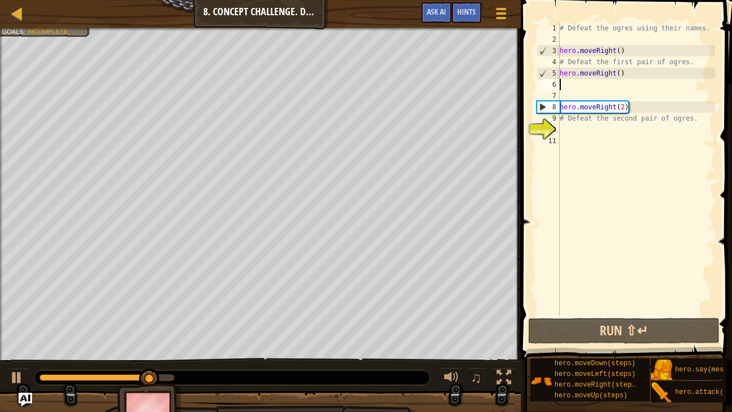
click at [627, 87] on div "# Defeat the ogres using their names. hero . moveRight ( ) # Defeat the first p…" at bounding box center [637, 180] width 158 height 315
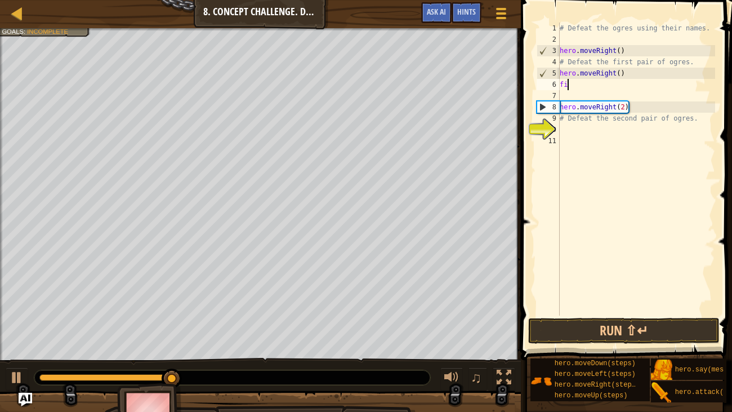
type textarea "f"
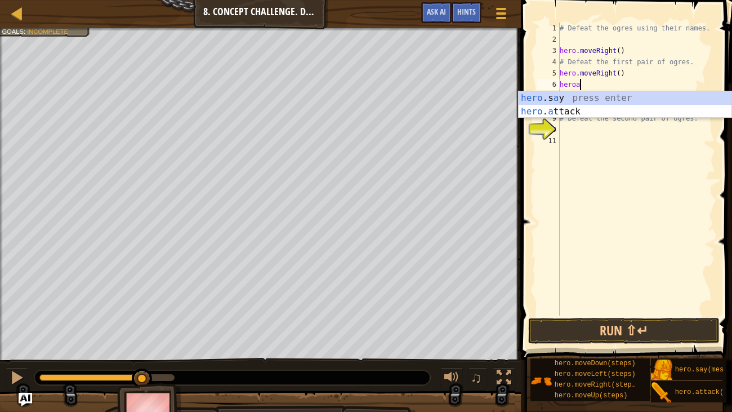
scroll to position [5, 1]
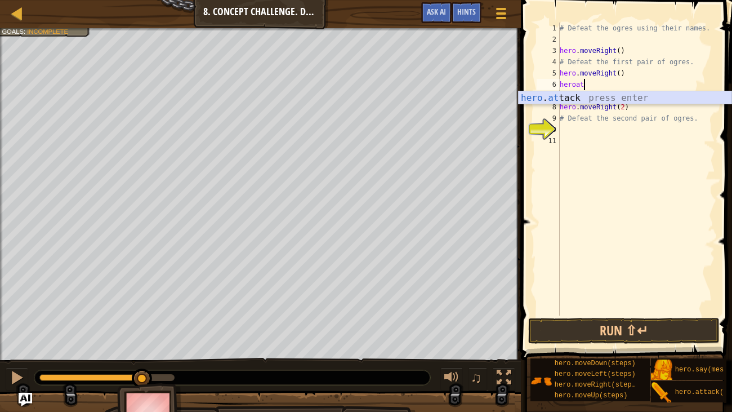
click at [633, 99] on div "hero . at tack press enter" at bounding box center [625, 111] width 213 height 41
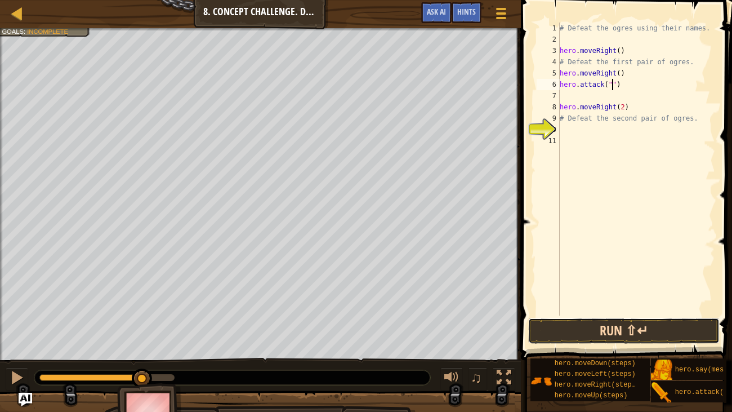
click at [609, 315] on button "Run ⇧↵" at bounding box center [623, 331] width 191 height 26
click at [609, 315] on button "Running" at bounding box center [623, 331] width 191 height 26
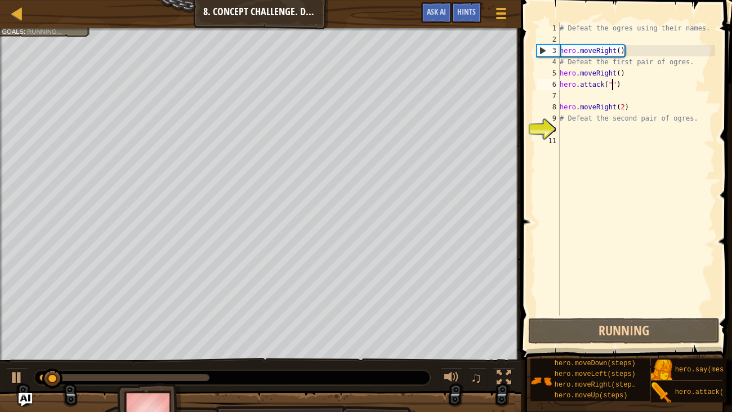
type textarea "hero.attack("sog")"
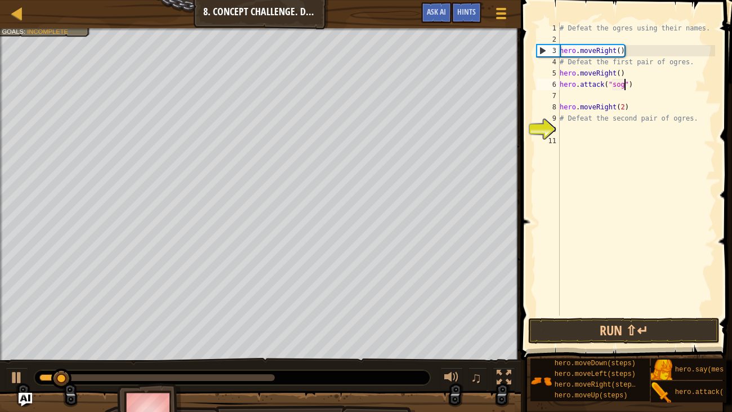
scroll to position [5, 5]
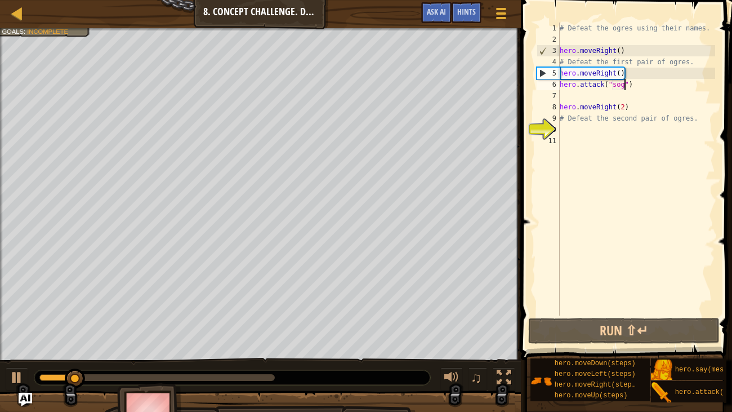
click at [587, 87] on div "# Defeat the ogres using their names. hero . moveRight ( ) # Defeat the first p…" at bounding box center [637, 180] width 158 height 315
click at [584, 95] on div "# Defeat the ogres using their names. hero . moveRight ( ) # Defeat the first p…" at bounding box center [637, 180] width 158 height 315
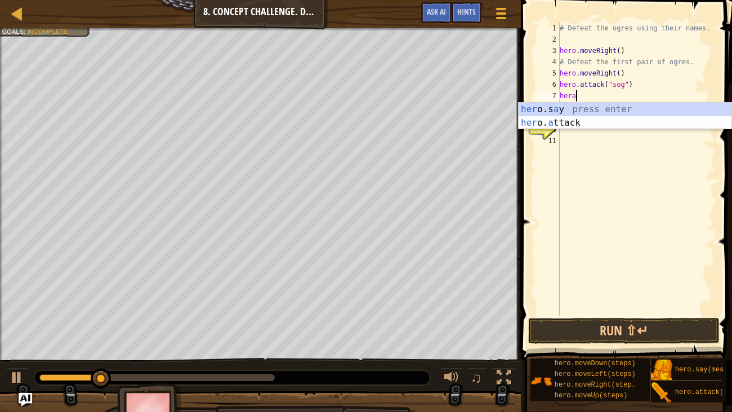
scroll to position [5, 1]
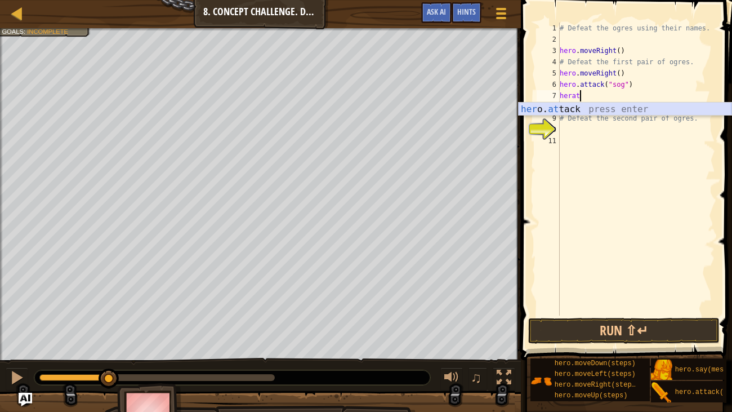
click at [592, 110] on div "her o. at tack press enter" at bounding box center [625, 123] width 213 height 41
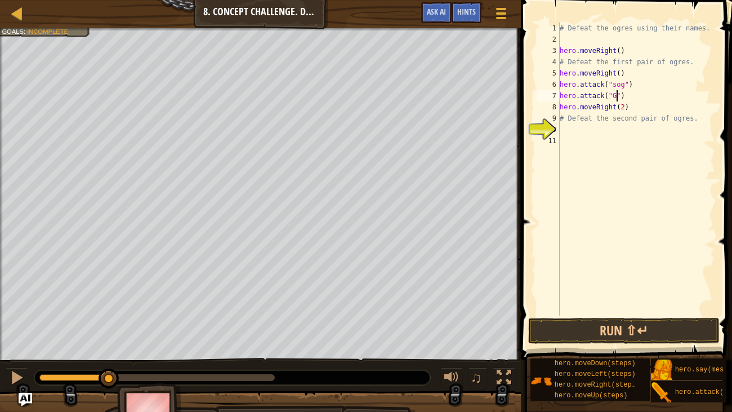
scroll to position [5, 5]
click at [617, 85] on div "# Defeat the ogres using their names. hero . moveRight ( ) # Defeat the first p…" at bounding box center [637, 180] width 158 height 315
click at [640, 107] on div "# Defeat the ogres using their names. hero . moveRight ( ) # Defeat the first p…" at bounding box center [637, 180] width 158 height 315
click at [635, 117] on div "# Defeat the ogres using their names. hero . moveRight ( ) # Defeat the first p…" at bounding box center [637, 180] width 158 height 315
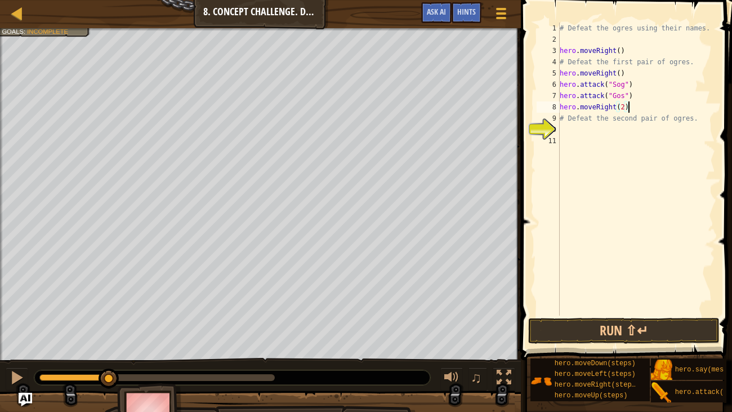
type textarea "# Defeat the second pair of ogres."
click at [622, 142] on div "# Defeat the ogres using their names. hero . moveRight ( ) # Defeat the first p…" at bounding box center [637, 180] width 158 height 315
click at [605, 130] on div "# Defeat the ogres using their names. hero . moveRight ( ) # Defeat the first p…" at bounding box center [637, 180] width 158 height 315
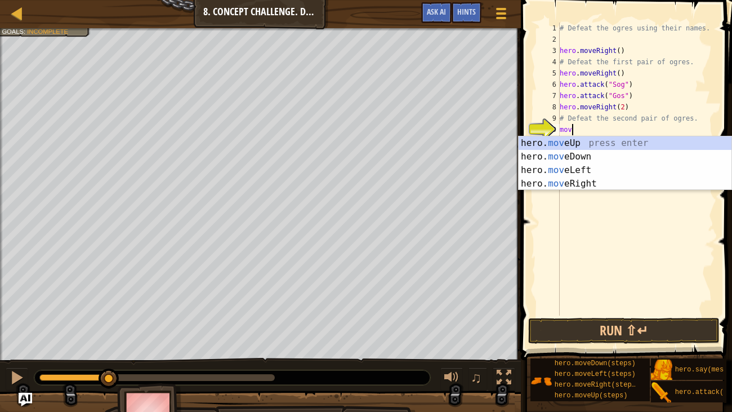
type textarea "move"
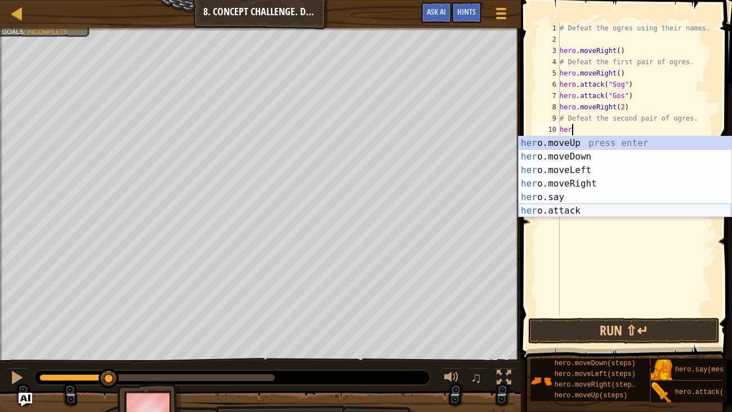
click at [579, 208] on div "her o.moveUp press enter her o.moveDown press enter her o.moveLeft press enter …" at bounding box center [625, 190] width 213 height 108
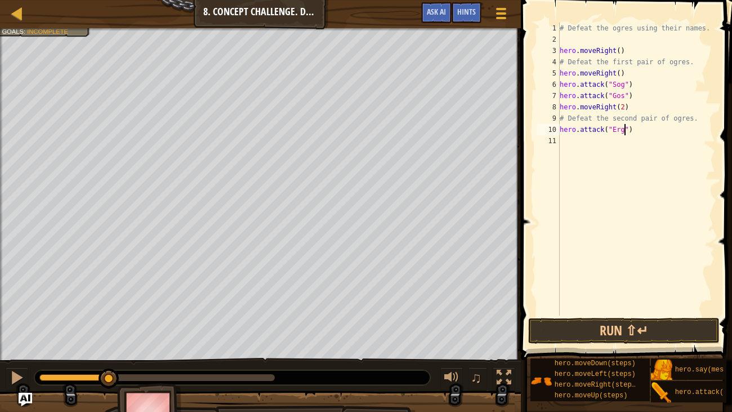
type textarea "hero.attack("Ergo")"
click at [623, 141] on div "# Defeat the ogres using their names. hero . moveRight ( ) # Defeat the first p…" at bounding box center [637, 180] width 158 height 315
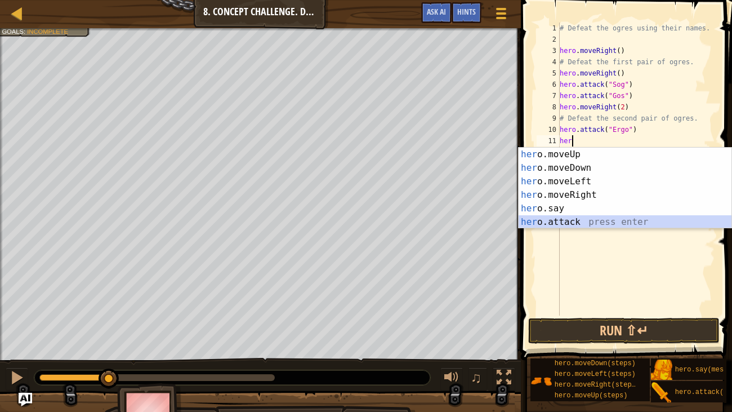
click at [595, 224] on div "her o.moveUp press enter her o.moveDown press enter her o.moveLeft press enter …" at bounding box center [625, 202] width 213 height 108
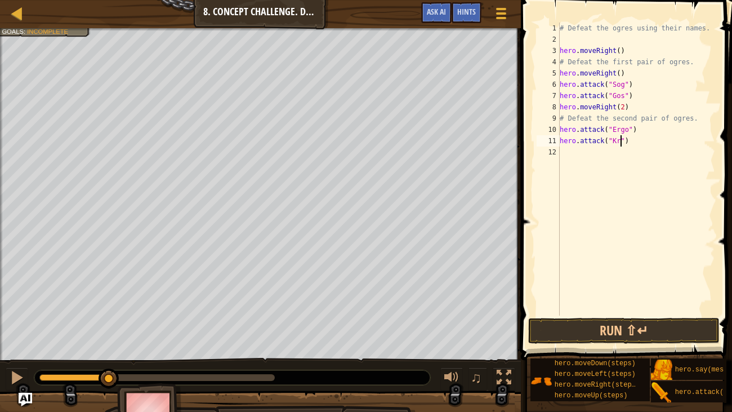
scroll to position [5, 5]
click at [623, 104] on div "# Defeat the ogres using their names. hero . moveRight ( ) # Defeat the first p…" at bounding box center [637, 180] width 158 height 315
type textarea "hero.moveRight()"
click at [656, 315] on button "Run ⇧↵" at bounding box center [623, 331] width 191 height 26
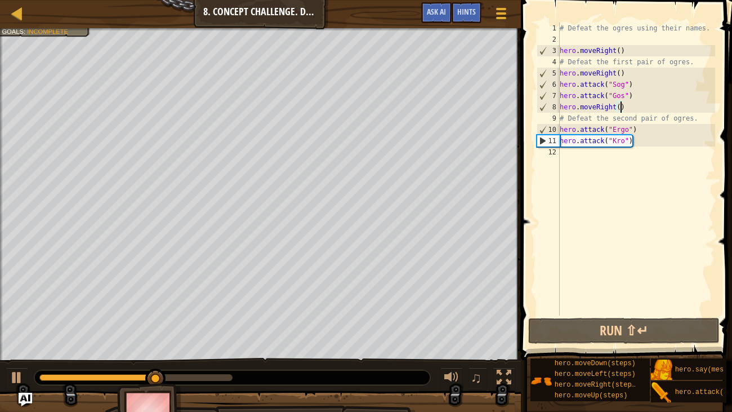
click at [629, 75] on div "# Defeat the ogres using their names. hero . moveRight ( ) # Defeat the first p…" at bounding box center [637, 180] width 158 height 315
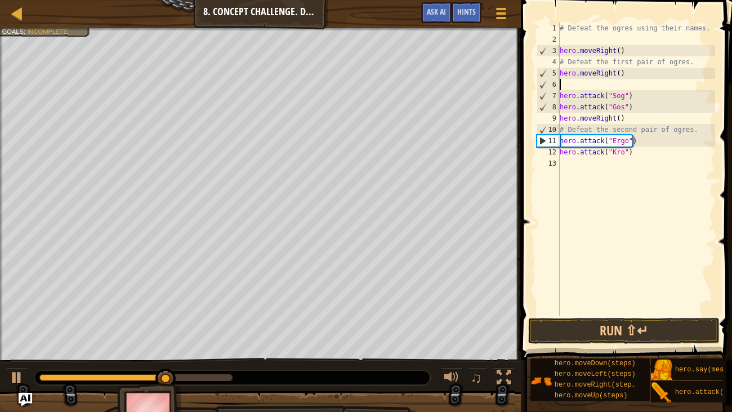
scroll to position [5, 0]
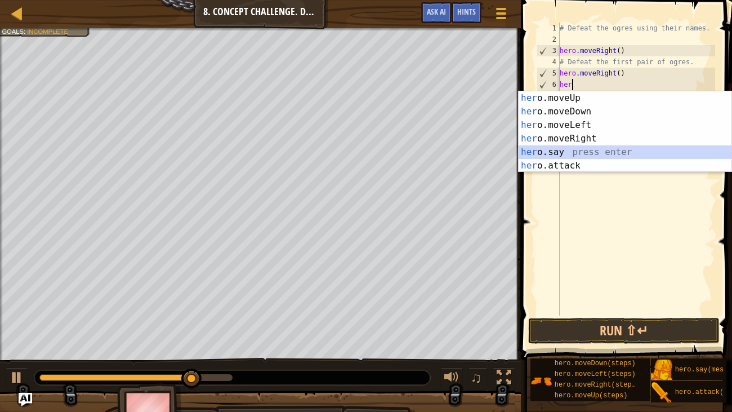
click at [568, 150] on div "her o.moveUp press enter her o.moveDown press enter her o.moveLeft press enter …" at bounding box center [625, 145] width 213 height 108
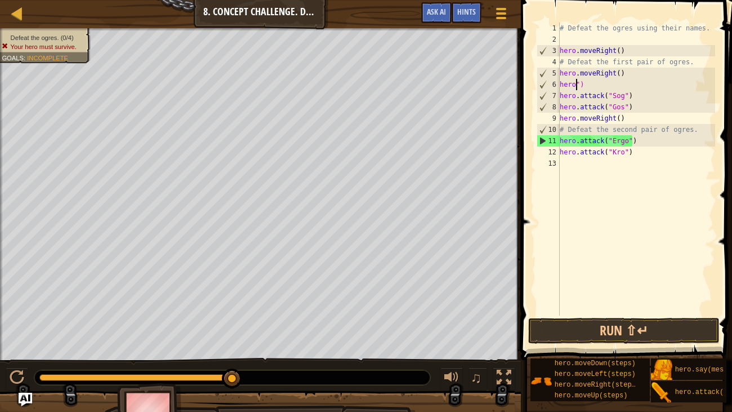
type textarea "")"
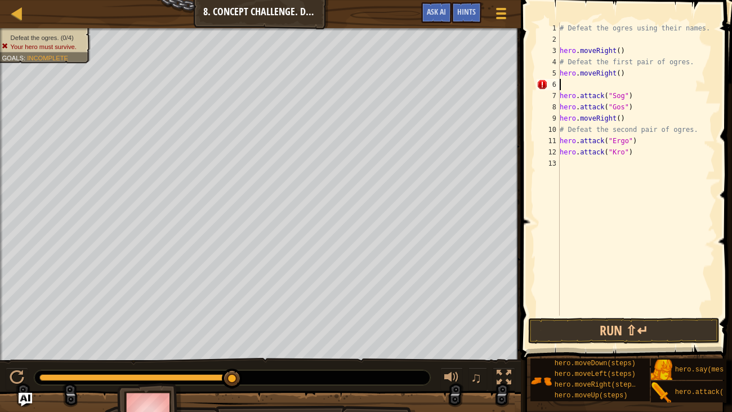
type textarea "hero.moveRight()"
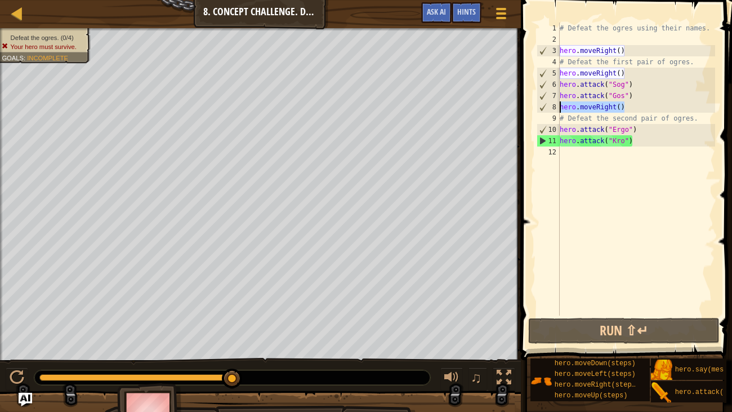
drag, startPoint x: 641, startPoint y: 108, endPoint x: 550, endPoint y: 109, distance: 91.3
click at [550, 109] on div "hero.moveRight() 1 2 3 4 5 6 7 8 9 10 11 12 # Defeat the ogres using their name…" at bounding box center [624, 169] width 181 height 293
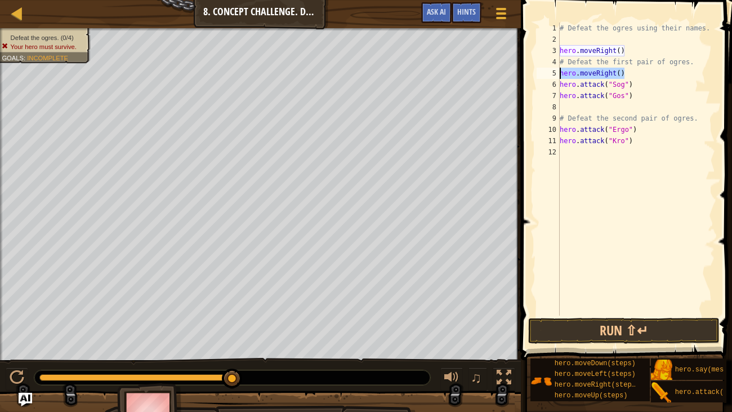
drag, startPoint x: 599, startPoint y: 66, endPoint x: 544, endPoint y: 73, distance: 56.2
click at [544, 73] on div "1 2 3 4 5 6 7 8 9 10 11 12 # Defeat the ogres using their names. hero . moveRig…" at bounding box center [624, 169] width 181 height 293
type textarea "hero.moveRight()"
click at [589, 112] on div "# Defeat the ogres using their names. hero . moveRight ( ) # Defeat the first p…" at bounding box center [637, 180] width 158 height 315
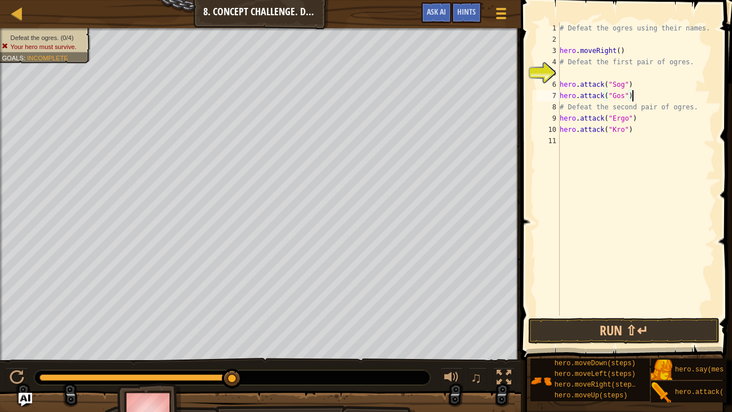
click at [705, 108] on div "# Defeat the ogres using their names. hero . moveRight ( ) # Defeat the first p…" at bounding box center [637, 180] width 158 height 315
type textarea "# Defeat the second pair of ogres."
click at [643, 117] on div "# Defeat the ogres using their names. hero . moveRight ( ) # Defeat the first p…" at bounding box center [637, 180] width 158 height 315
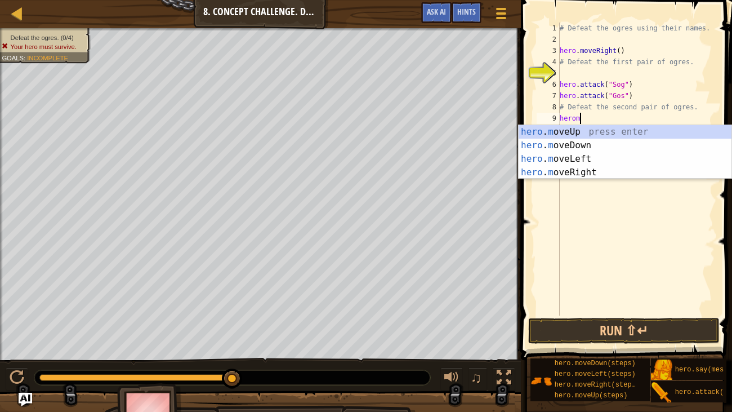
scroll to position [5, 1]
type textarea "heromo"
click at [623, 173] on div "hero . mo veUp press enter hero . mo veDown press enter hero . mo veLeft press …" at bounding box center [625, 165] width 213 height 81
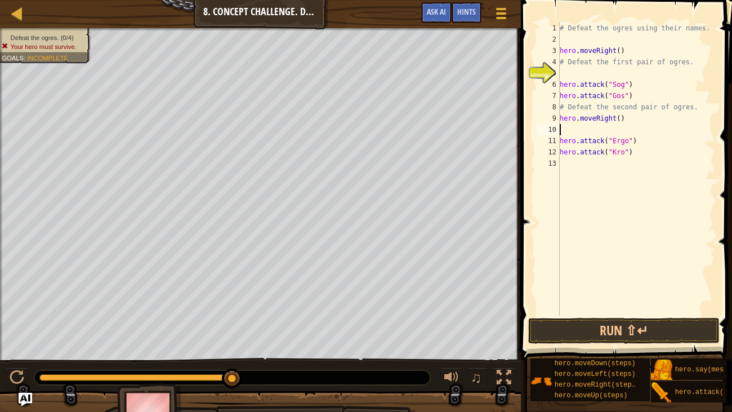
scroll to position [5, 0]
click at [643, 315] on button "Run ⇧↵" at bounding box center [623, 331] width 191 height 26
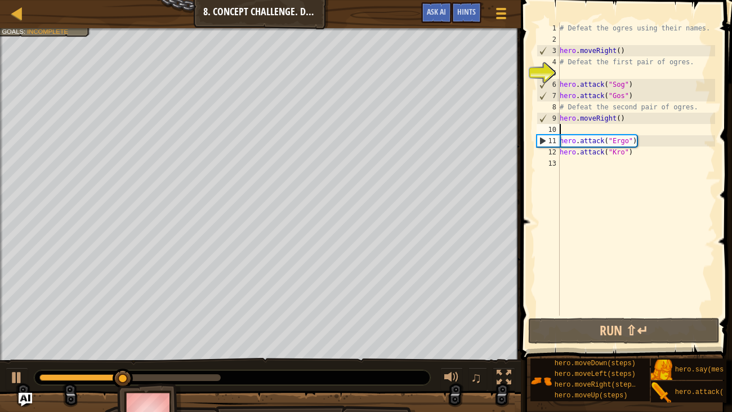
click at [640, 87] on div "# Defeat the ogres using their names. hero . moveRight ( ) # Defeat the first p…" at bounding box center [637, 180] width 158 height 315
type textarea "hero.attack("Sog")"
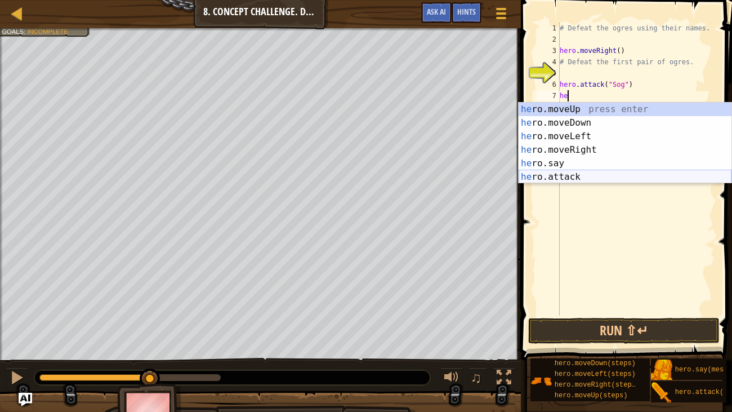
click at [578, 177] on div "he ro.moveUp press enter he ro.moveDown press enter he ro.moveLeft press enter …" at bounding box center [625, 157] width 213 height 108
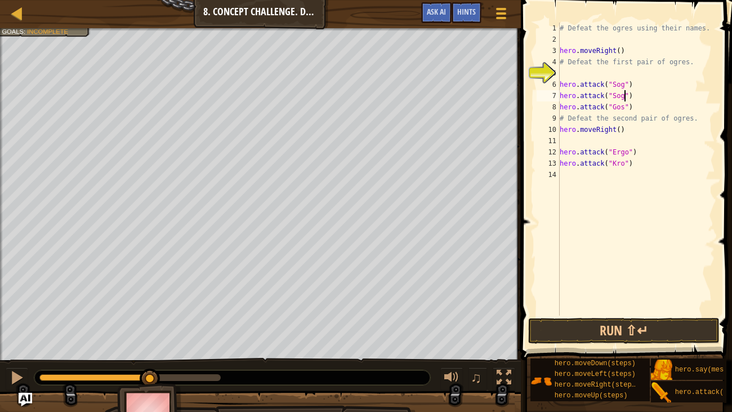
scroll to position [5, 5]
click at [638, 106] on div "# Defeat the ogres using their names. hero . moveRight ( ) # Defeat the first p…" at bounding box center [637, 180] width 158 height 315
type textarea "hero.attack("Gos")"
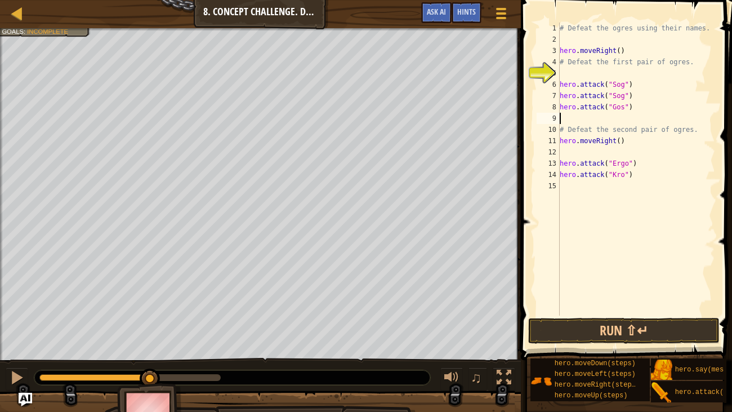
scroll to position [5, 0]
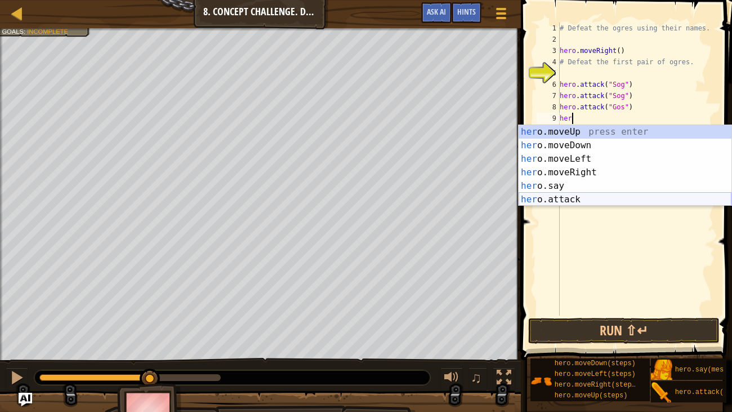
click at [591, 198] on div "her o.moveUp press enter her o.moveDown press enter her o.moveLeft press enter …" at bounding box center [625, 179] width 213 height 108
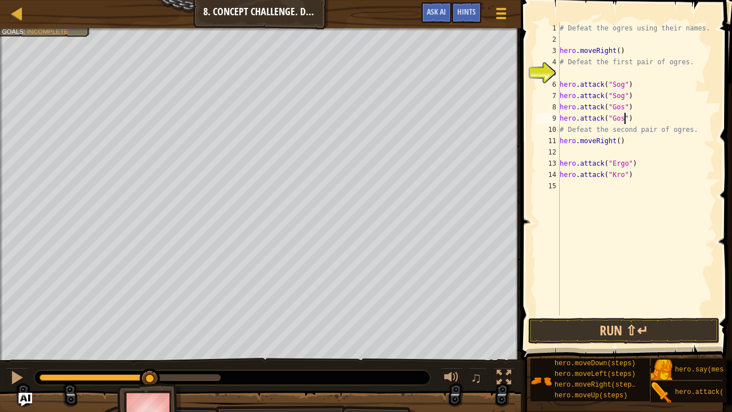
scroll to position [5, 5]
click at [662, 315] on button "Run ⇧↵" at bounding box center [623, 331] width 191 height 26
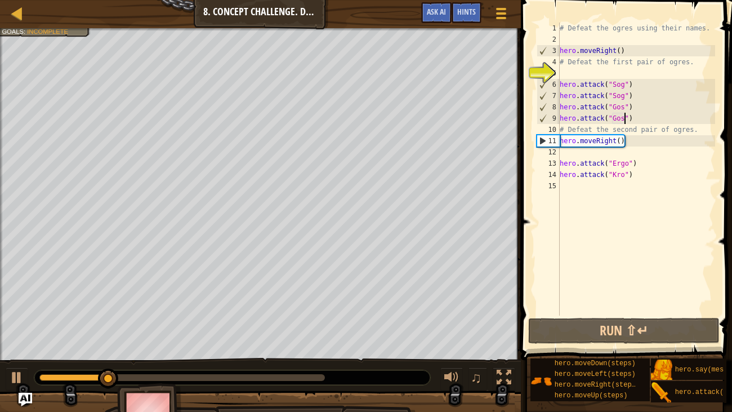
click at [640, 163] on div "# Defeat the ogres using their names. hero . moveRight ( ) # Defeat the first p…" at bounding box center [637, 180] width 158 height 315
type textarea "hero.attack("Ergo")"
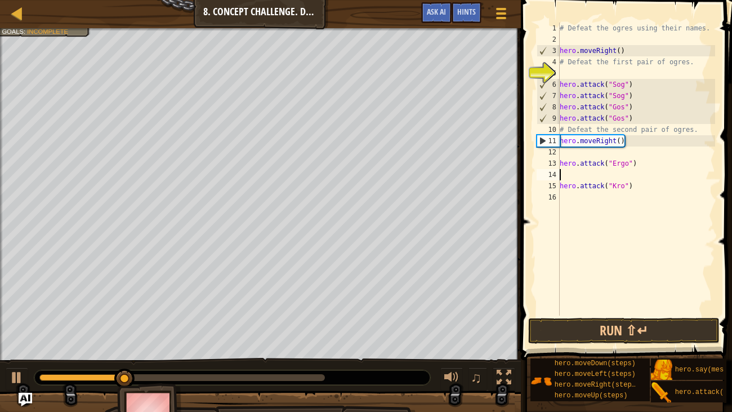
scroll to position [5, 0]
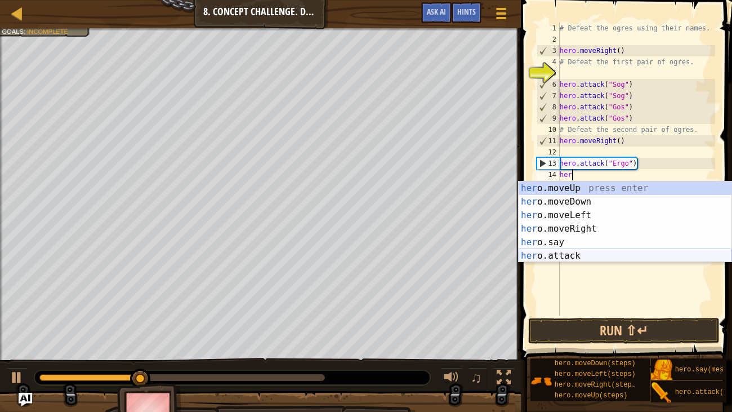
click at [596, 255] on div "her o.moveUp press enter her o.moveDown press enter her o.moveLeft press enter …" at bounding box center [625, 235] width 213 height 108
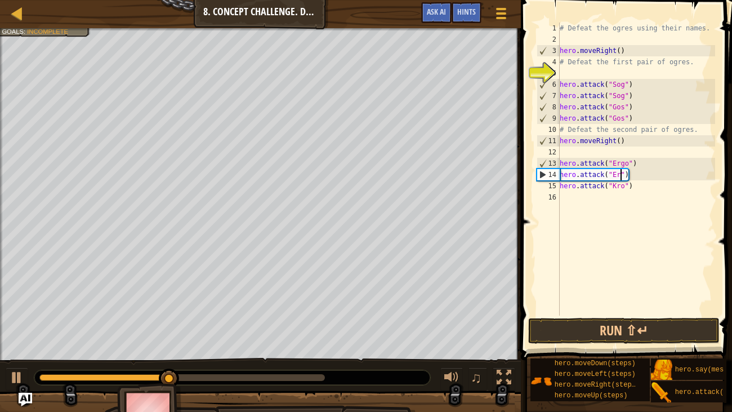
type textarea "hero.attack("Ergo")"
click at [665, 193] on div "# Defeat the ogres using their names. hero . moveRight ( ) # Defeat the first p…" at bounding box center [637, 180] width 158 height 315
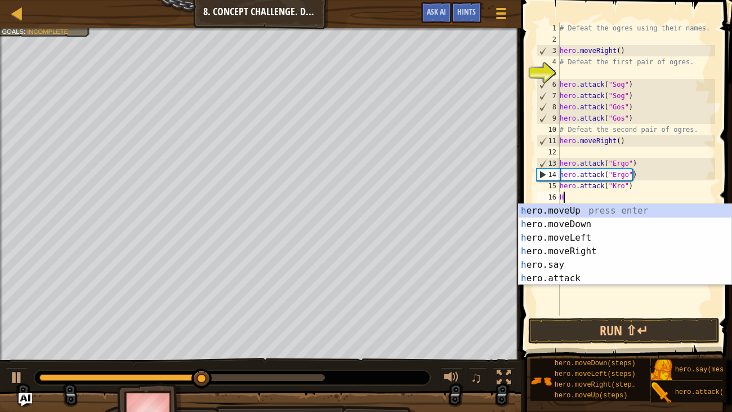
type textarea "Her"
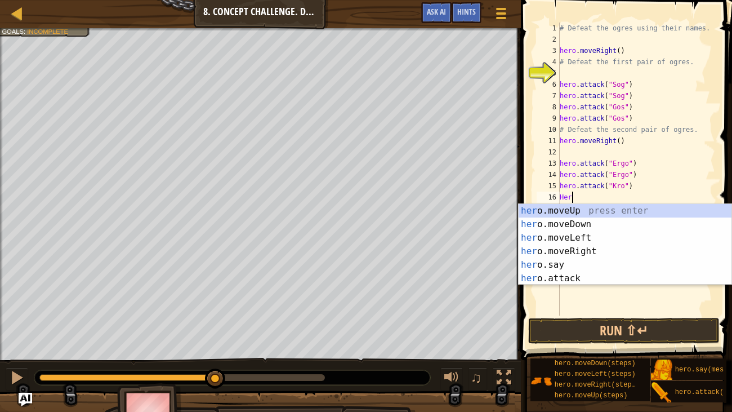
click at [596, 284] on div "# Defeat the ogres using their names. hero . moveRight ( ) # Defeat the first p…" at bounding box center [637, 180] width 158 height 315
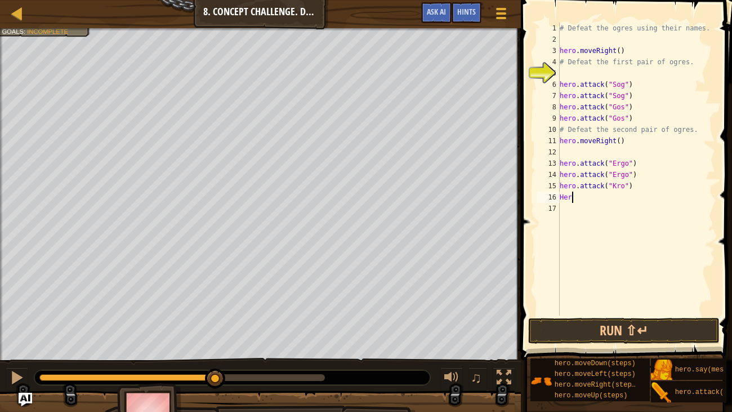
click at [594, 198] on div "# Defeat the ogres using their names. hero . moveRight ( ) # Defeat the first p…" at bounding box center [637, 180] width 158 height 315
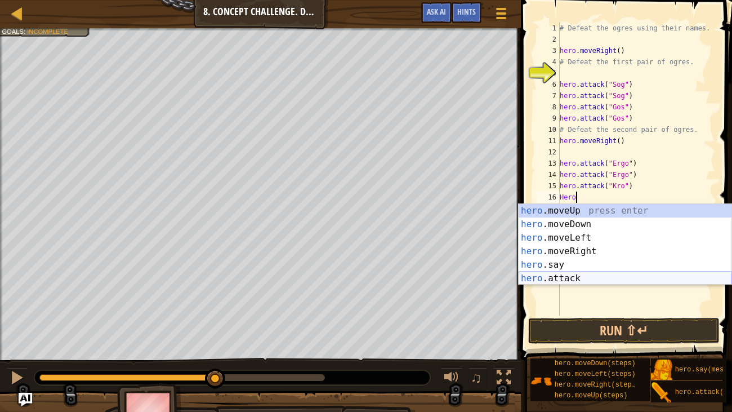
click at [567, 279] on div "hero .moveUp press enter hero .moveDown press enter hero .moveLeft press enter …" at bounding box center [625, 258] width 213 height 108
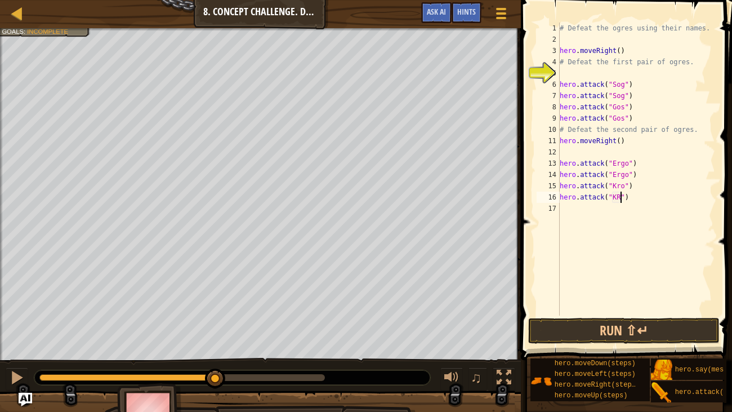
type textarea "hero.attack("Kro")"
click at [597, 153] on div "# Defeat the ogres using their names. hero . moveRight ( ) # Defeat the first p…" at bounding box center [637, 180] width 158 height 315
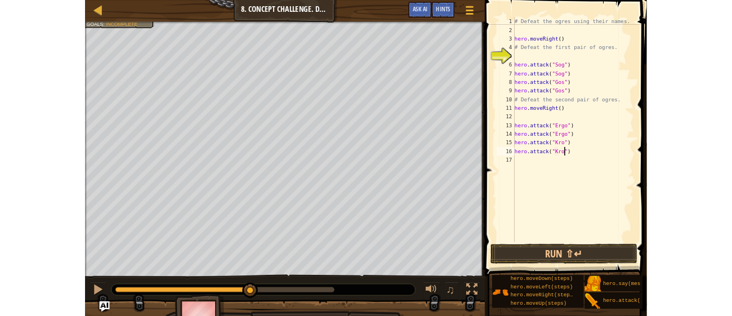
scroll to position [5, 0]
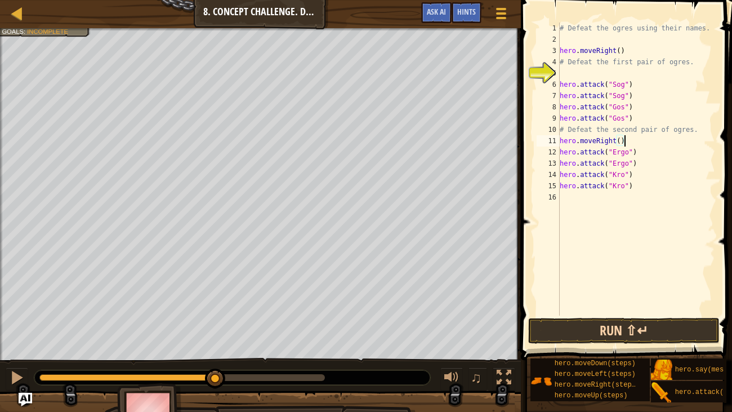
type textarea "hero.moveRight()"
click at [625, 315] on button "Run ⇧↵" at bounding box center [623, 331] width 191 height 26
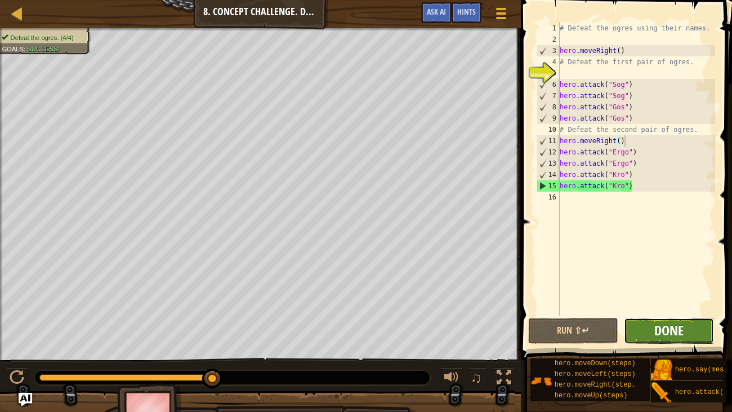
click at [667, 315] on span "Done" at bounding box center [668, 330] width 29 height 18
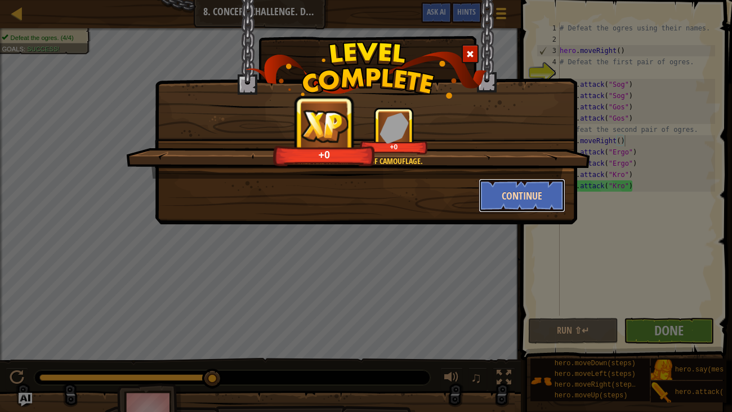
click at [564, 187] on button "Continue" at bounding box center [522, 196] width 87 height 34
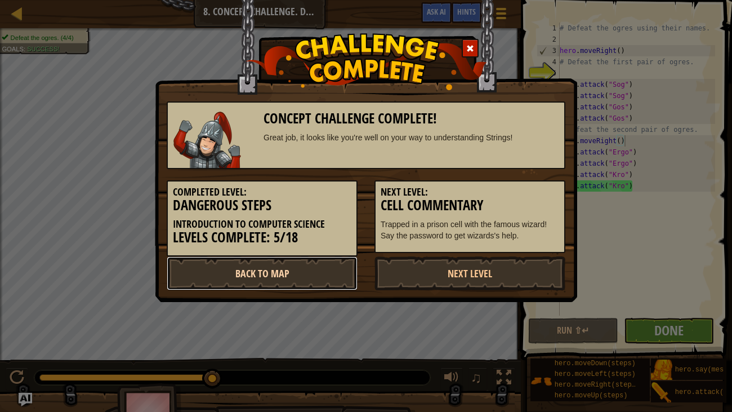
click at [277, 270] on link "Back to Map" at bounding box center [262, 273] width 191 height 34
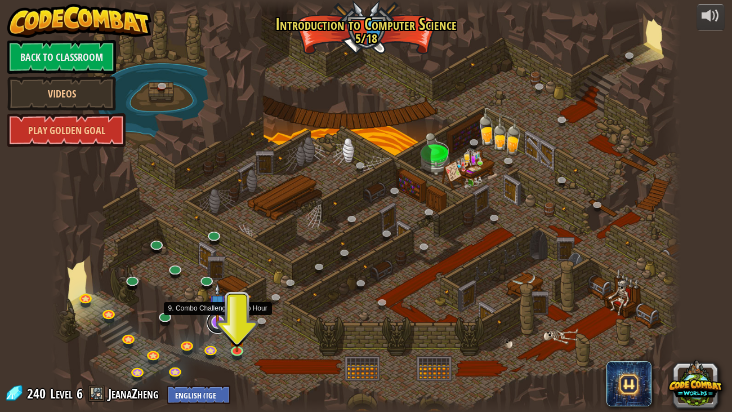
click at [211, 315] on link at bounding box center [218, 322] width 23 height 23
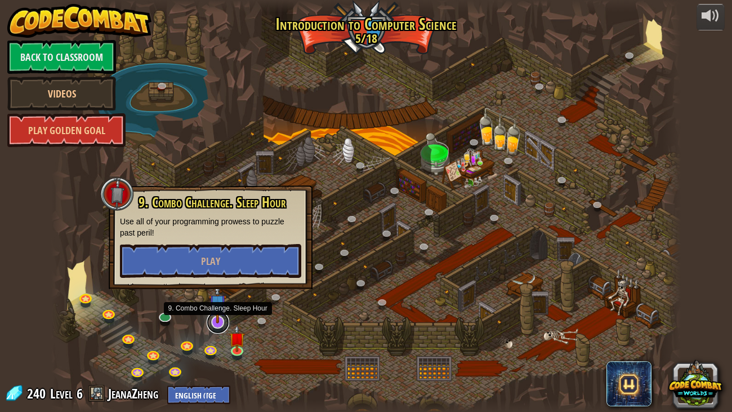
click at [211, 315] on link at bounding box center [218, 322] width 23 height 23
click at [247, 262] on button "Play" at bounding box center [210, 261] width 181 height 34
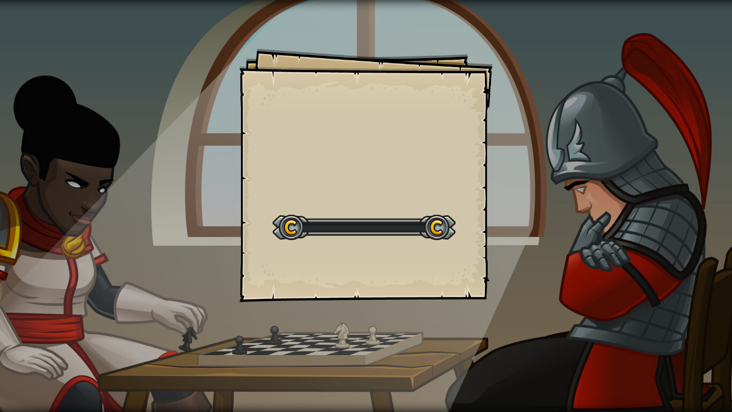
click at [496, 223] on div "Goals Start Level Error loading from server. Try refreshing the page. You'll ne…" at bounding box center [366, 206] width 732 height 412
